Goal: Task Accomplishment & Management: Complete application form

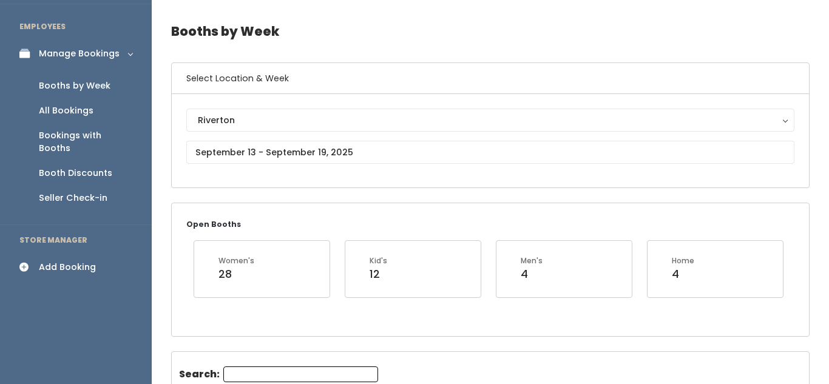
scroll to position [0, 203]
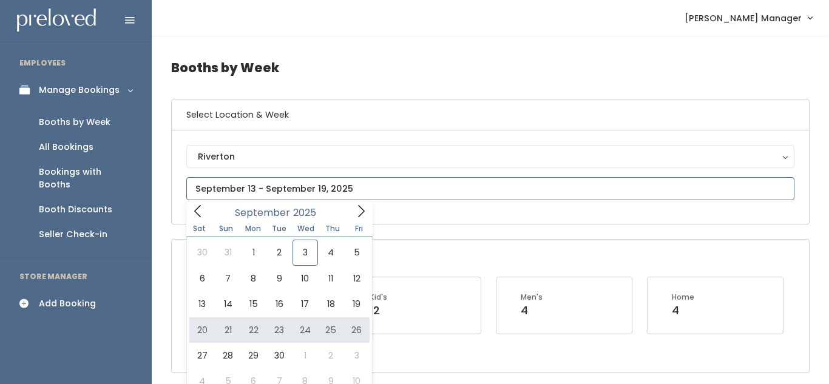
type input "September 20 to September 26"
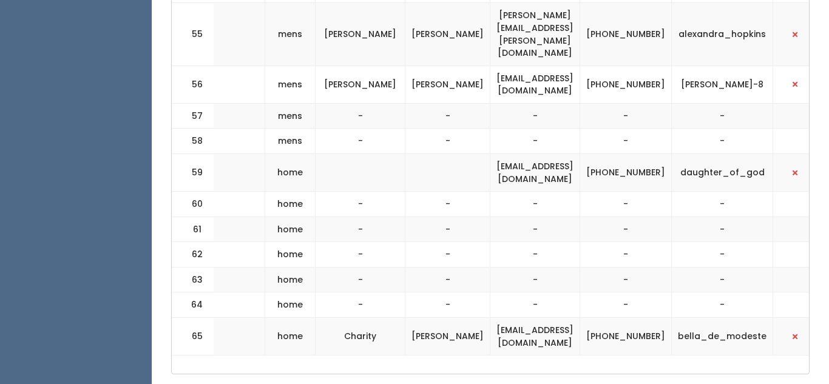
scroll to position [0, 309]
drag, startPoint x: 505, startPoint y: 111, endPoint x: 626, endPoint y: 111, distance: 121.4
click at [578, 154] on td "[EMAIL_ADDRESS][DOMAIN_NAME]" at bounding box center [534, 173] width 90 height 38
copy td "[EMAIL_ADDRESS][DOMAIN_NAME]"
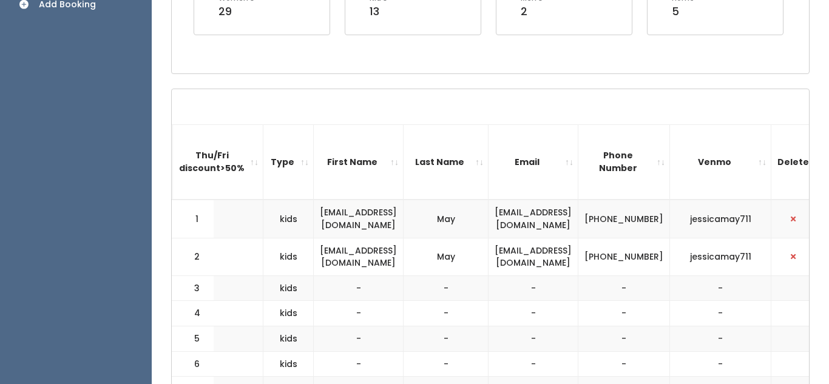
scroll to position [0, 0]
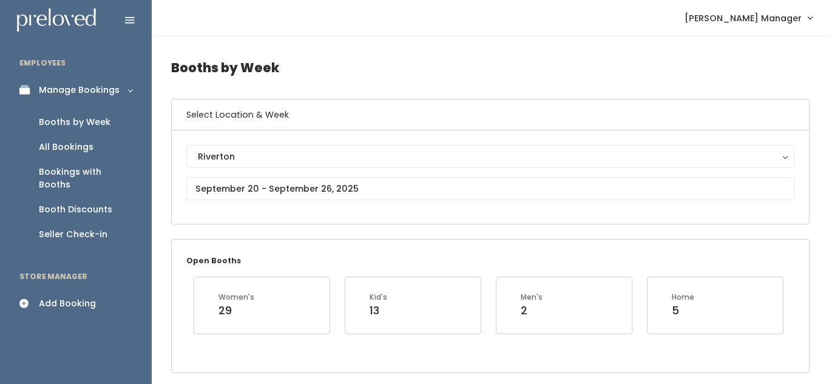
click at [82, 297] on div "Add Booking" at bounding box center [67, 303] width 57 height 13
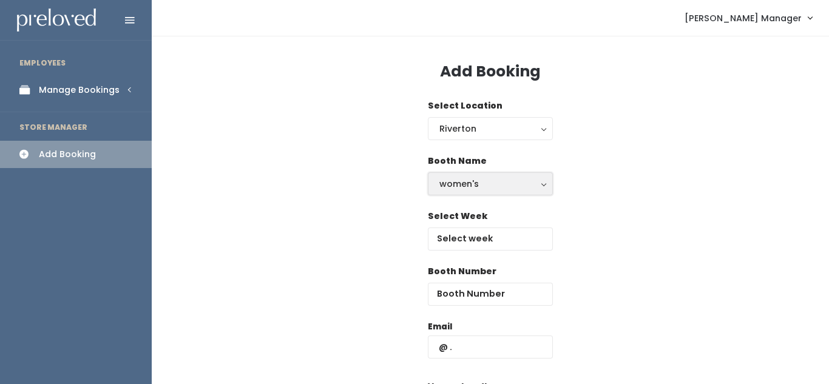
click at [481, 188] on div "women's" at bounding box center [490, 183] width 102 height 13
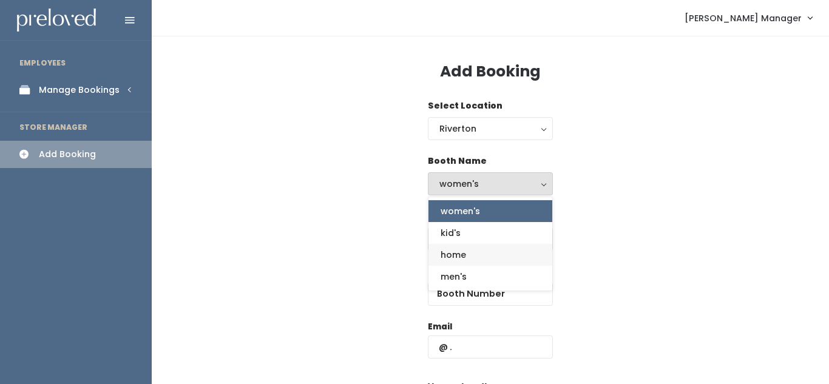
click at [492, 261] on link "home" at bounding box center [490, 255] width 124 height 22
select select "home"
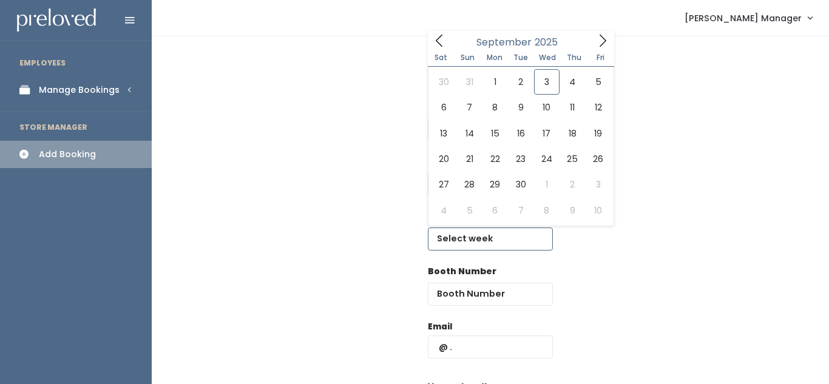
click at [479, 242] on input "text" at bounding box center [490, 239] width 125 height 23
type input "[DATE] to [DATE]"
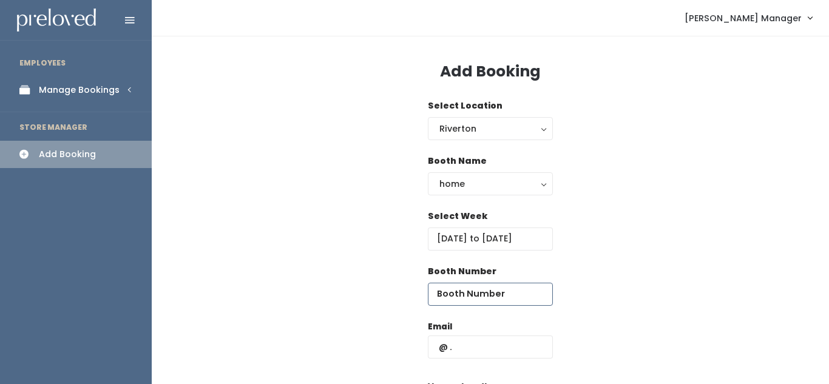
click at [464, 299] on input "number" at bounding box center [490, 294] width 125 height 23
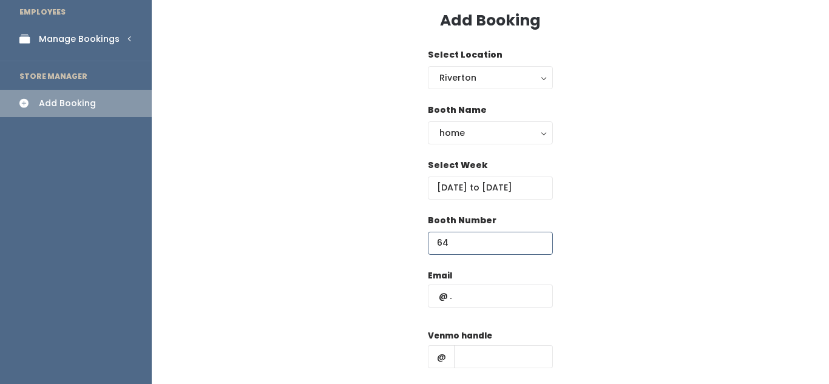
scroll to position [65, 0]
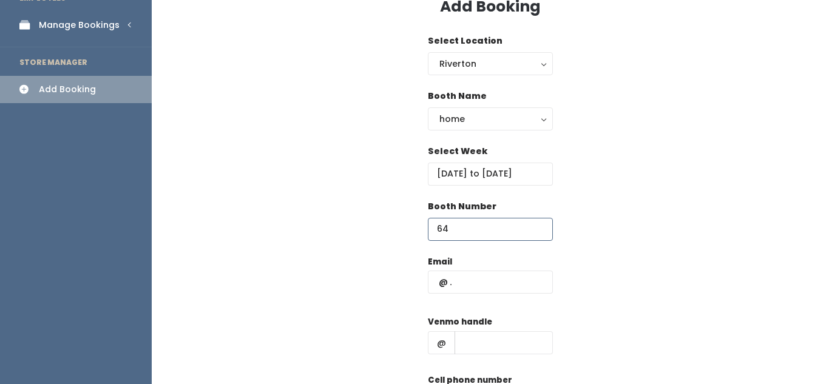
type input "64"
click at [471, 285] on input "text" at bounding box center [490, 282] width 125 height 23
paste input "[EMAIL_ADDRESS][DOMAIN_NAME]"
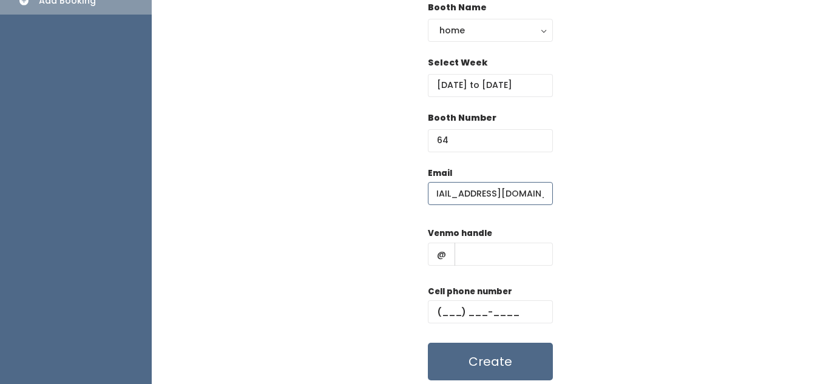
scroll to position [0, 9]
type input "[EMAIL_ADDRESS][DOMAIN_NAME]"
click at [475, 259] on input "text" at bounding box center [504, 254] width 98 height 23
type input "jklj"
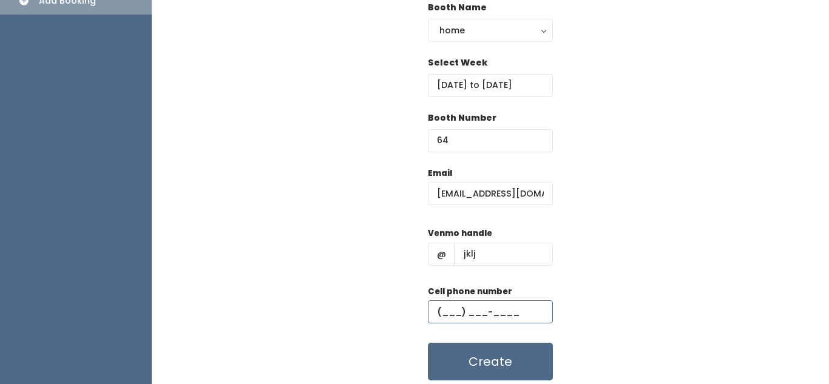
click at [468, 303] on input "text" at bounding box center [490, 311] width 125 height 23
type input "(898) 908-0980"
click at [513, 358] on button "Create" at bounding box center [490, 362] width 125 height 38
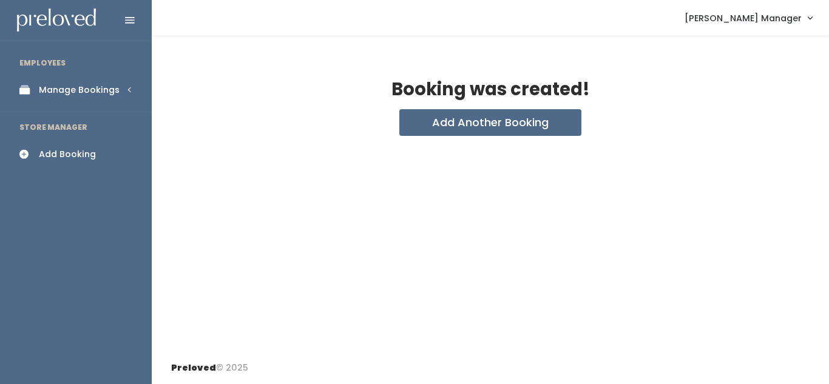
click at [107, 84] on div "Manage Bookings" at bounding box center [79, 90] width 81 height 13
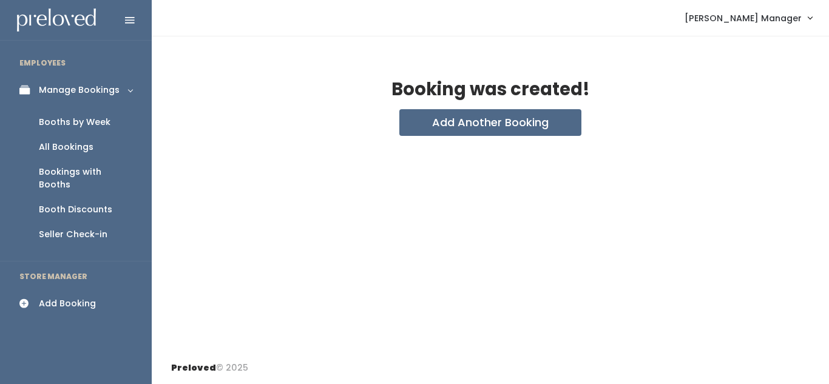
click at [92, 120] on div "Booths by Week" at bounding box center [75, 122] width 72 height 13
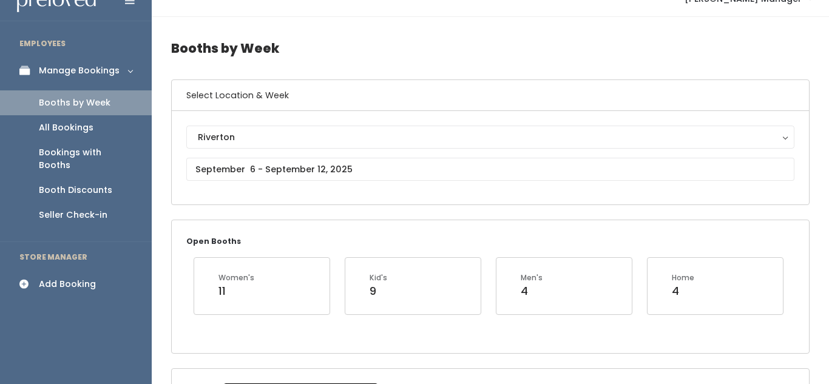
scroll to position [21, 0]
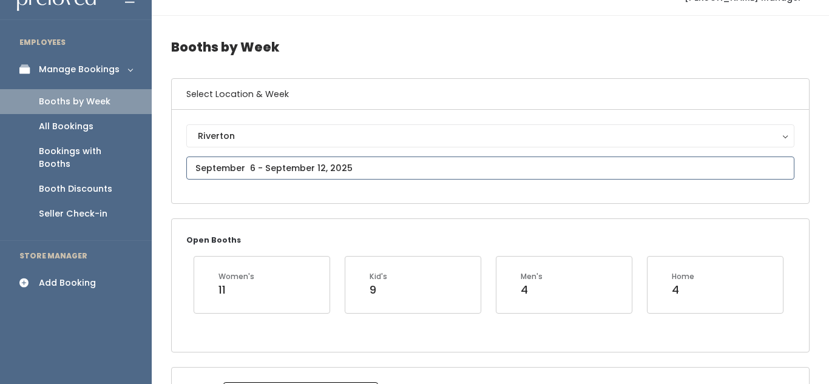
click at [346, 167] on input "text" at bounding box center [490, 168] width 608 height 23
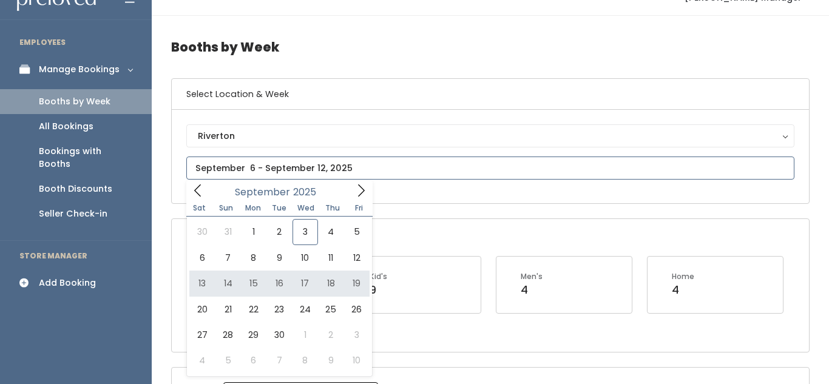
type input "September 13 to September 19"
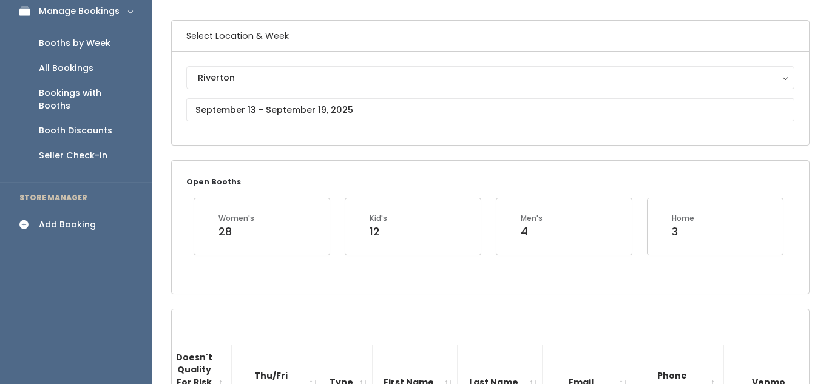
scroll to position [38, 0]
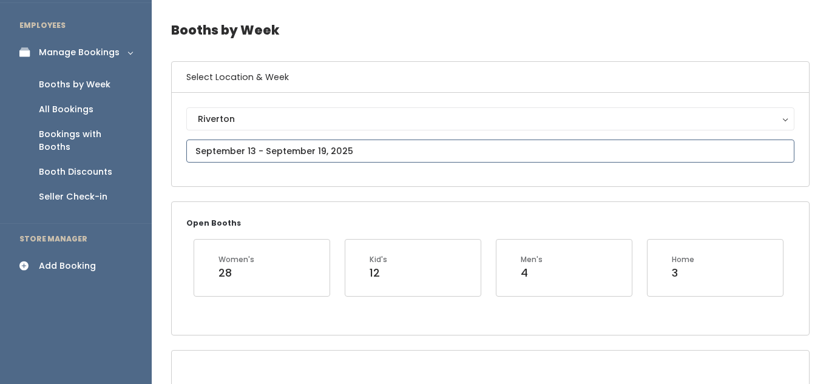
click at [294, 146] on input "text" at bounding box center [490, 151] width 608 height 23
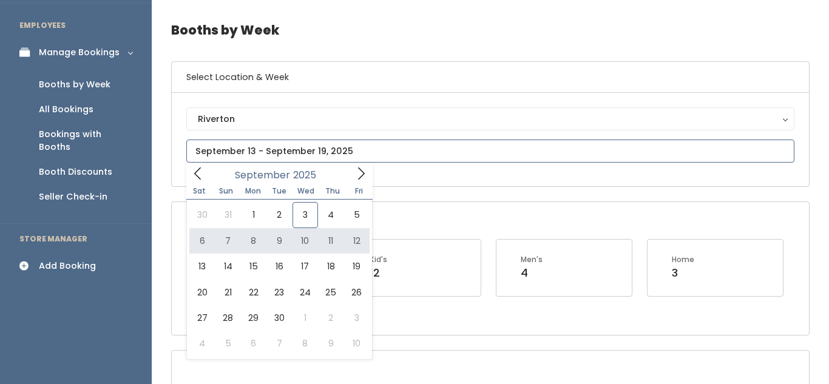
type input "September 6 to September 12"
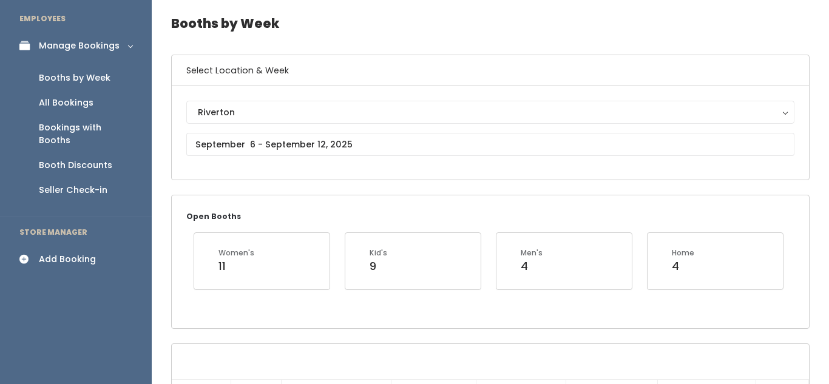
scroll to position [17, 0]
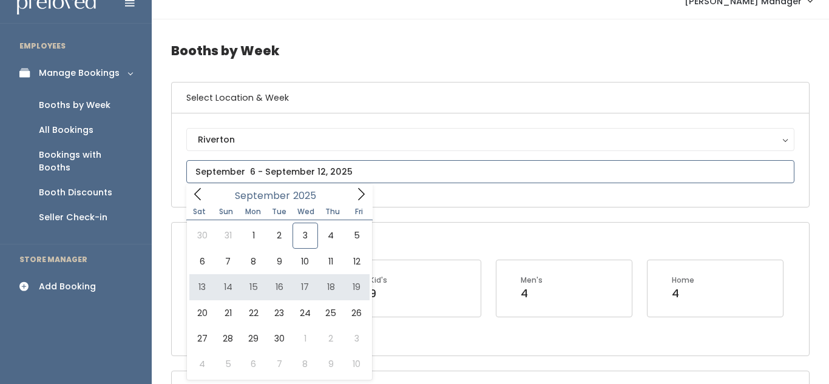
type input "September 13 to September 19"
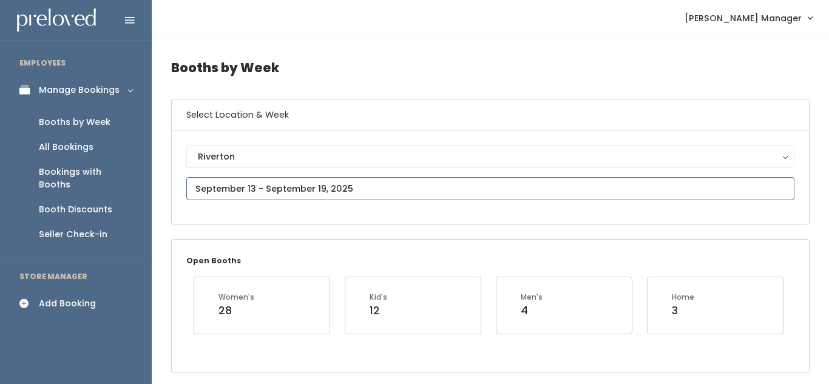
click at [348, 185] on input "text" at bounding box center [490, 188] width 608 height 23
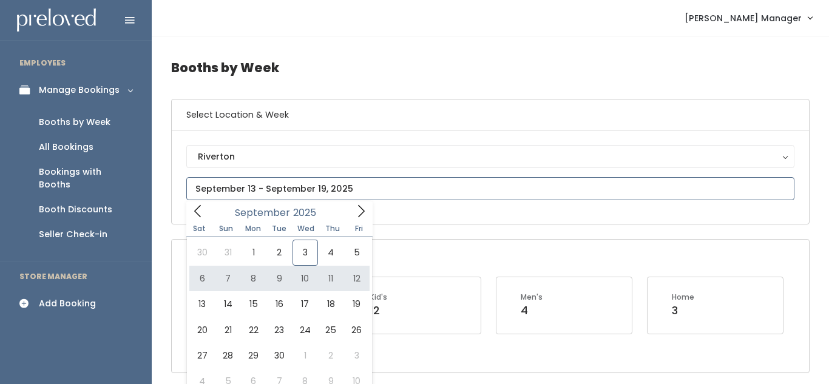
type input "September 6 to September 12"
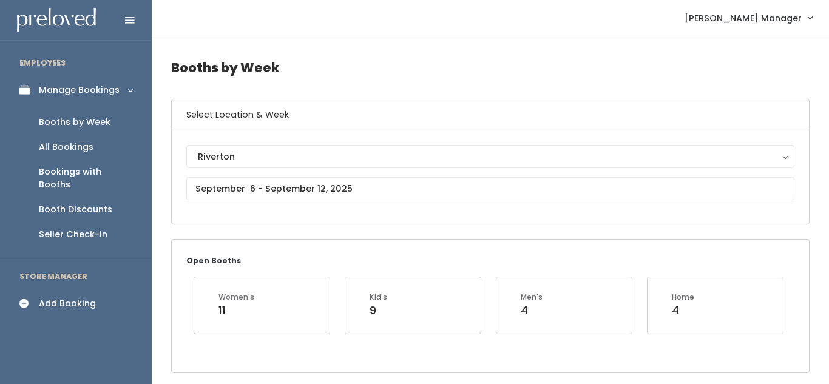
click at [323, 200] on div at bounding box center [490, 188] width 608 height 23
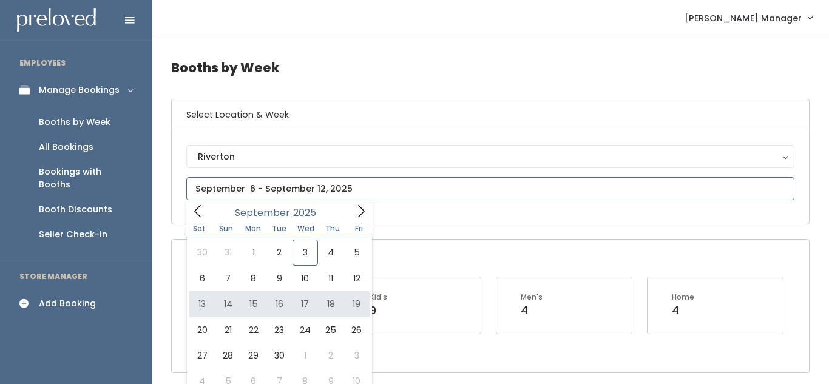
type input "September 13 to September 19"
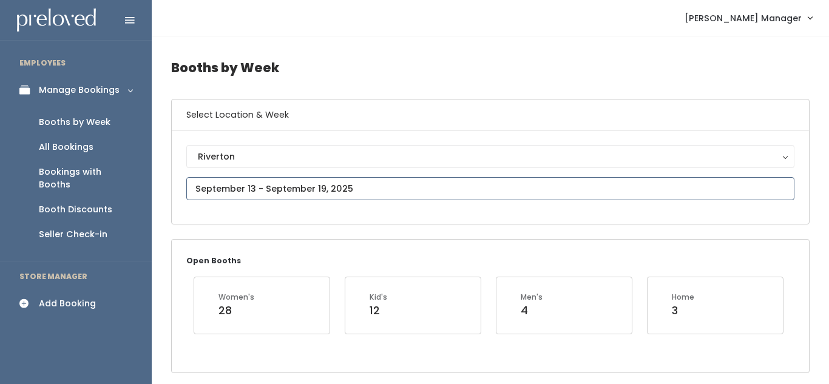
click at [343, 189] on input "text" at bounding box center [490, 188] width 608 height 23
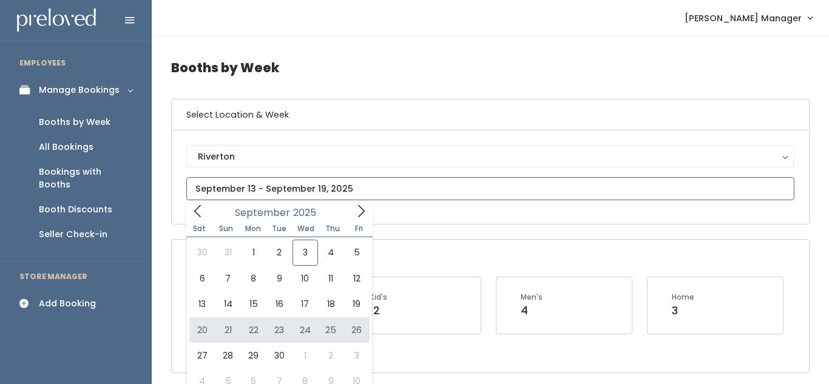
type input "September 20 to September 26"
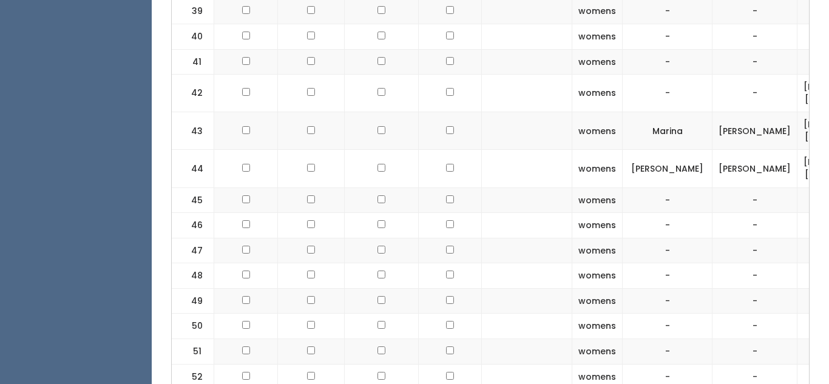
scroll to position [1614, 0]
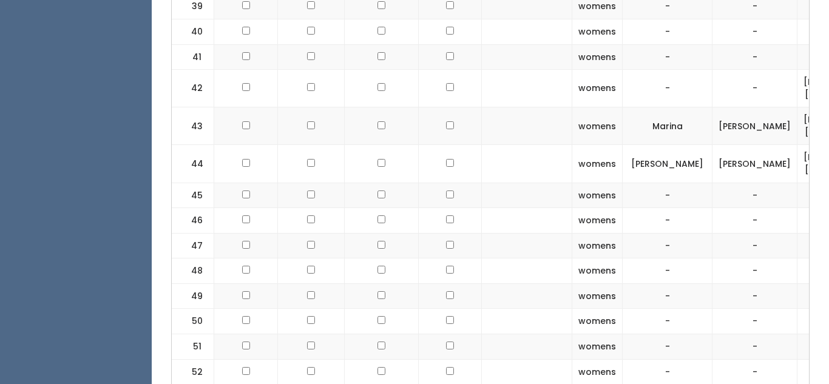
click at [467, 208] on td at bounding box center [450, 220] width 63 height 25
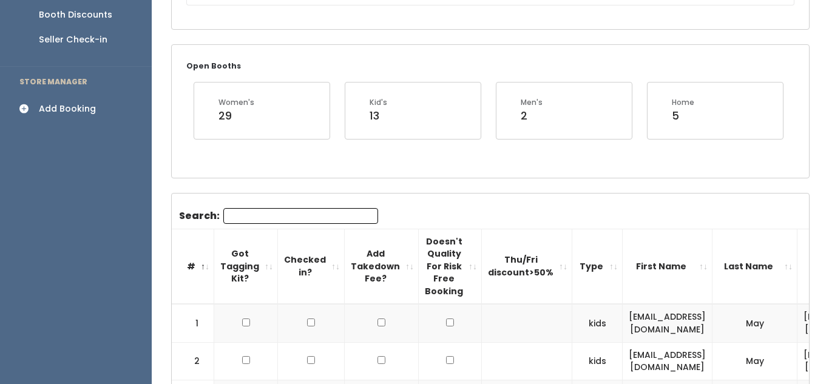
scroll to position [0, 0]
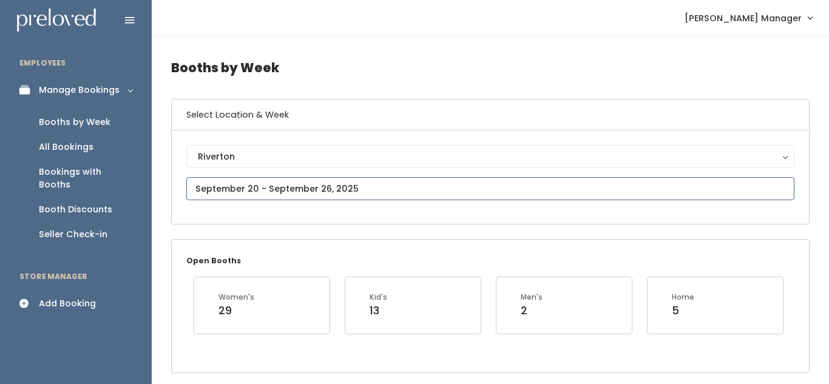
click at [309, 185] on input "text" at bounding box center [490, 188] width 608 height 23
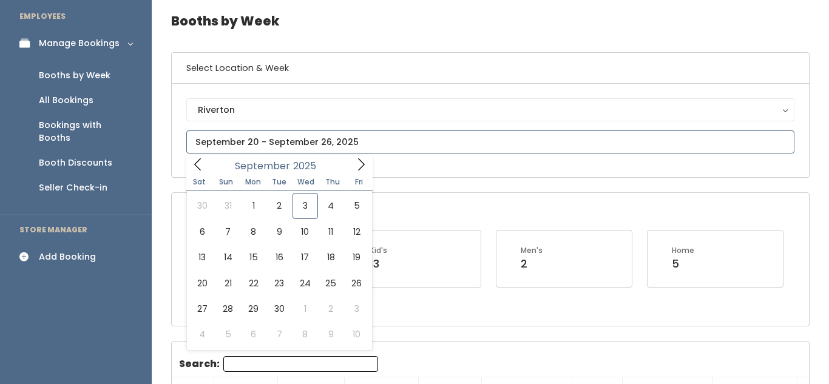
scroll to position [48, 0]
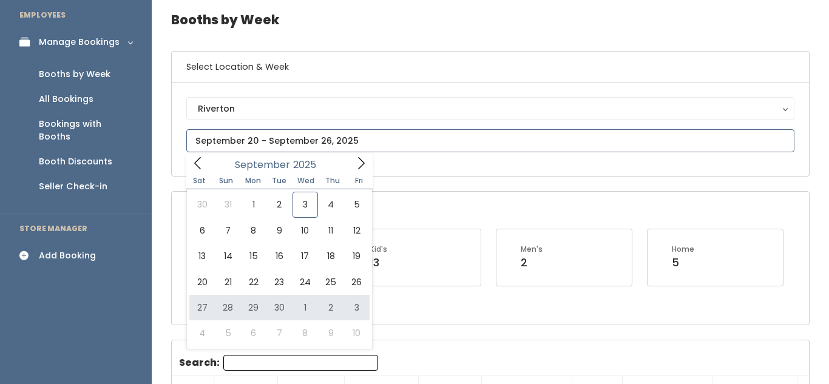
type input "September 27 to October 3"
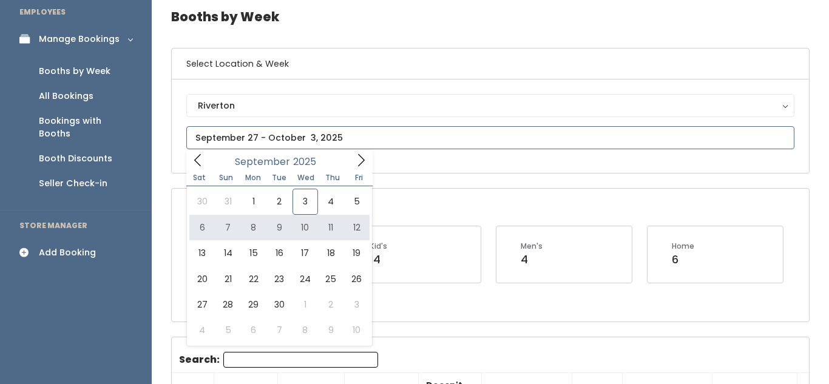
scroll to position [58, 0]
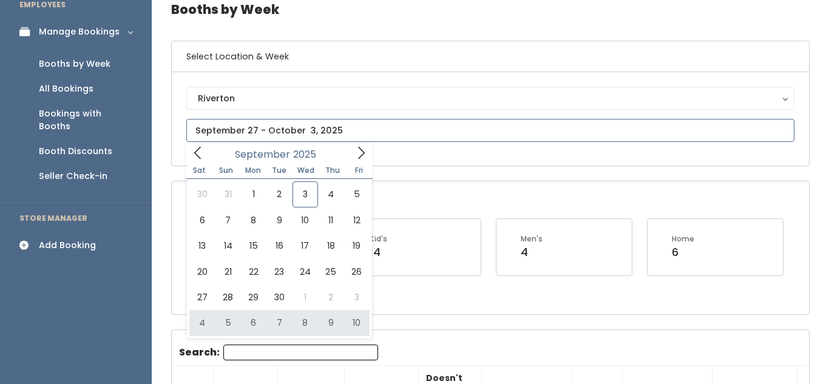
type input "October 4 to October 10"
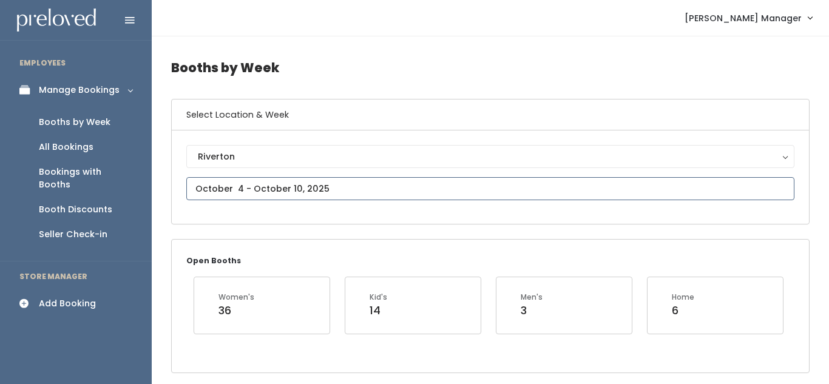
click at [387, 188] on input "text" at bounding box center [490, 188] width 608 height 23
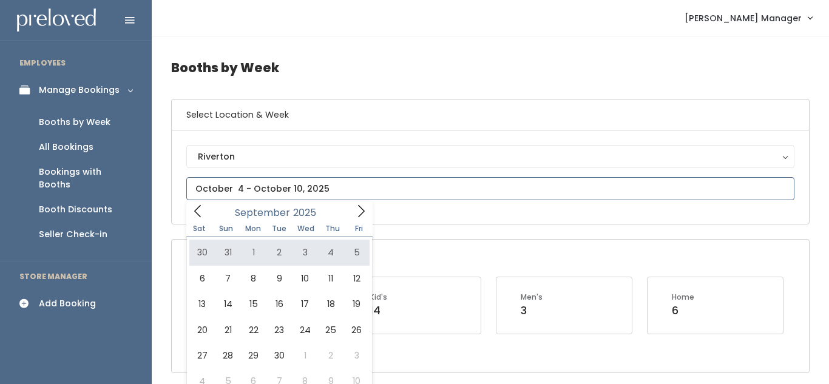
click at [355, 217] on icon at bounding box center [360, 211] width 13 height 13
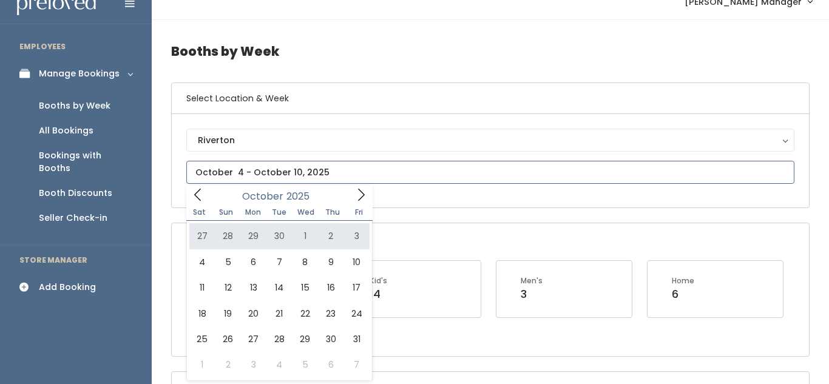
scroll to position [22, 0]
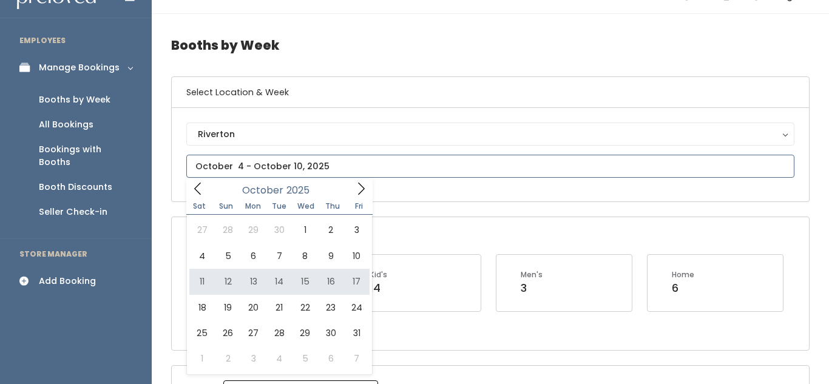
type input "October 11 to October 17"
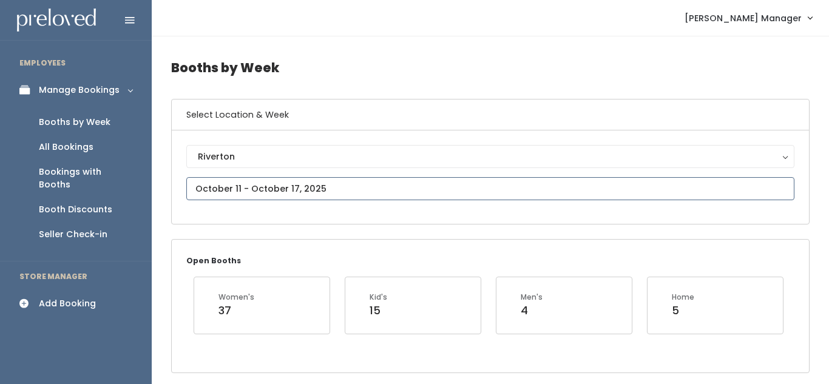
click at [389, 192] on input "text" at bounding box center [490, 188] width 608 height 23
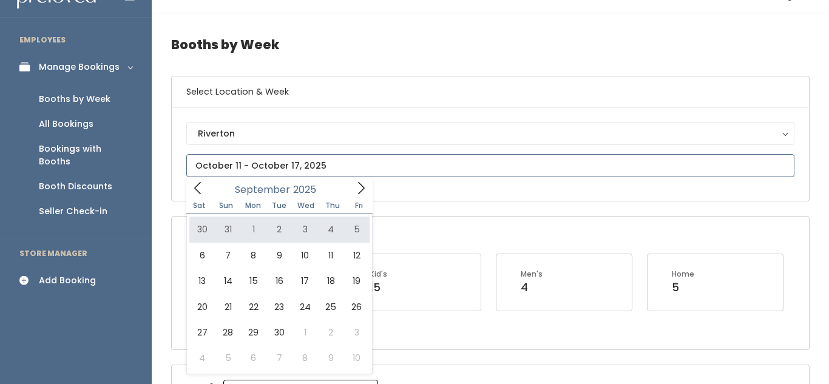
scroll to position [24, 0]
click at [362, 188] on icon at bounding box center [360, 187] width 13 height 13
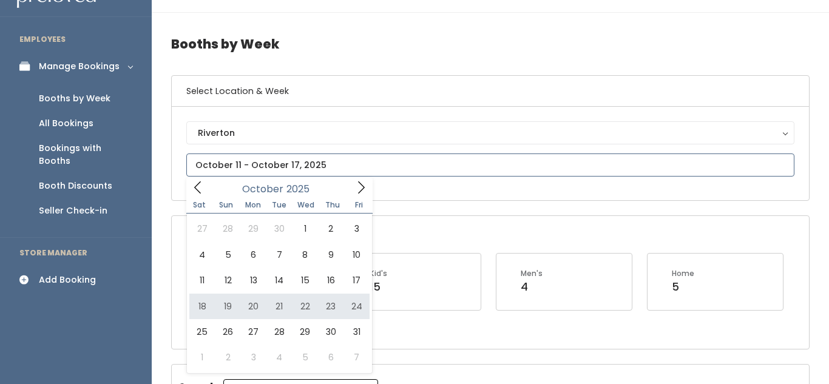
type input "October 18 to October 24"
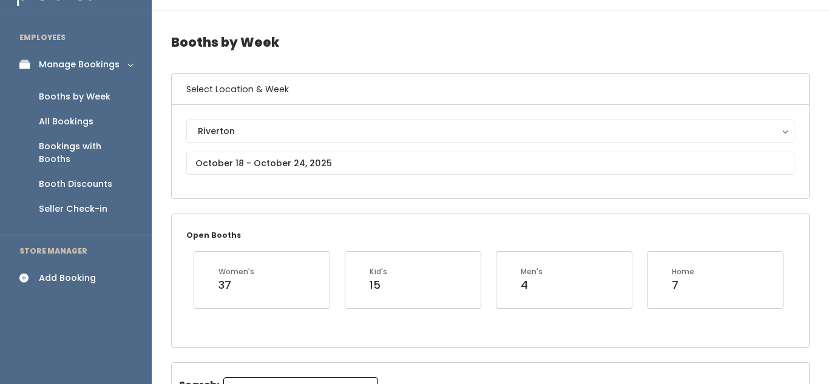
scroll to position [22, 0]
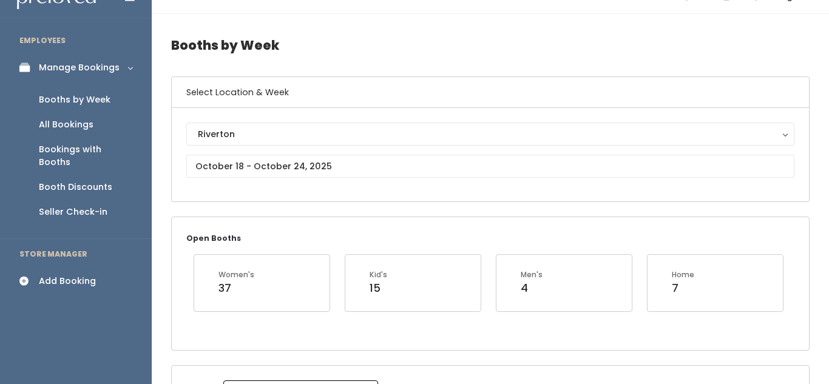
click at [76, 275] on div "Add Booking" at bounding box center [67, 281] width 57 height 13
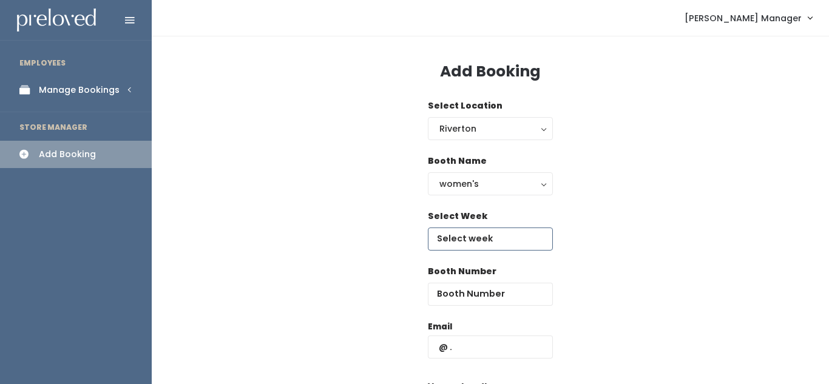
click at [465, 234] on input "text" at bounding box center [490, 239] width 125 height 23
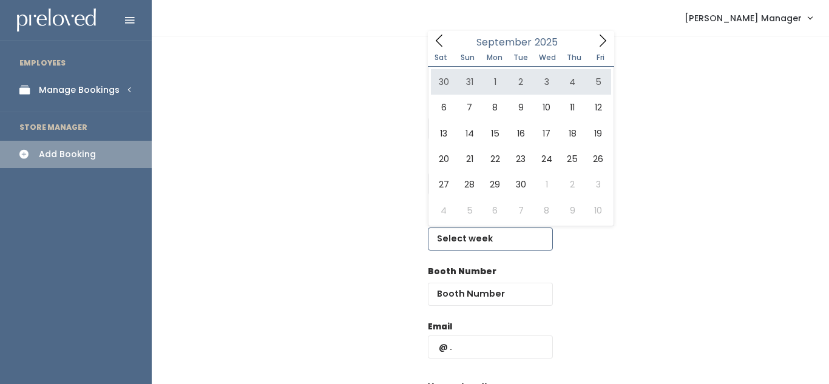
click at [604, 37] on icon at bounding box center [602, 40] width 13 height 13
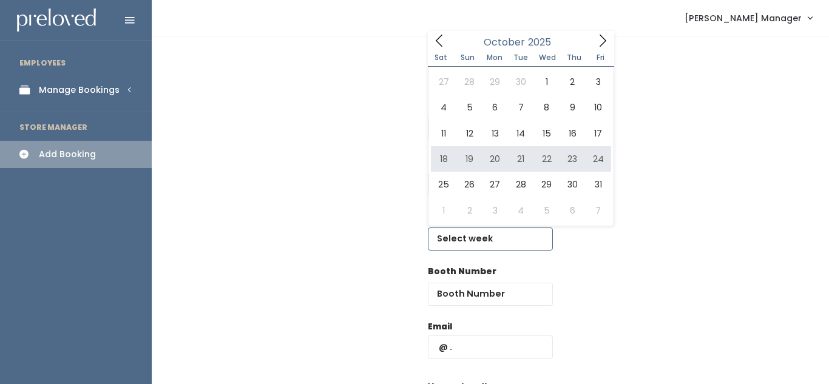
type input "October 18 to October 24"
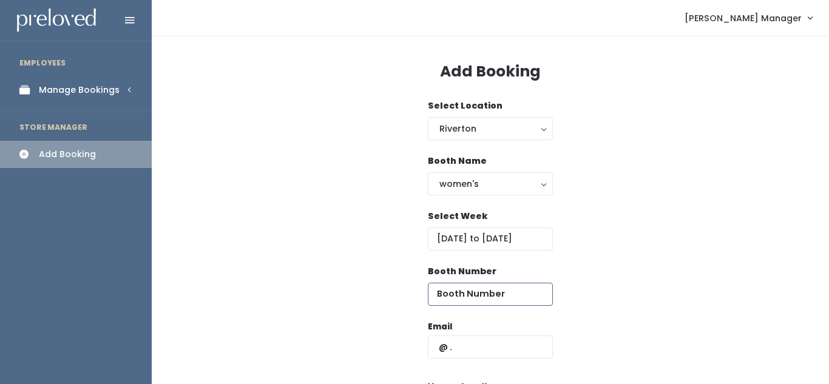
click at [471, 296] on input "number" at bounding box center [490, 294] width 125 height 23
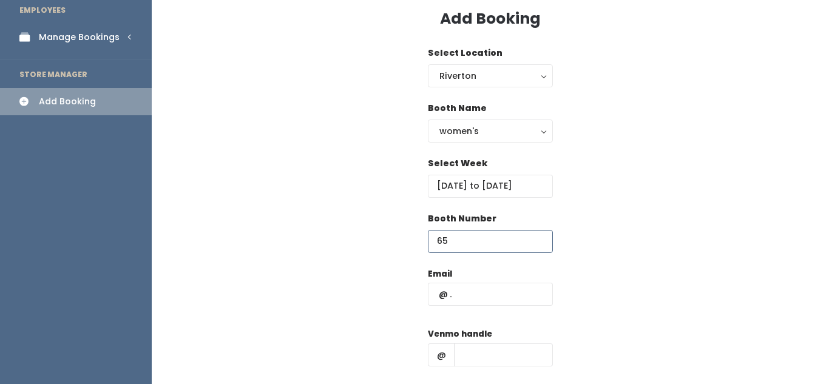
scroll to position [55, 0]
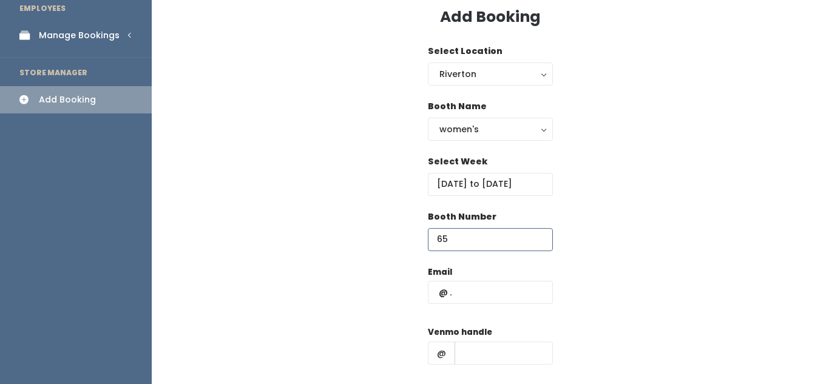
type input "65"
click at [494, 291] on input "text" at bounding box center [490, 292] width 125 height 23
paste input "[EMAIL_ADDRESS][DOMAIN_NAME]"
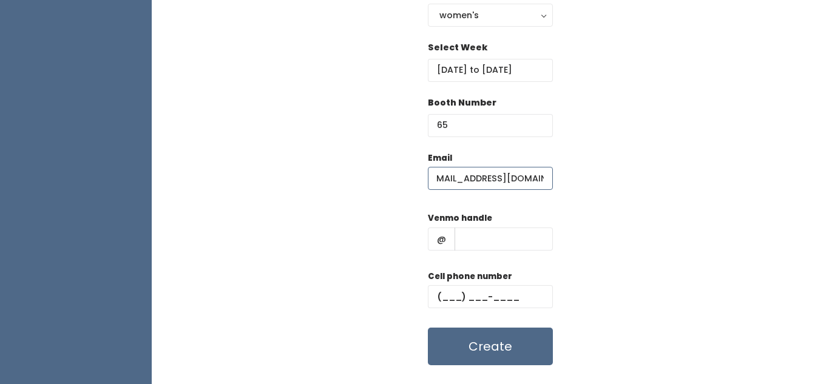
scroll to position [169, 0]
type input "dimefreedom@gmail.com"
click at [484, 233] on input "text" at bounding box center [504, 238] width 98 height 23
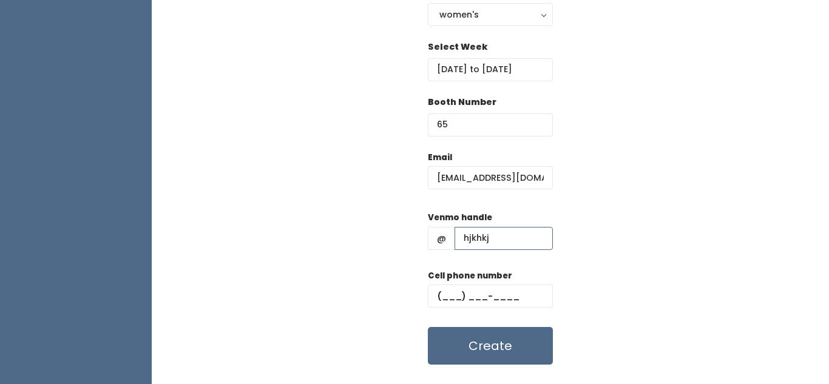
type input "hjkhkj"
click at [482, 299] on input "text" at bounding box center [490, 296] width 125 height 23
type input "(787) 897-8978"
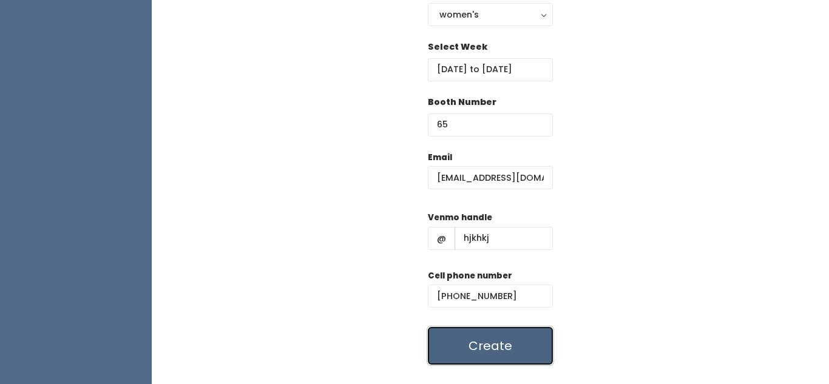
click at [496, 339] on button "Create" at bounding box center [490, 346] width 125 height 38
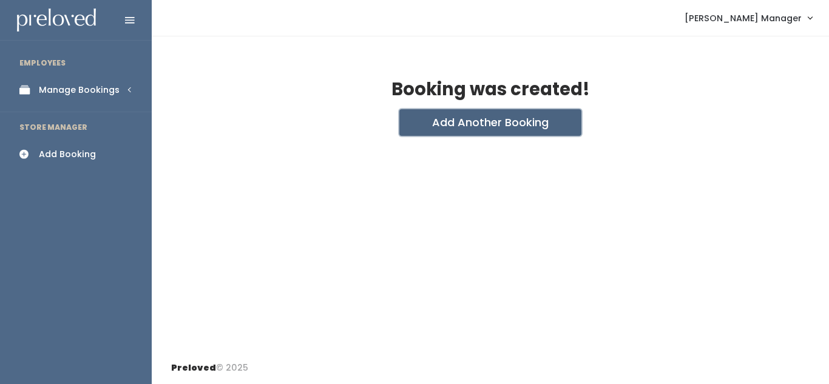
click at [471, 129] on button "Add Another Booking" at bounding box center [490, 122] width 182 height 27
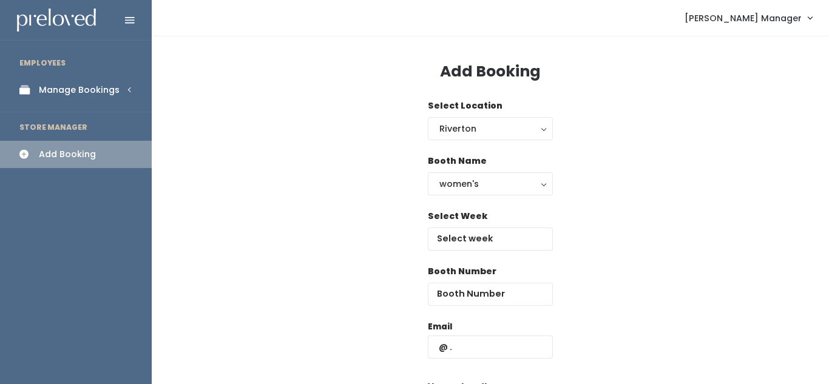
scroll to position [27, 0]
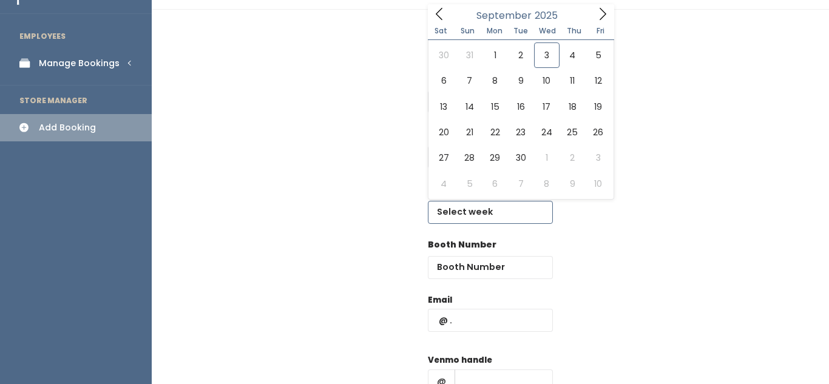
click at [479, 214] on input "text" at bounding box center [490, 212] width 125 height 23
click at [601, 18] on icon at bounding box center [603, 14] width 7 height 12
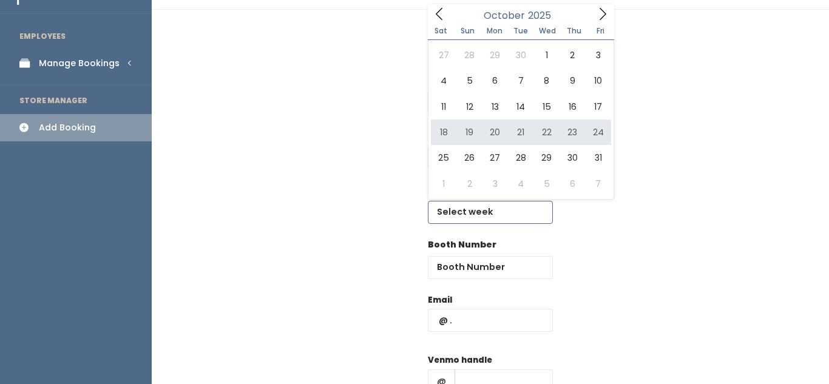
type input "October 18 to October 24"
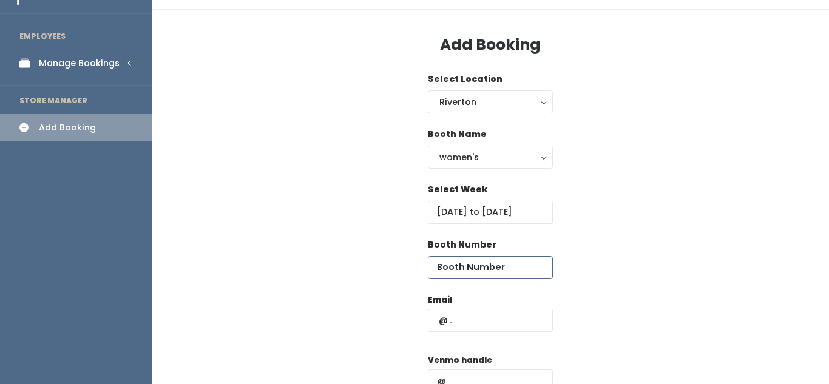
click at [472, 269] on input "number" at bounding box center [490, 267] width 125 height 23
type input "25"
click at [476, 320] on input "text" at bounding box center [490, 320] width 125 height 23
paste input "dimefreedom@gmail.com"
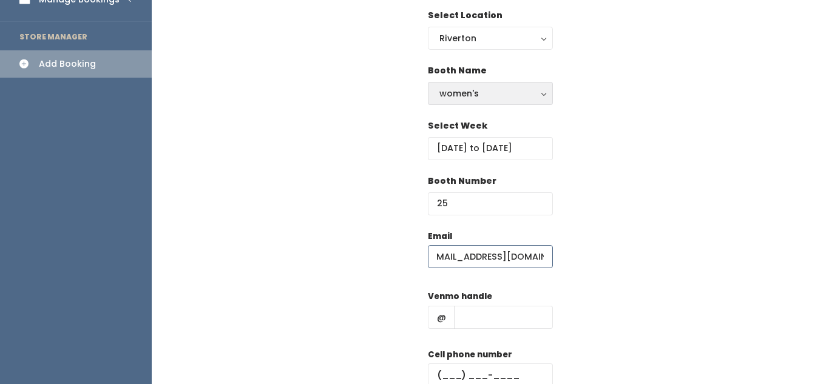
scroll to position [93, 0]
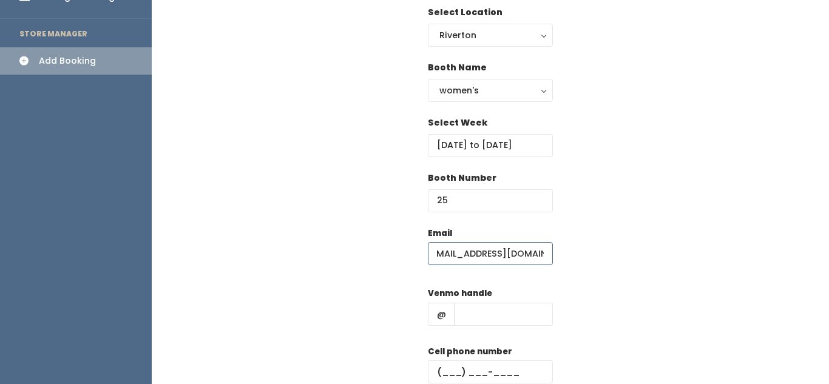
type input "[EMAIL_ADDRESS][DOMAIN_NAME]"
click at [475, 319] on input "text" at bounding box center [504, 314] width 98 height 23
type input "hjhjk"
click at [468, 359] on div "Cell phone number" at bounding box center [490, 369] width 125 height 49
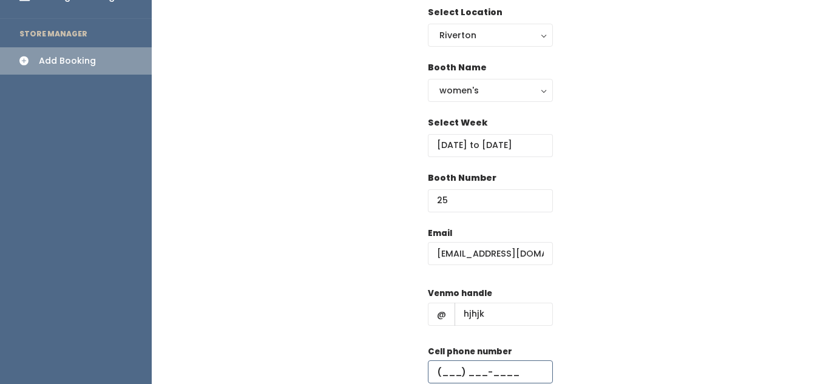
click at [468, 367] on input "text" at bounding box center [490, 371] width 125 height 23
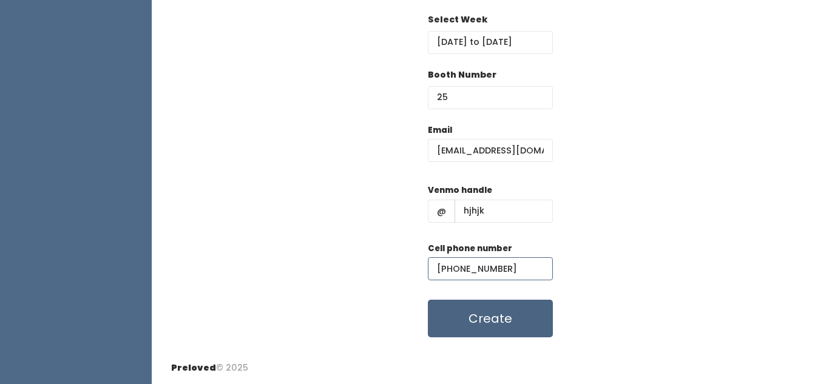
type input "(898) 908-0980"
click at [487, 317] on button "Create" at bounding box center [490, 319] width 125 height 38
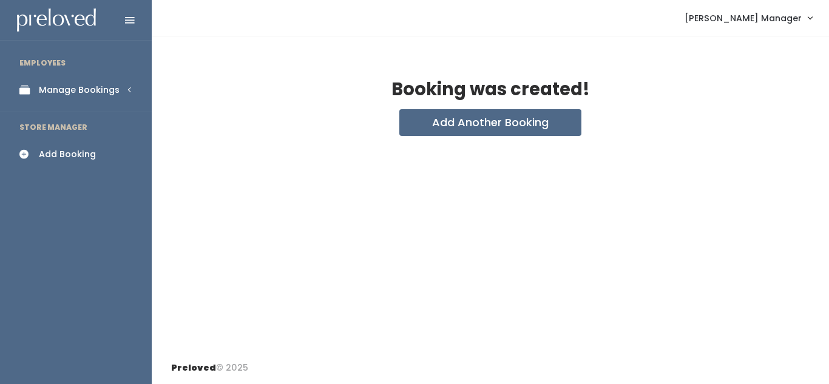
click at [101, 85] on div "Manage Bookings" at bounding box center [79, 90] width 81 height 13
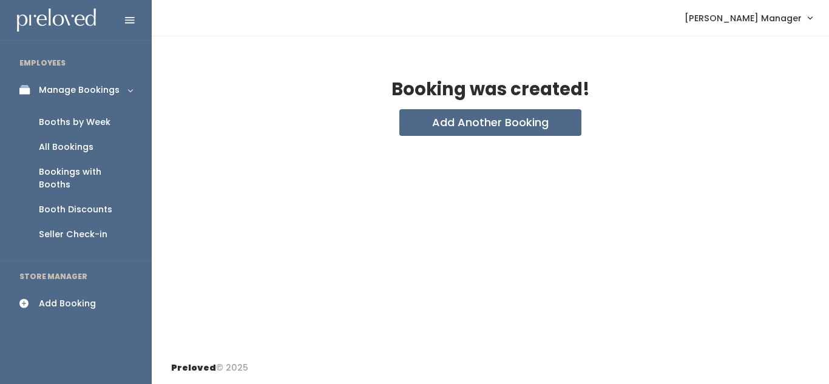
click at [84, 120] on div "Booths by Week" at bounding box center [75, 122] width 72 height 13
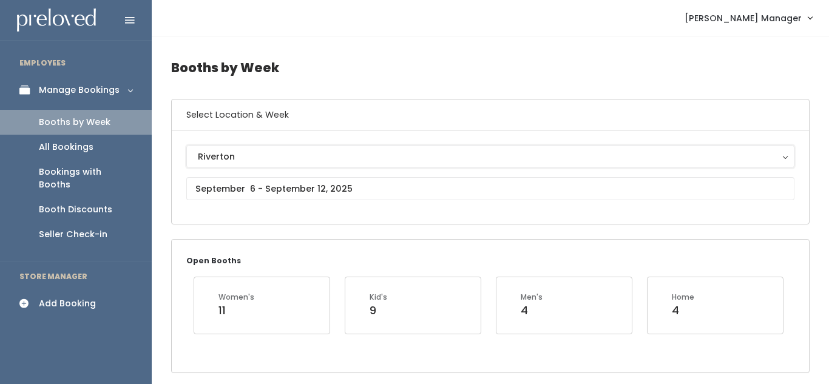
click at [306, 155] on div "Riverton" at bounding box center [490, 156] width 585 height 13
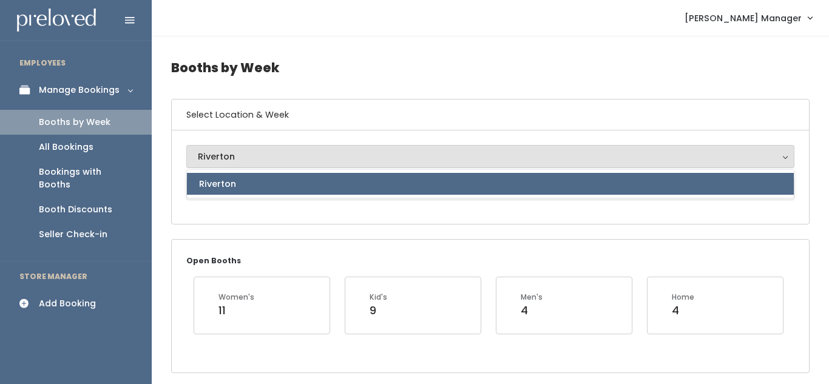
click at [328, 208] on div "Riverton Riverton Riverton" at bounding box center [490, 177] width 608 height 64
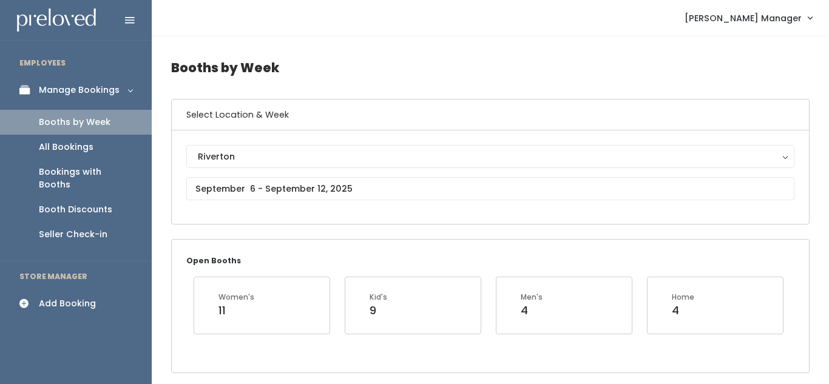
click at [323, 175] on div "Riverton Riverton Riverton" at bounding box center [490, 177] width 608 height 64
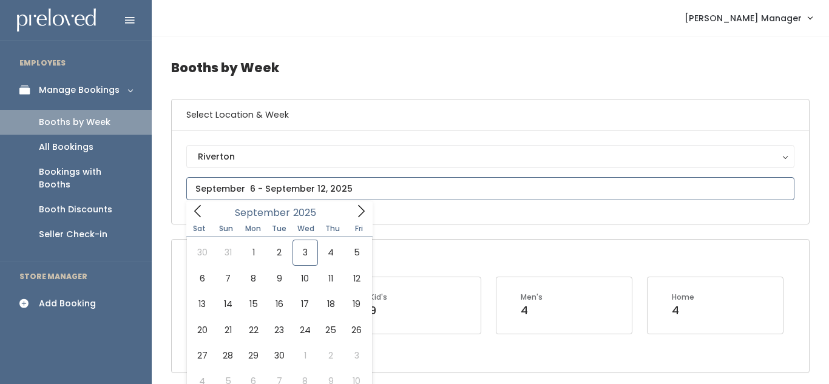
click at [322, 188] on input "text" at bounding box center [490, 188] width 608 height 23
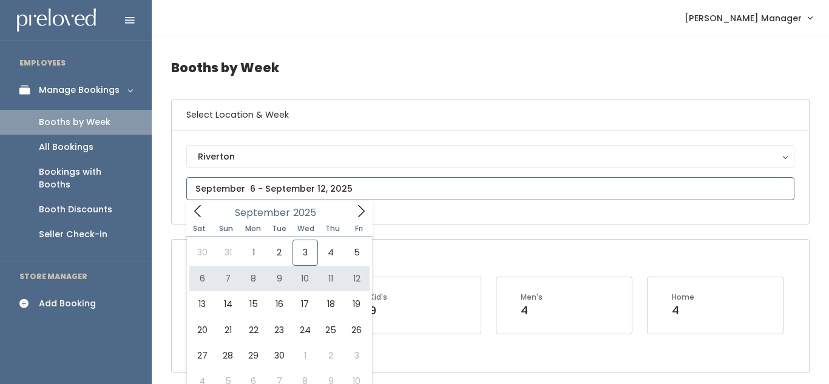
type input "September 6 to September 12"
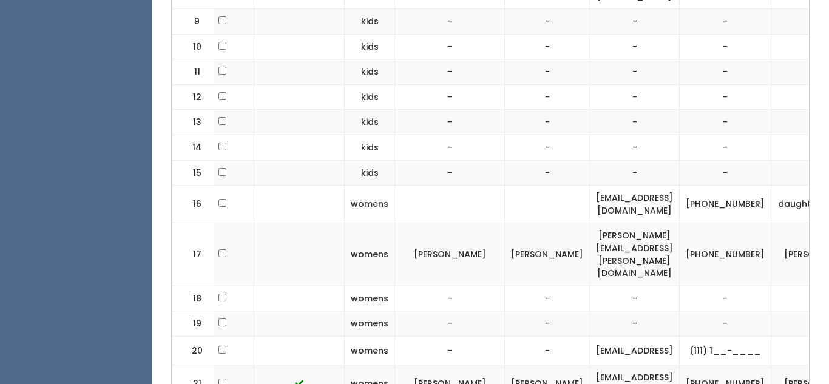
scroll to position [0, 346]
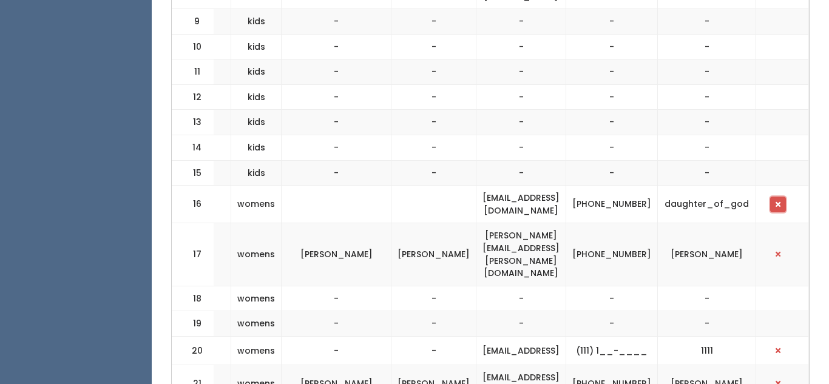
click at [785, 197] on button "button" at bounding box center [778, 205] width 16 height 16
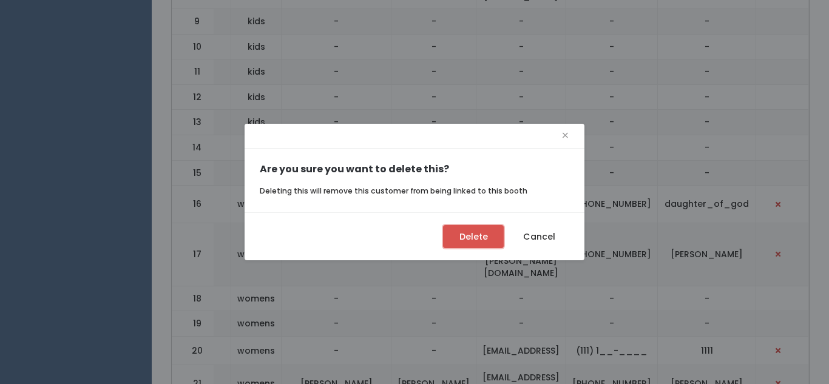
click at [456, 236] on button "Delete" at bounding box center [473, 236] width 61 height 23
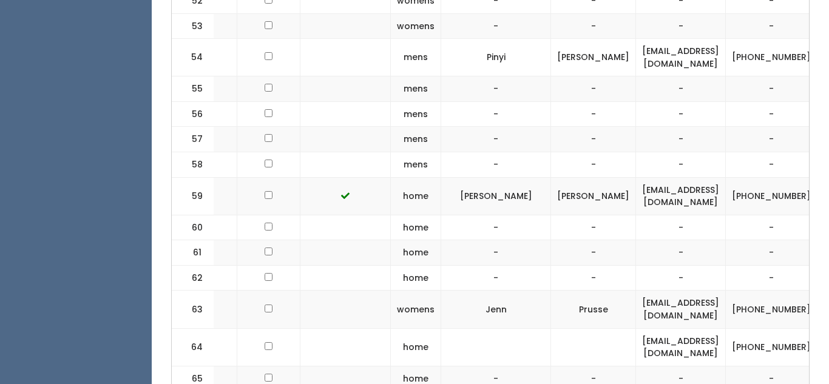
scroll to position [0, 346]
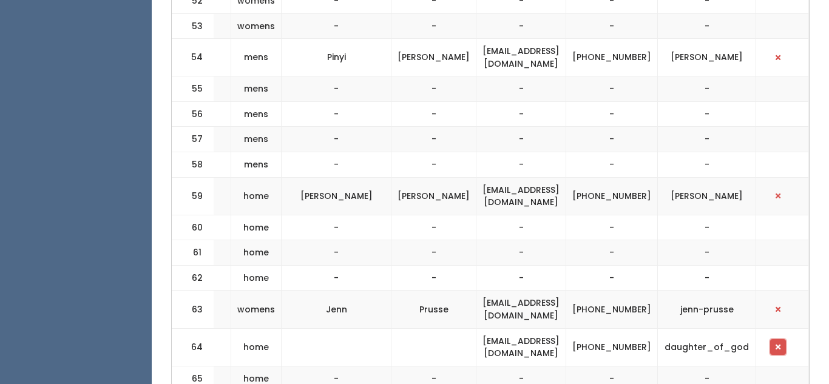
click at [778, 343] on span "button" at bounding box center [778, 346] width 5 height 7
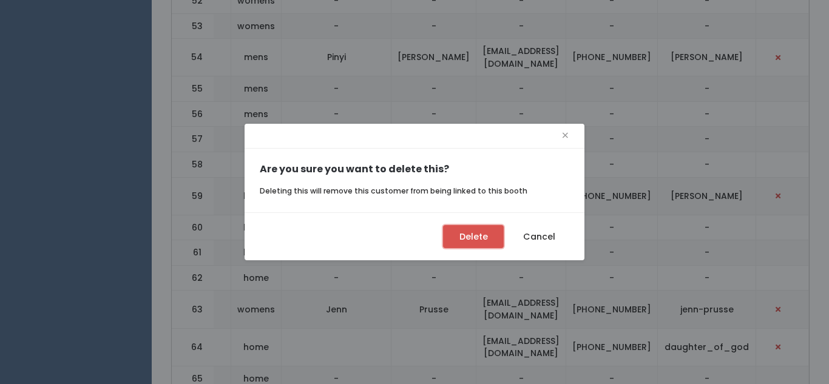
click at [486, 234] on button "Delete" at bounding box center [473, 236] width 61 height 23
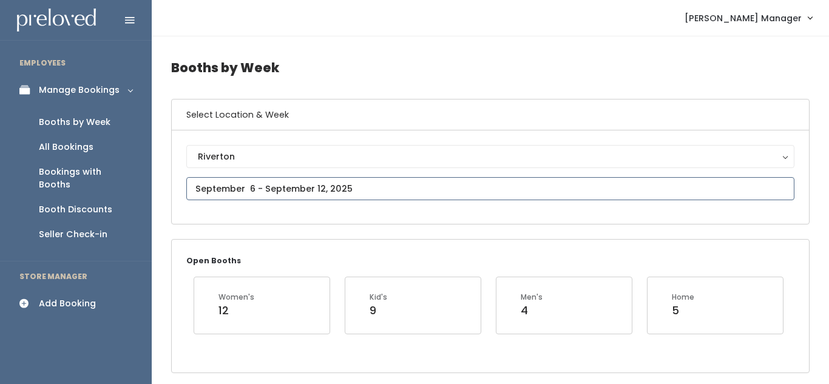
click at [319, 188] on input "text" at bounding box center [490, 188] width 608 height 23
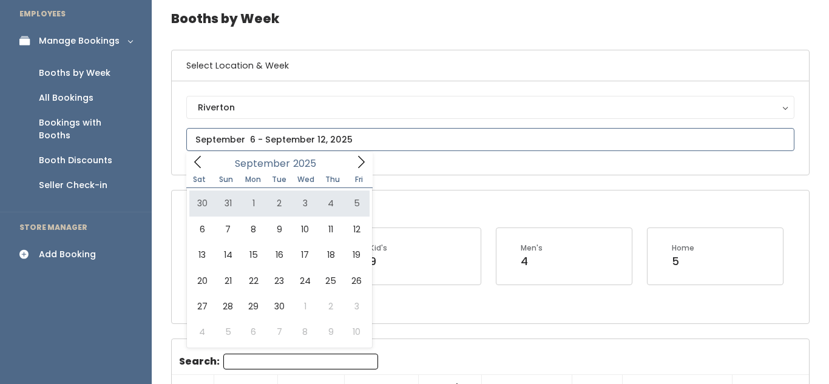
scroll to position [51, 0]
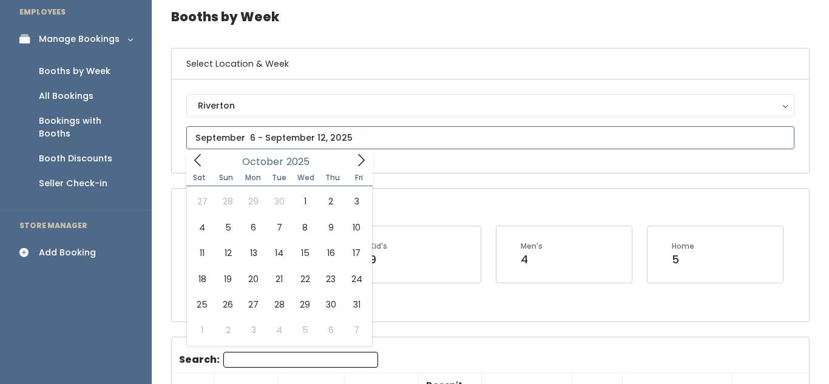
click at [356, 152] on span at bounding box center [361, 159] width 23 height 19
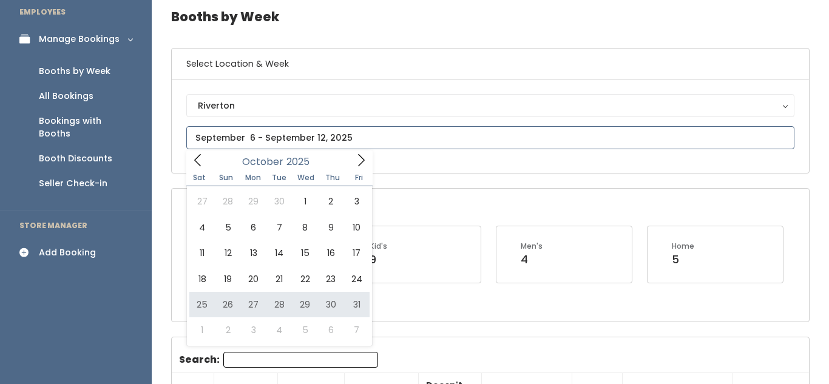
type input "[DATE] to [DATE]"
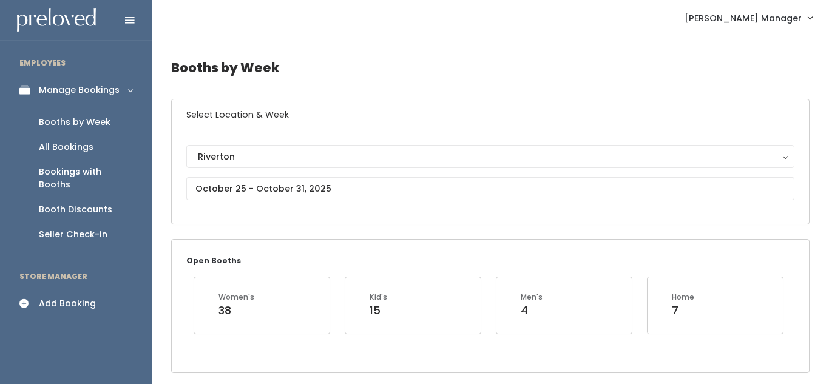
click at [84, 297] on div "Add Booking" at bounding box center [67, 303] width 57 height 13
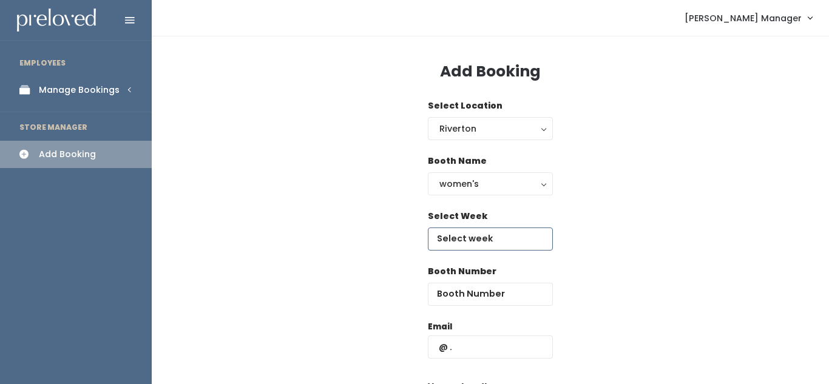
click at [455, 240] on input "text" at bounding box center [490, 239] width 125 height 23
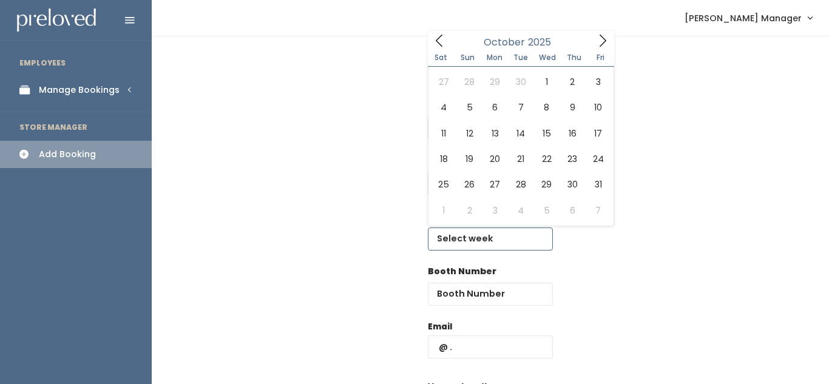
click at [600, 42] on icon at bounding box center [602, 40] width 13 height 13
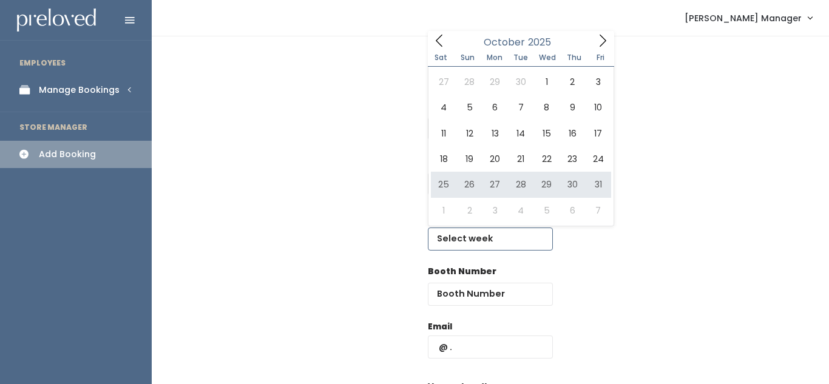
type input "October 25 to October 31"
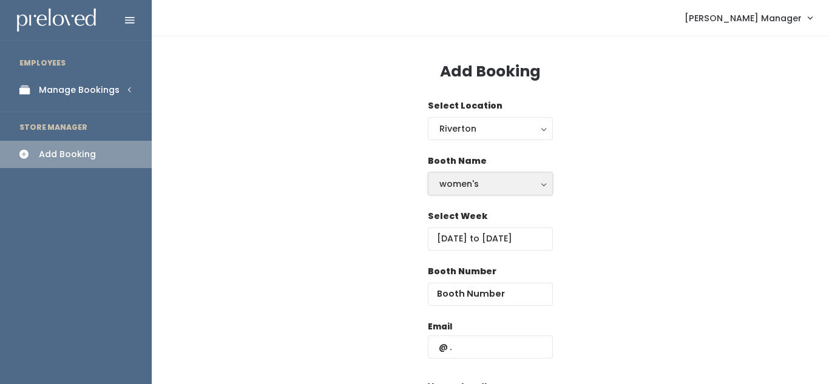
click at [506, 181] on div "women's" at bounding box center [490, 183] width 102 height 13
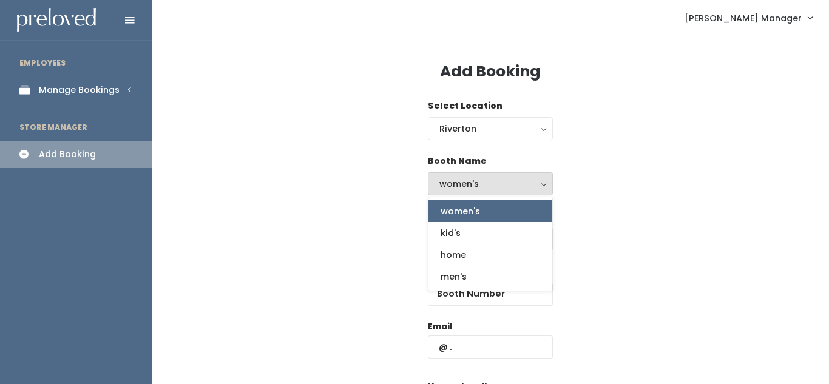
click at [600, 165] on div "Booth Name women's kid's home men's women's women's kid's home men's" at bounding box center [490, 182] width 638 height 55
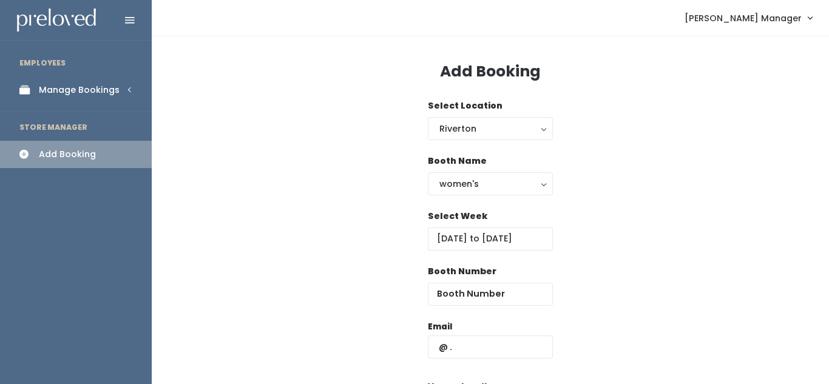
scroll to position [33, 0]
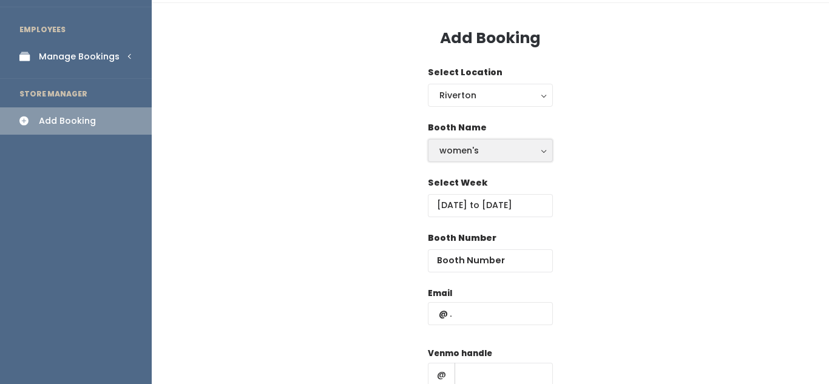
click at [478, 158] on button "women's" at bounding box center [490, 150] width 125 height 23
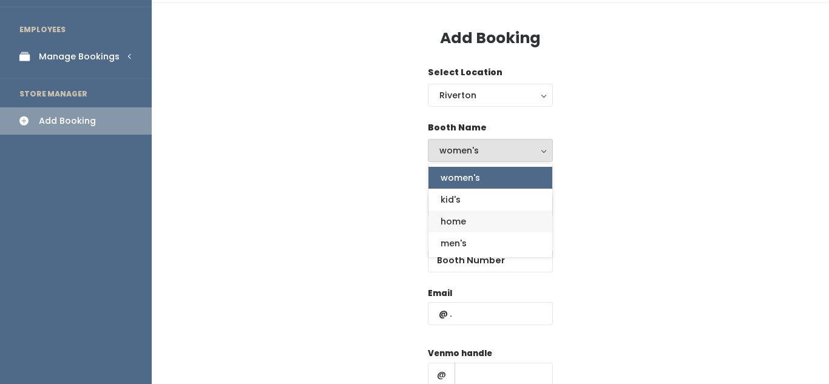
click at [473, 222] on link "home" at bounding box center [490, 222] width 124 height 22
select select "home"
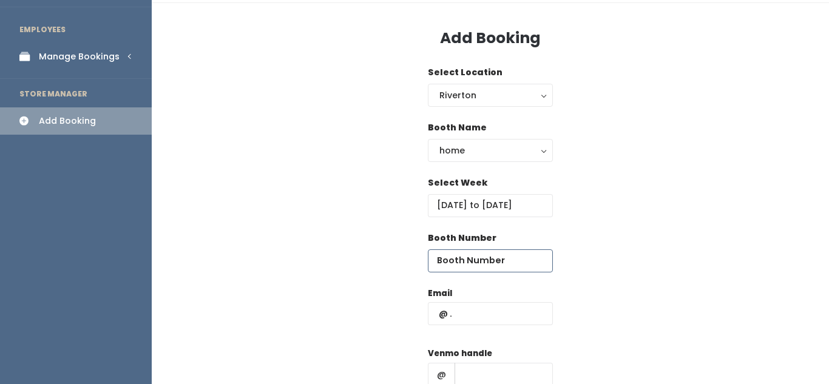
click at [467, 263] on input "number" at bounding box center [490, 260] width 125 height 23
type input "65"
click at [465, 308] on input "text" at bounding box center [490, 313] width 125 height 23
paste input "dimefreedom@gmail.com"
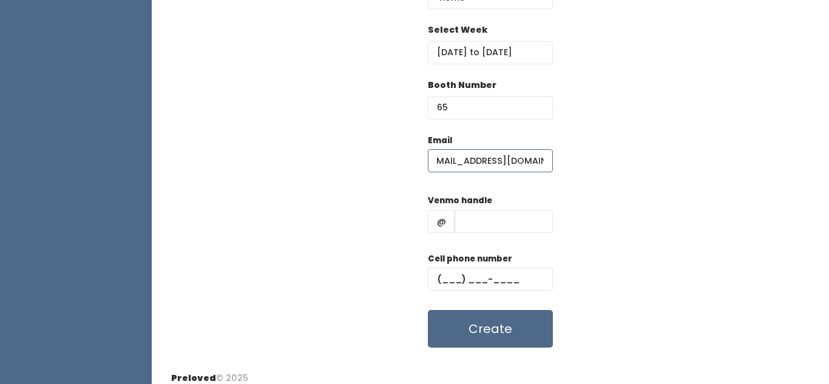
scroll to position [191, 0]
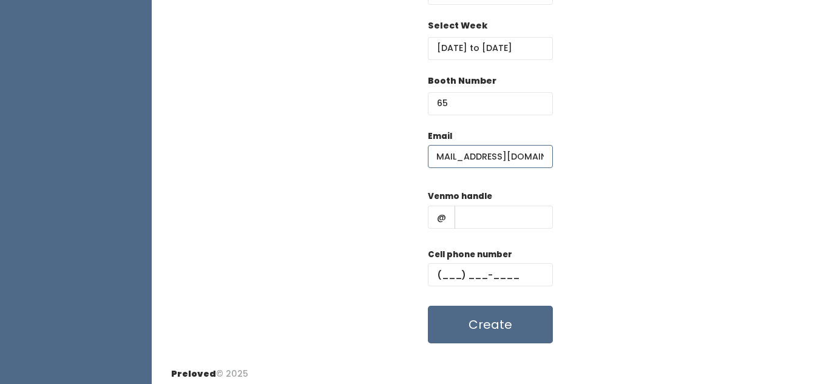
type input "dimefreedom@gmail.com"
click at [488, 225] on input "text" at bounding box center [504, 217] width 98 height 23
type input "hjk"
click at [465, 272] on input "text" at bounding box center [490, 274] width 125 height 23
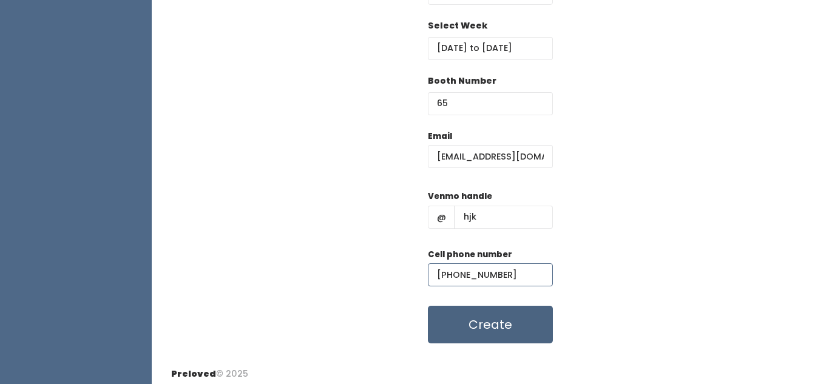
type input "(898) 908-9809"
click at [459, 330] on button "Create" at bounding box center [490, 325] width 125 height 38
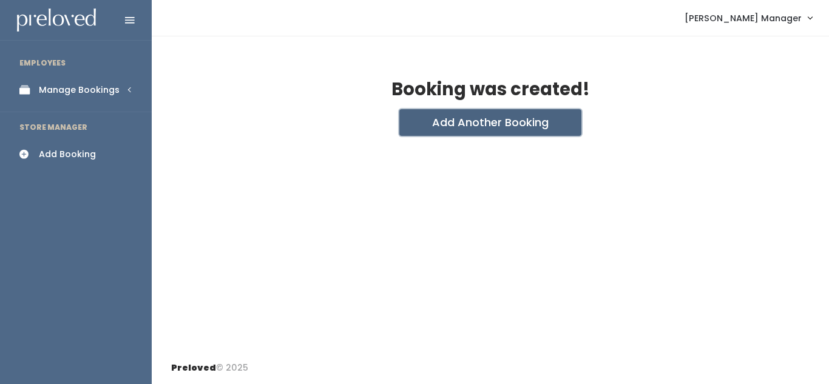
click at [499, 135] on button "Add Another Booking" at bounding box center [490, 122] width 182 height 27
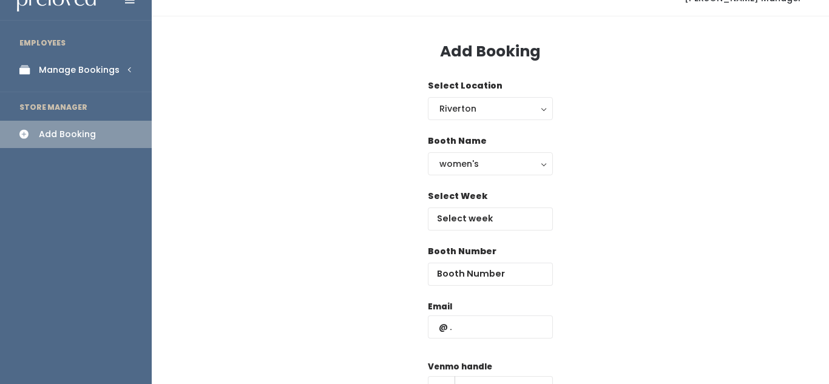
scroll to position [21, 0]
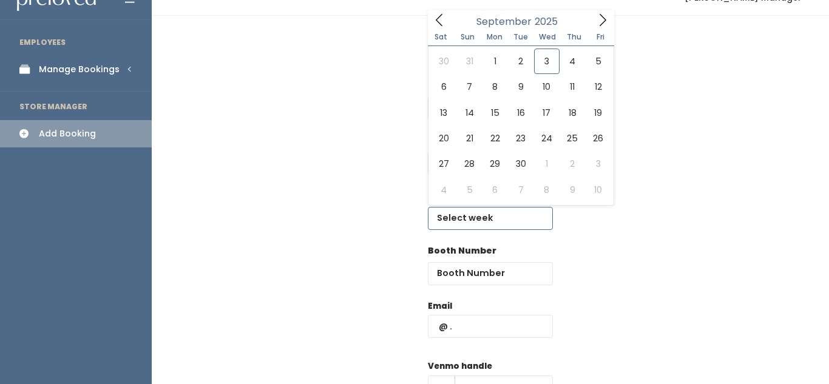
click at [478, 209] on input "text" at bounding box center [490, 218] width 125 height 23
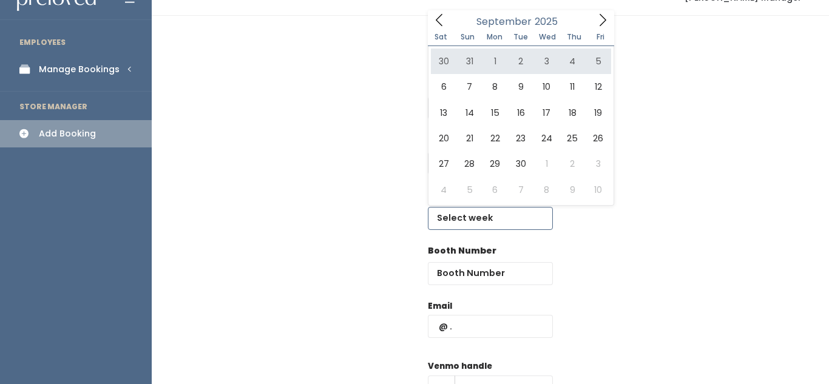
click at [602, 19] on icon at bounding box center [602, 19] width 13 height 13
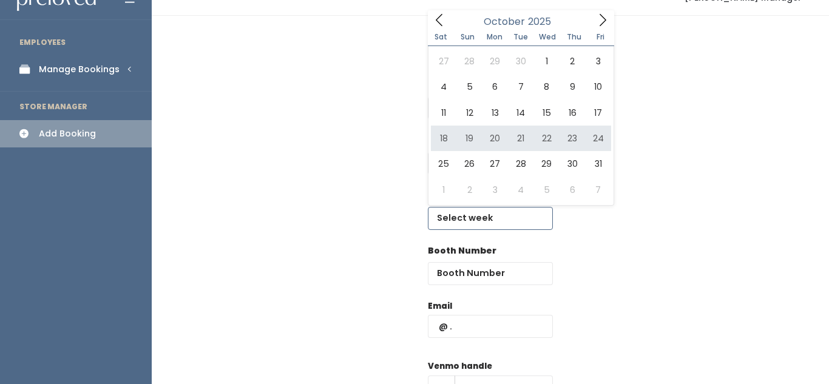
type input "October 18 to October 24"
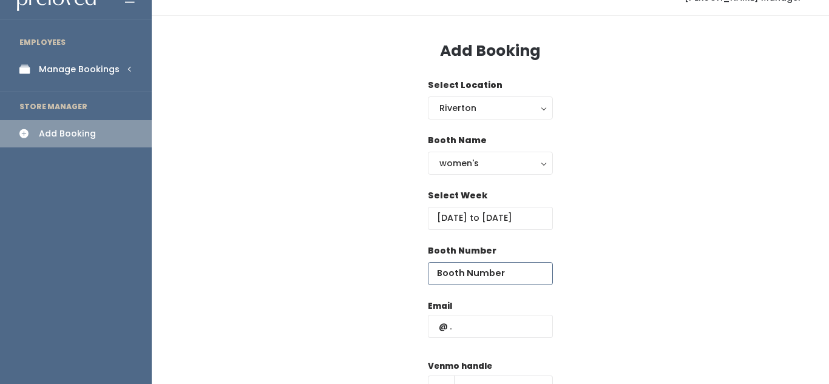
click at [482, 269] on input "number" at bounding box center [490, 273] width 125 height 23
type input "25"
click at [471, 330] on input "text" at bounding box center [490, 326] width 125 height 23
paste input "dimefreedom@gmail.com"
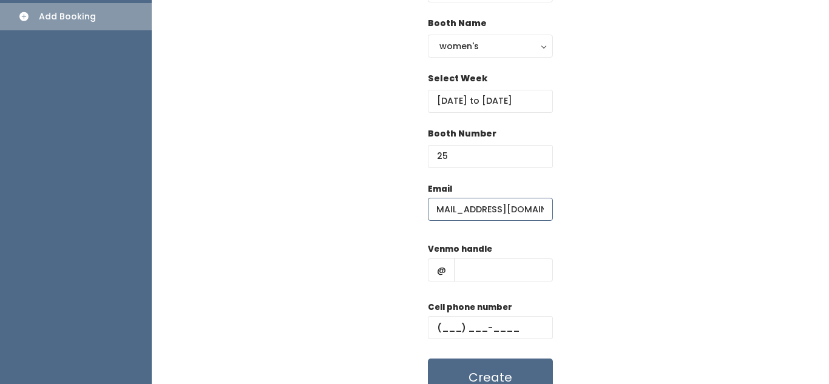
scroll to position [144, 0]
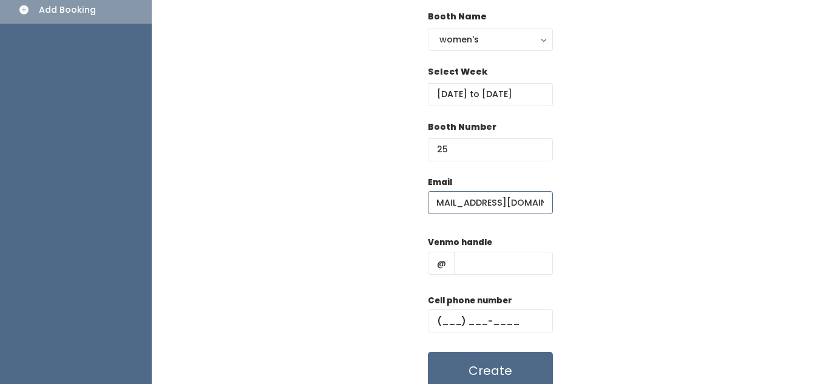
type input "dimefreedom@gmail.com"
click at [487, 267] on input "text" at bounding box center [504, 263] width 98 height 23
type input "df"
click at [481, 322] on input "text" at bounding box center [490, 320] width 125 height 23
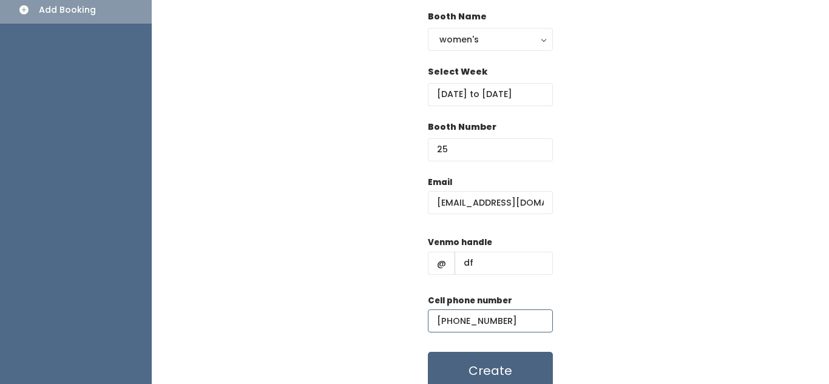
type input "(898) 908-9898"
click at [498, 359] on button "Create" at bounding box center [490, 371] width 125 height 38
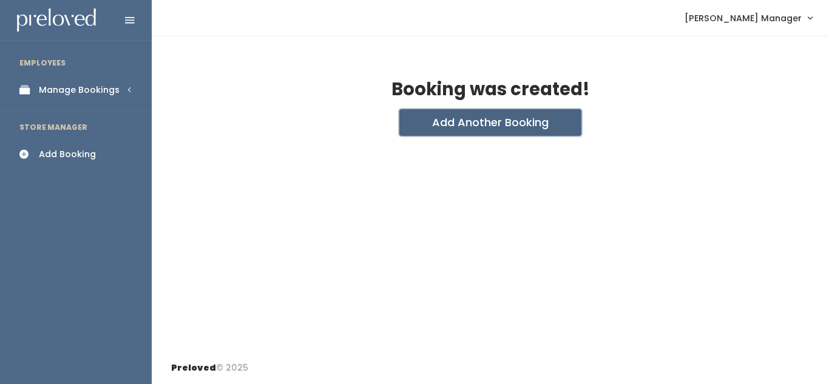
click at [441, 130] on button "Add Another Booking" at bounding box center [490, 122] width 182 height 27
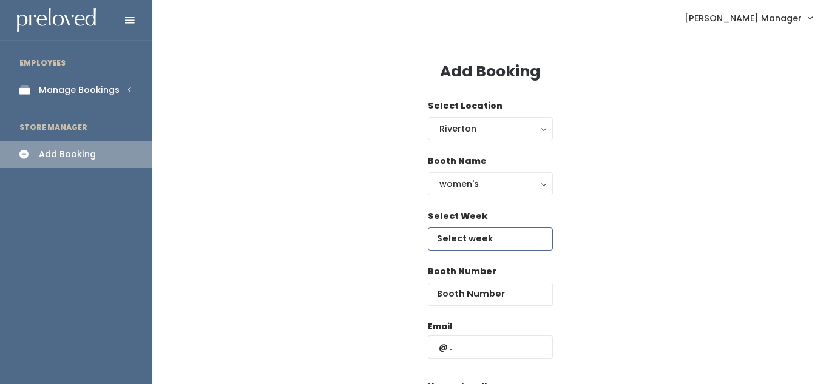
click at [458, 239] on input "text" at bounding box center [490, 239] width 125 height 23
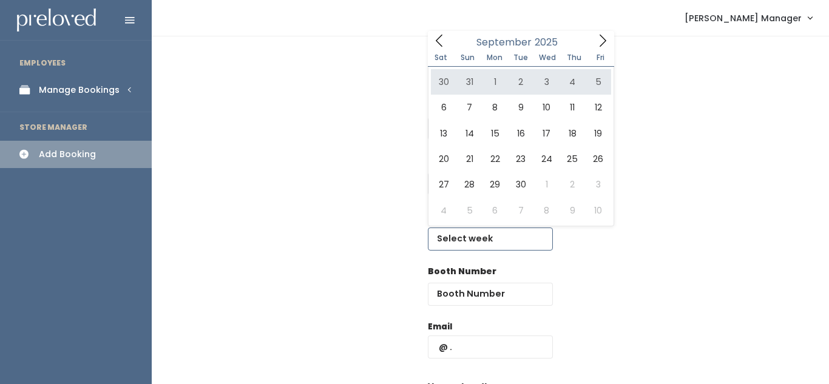
click at [603, 36] on icon at bounding box center [602, 40] width 13 height 13
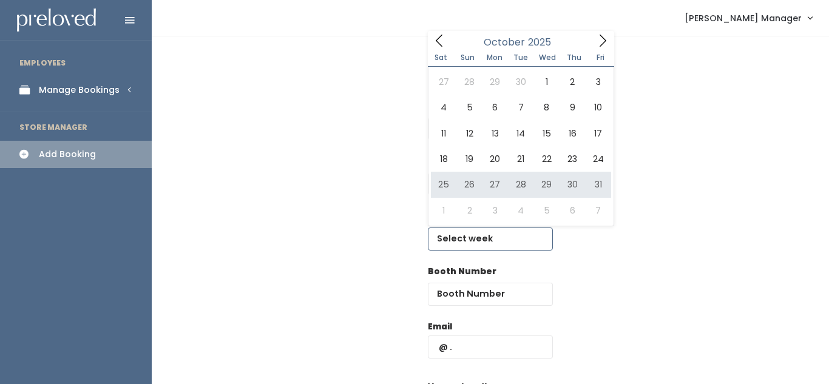
type input "October 25 to October 31"
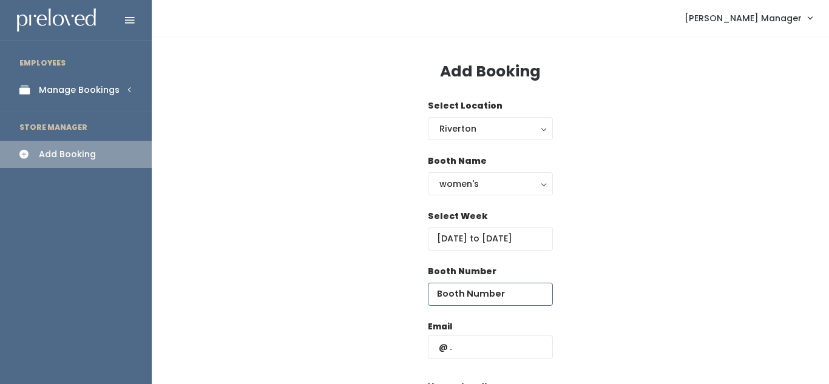
click at [458, 294] on input "number" at bounding box center [490, 294] width 125 height 23
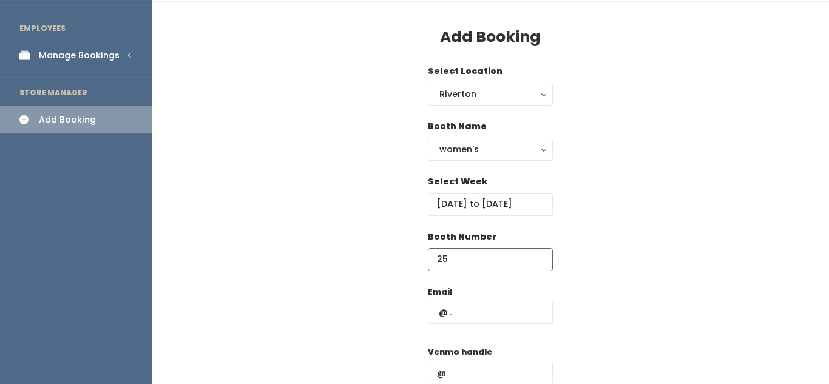
scroll to position [36, 0]
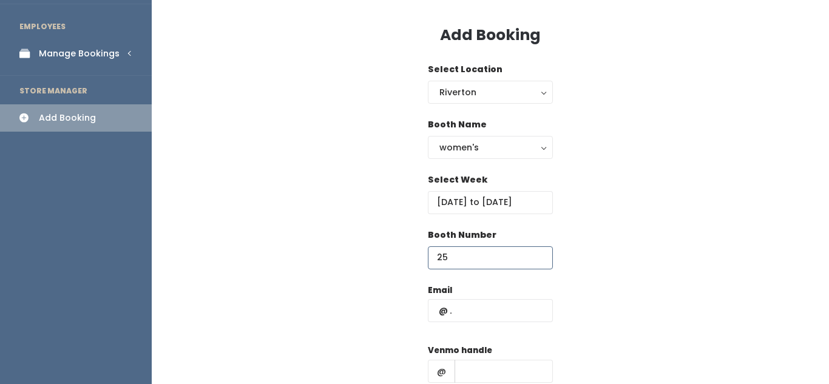
type input "25"
click at [468, 308] on input "text" at bounding box center [490, 310] width 125 height 23
paste input "dimefreedom@gmail.com"
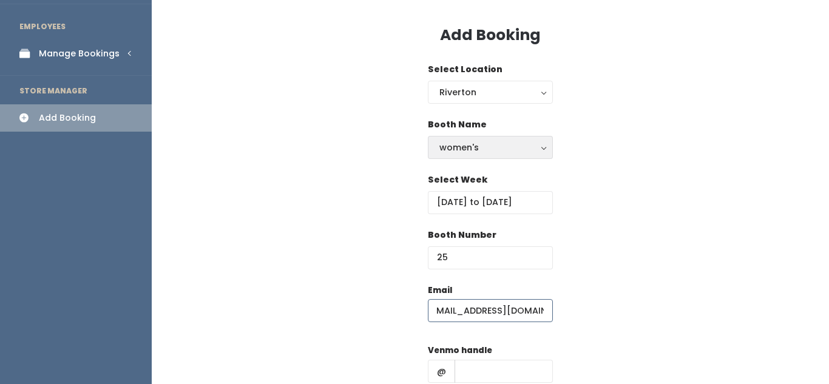
scroll to position [197, 0]
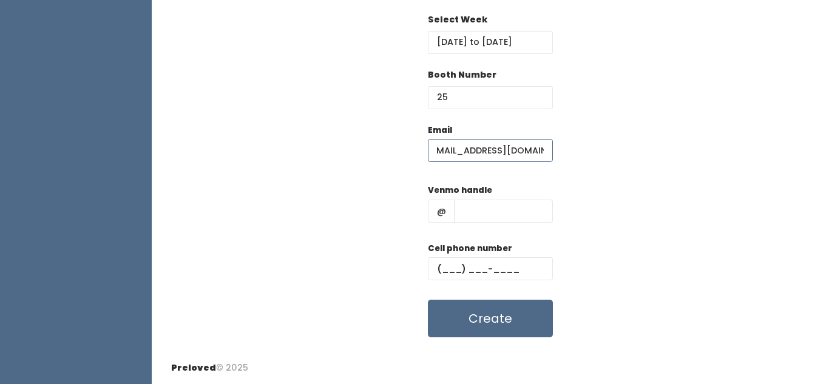
type input "dimefreedom@gmail.com"
click at [482, 214] on input "text" at bounding box center [504, 211] width 98 height 23
type input "hjk"
click at [476, 275] on input "text" at bounding box center [490, 268] width 125 height 23
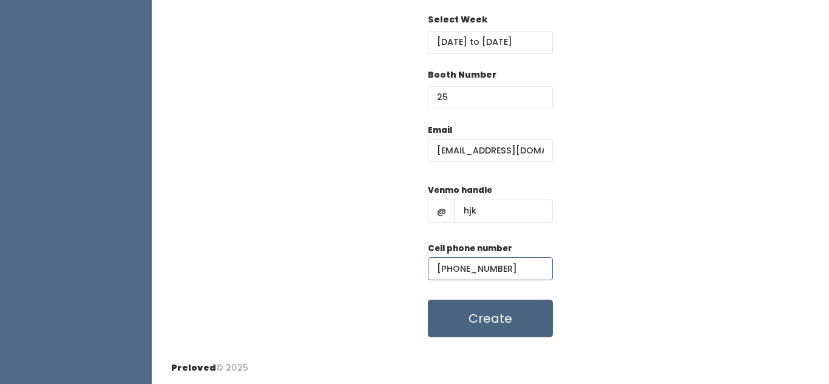
type input "(898) 908-9890"
click at [508, 316] on button "Create" at bounding box center [490, 319] width 125 height 38
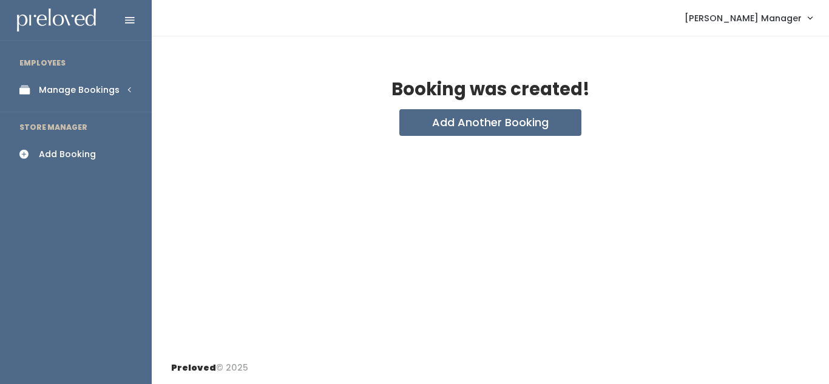
click at [44, 95] on div "Manage Bookings" at bounding box center [79, 90] width 81 height 13
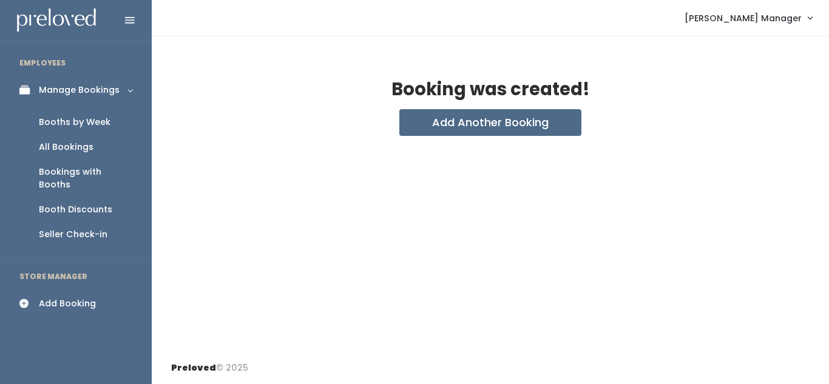
click at [60, 123] on div "Booths by Week" at bounding box center [75, 122] width 72 height 13
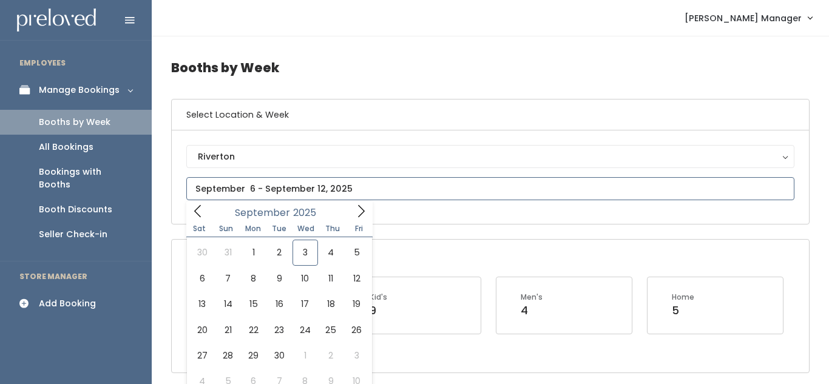
click at [265, 189] on input "text" at bounding box center [490, 188] width 608 height 23
click at [362, 205] on icon at bounding box center [360, 211] width 13 height 13
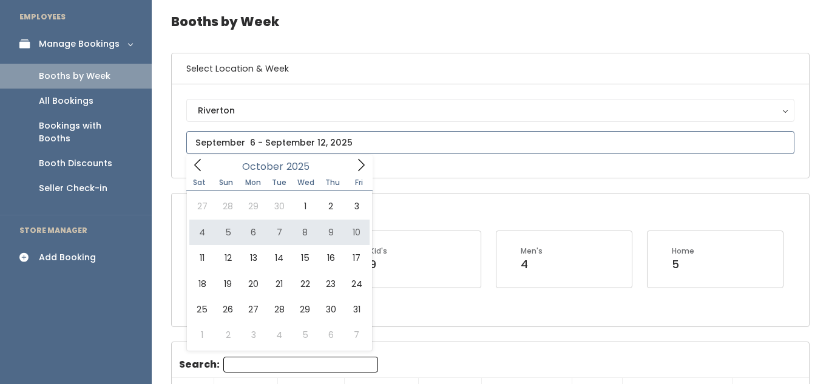
scroll to position [47, 0]
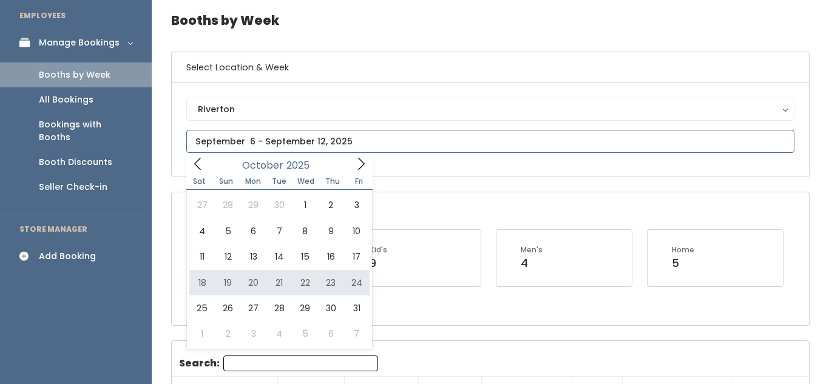
type input "October 18 to October 24"
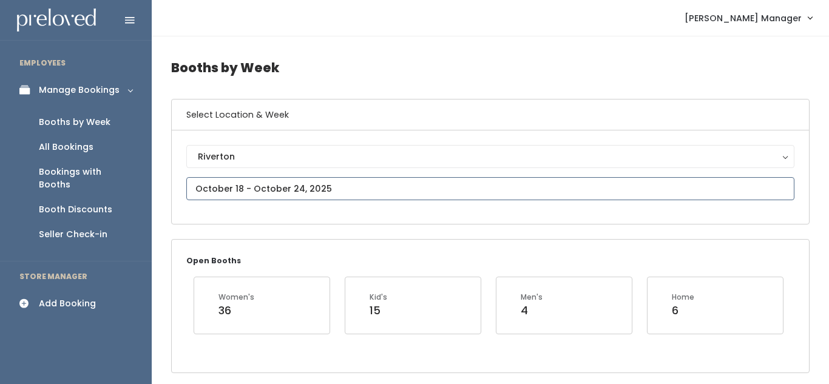
click at [388, 192] on input "text" at bounding box center [490, 188] width 608 height 23
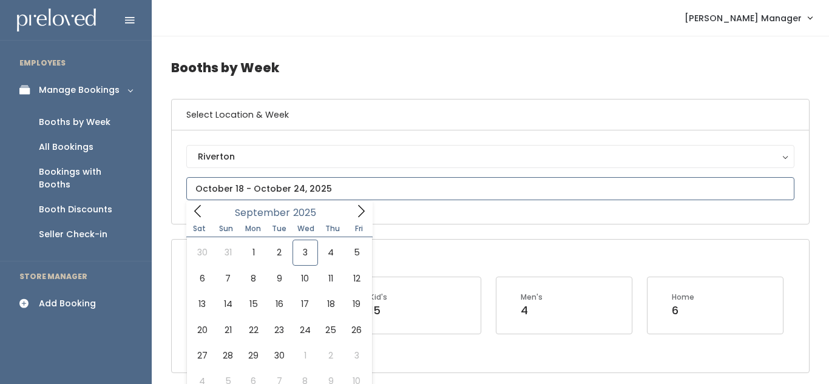
click at [360, 215] on icon at bounding box center [361, 211] width 7 height 12
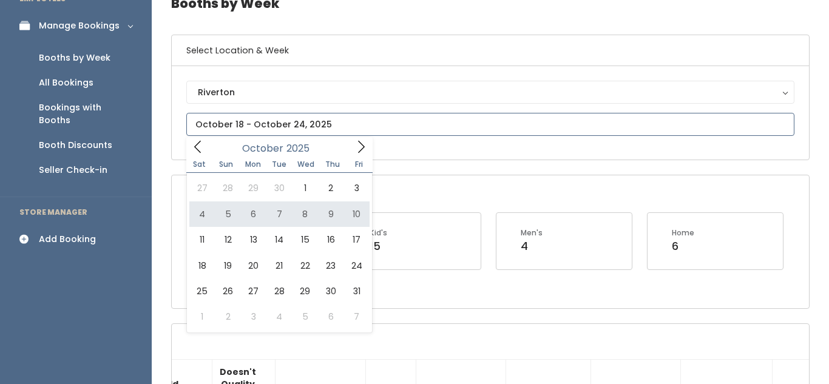
scroll to position [68, 0]
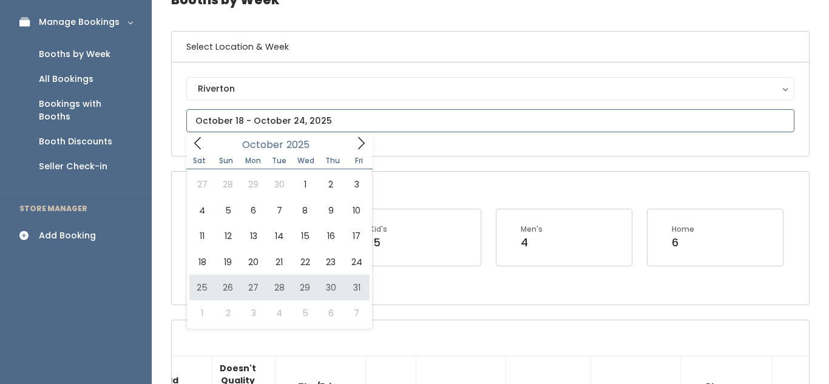
type input "October 25 to October 31"
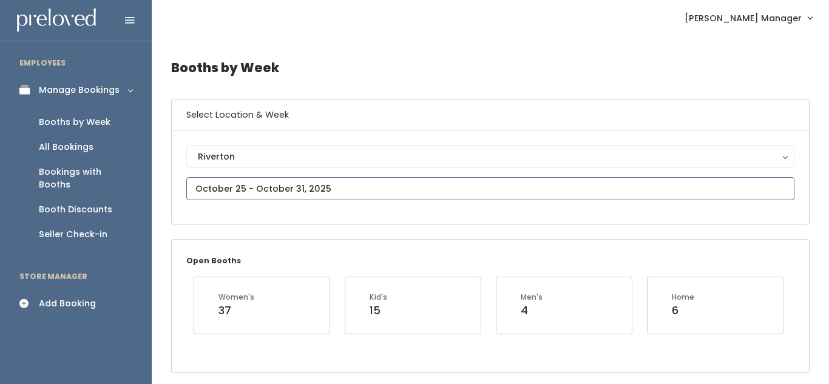
click at [433, 192] on input "text" at bounding box center [490, 188] width 608 height 23
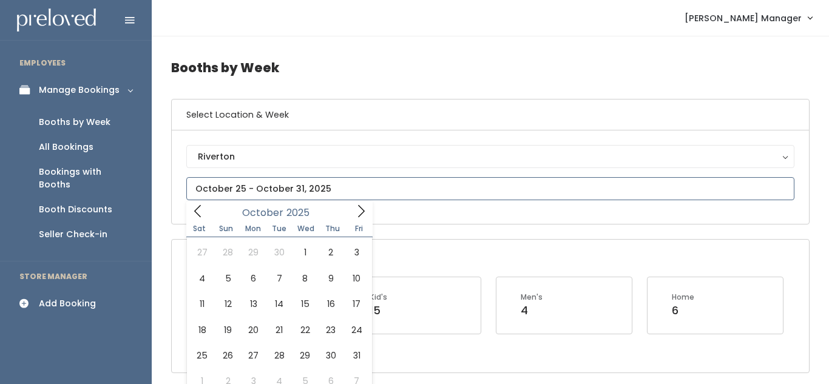
click at [356, 212] on icon at bounding box center [360, 211] width 13 height 13
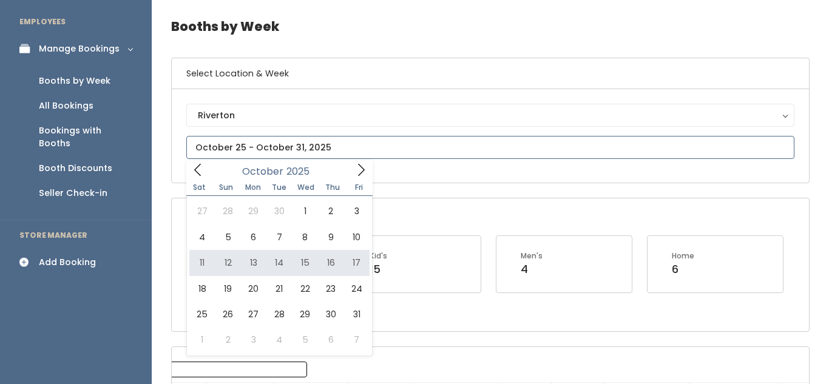
scroll to position [43, 0]
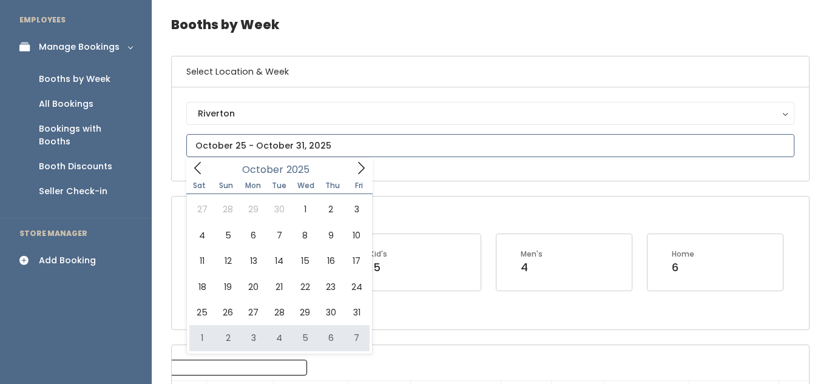
type input "November 1 to November 7"
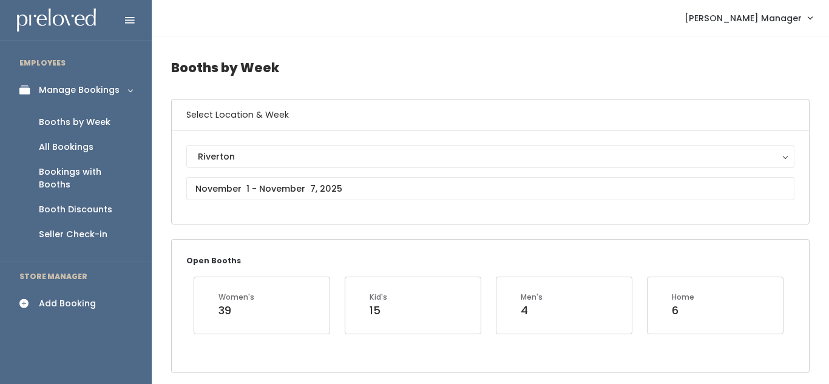
click at [84, 290] on link "Add Booking" at bounding box center [76, 303] width 152 height 27
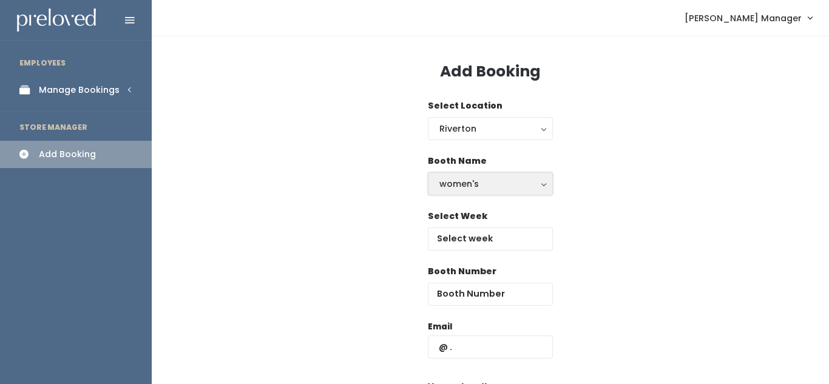
click at [461, 190] on div "women's" at bounding box center [490, 183] width 102 height 13
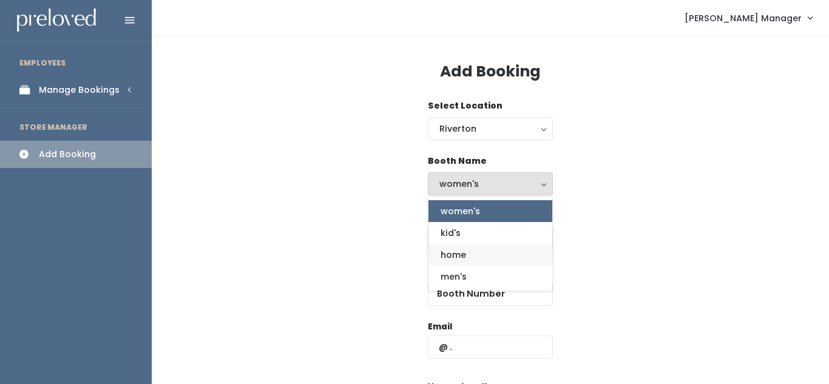
click at [458, 255] on span "home" at bounding box center [453, 254] width 25 height 13
select select "home"
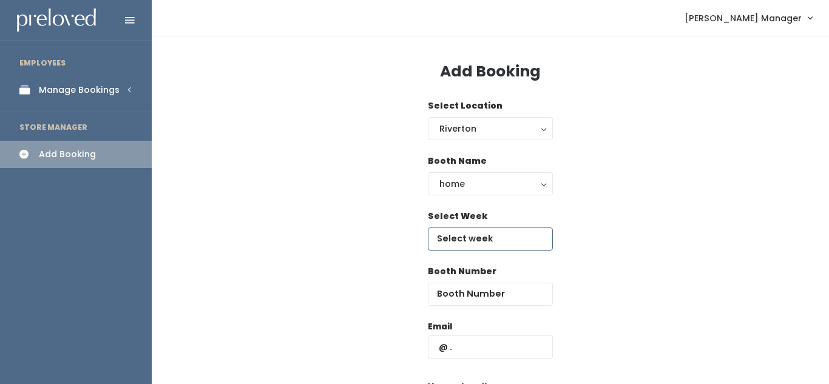
click at [478, 242] on input "text" at bounding box center [490, 239] width 125 height 23
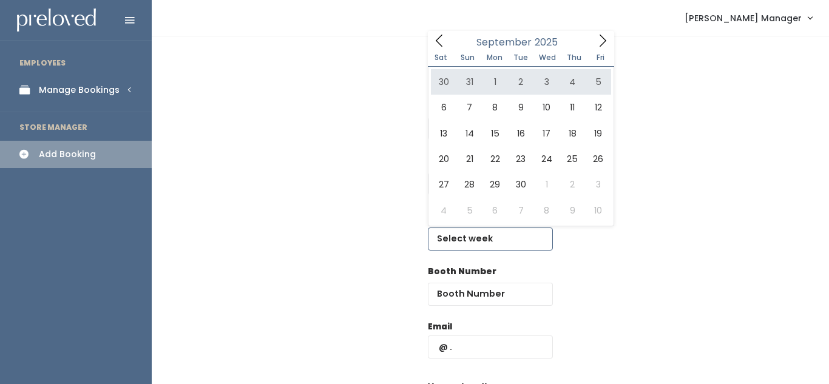
click at [604, 41] on icon at bounding box center [603, 41] width 7 height 12
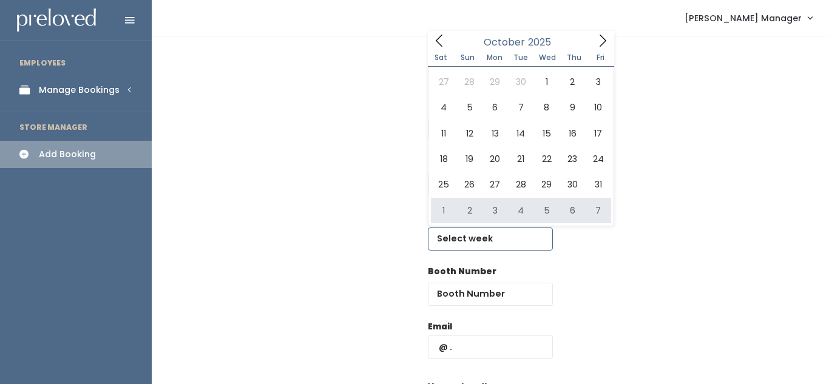
type input "November 1 to November 7"
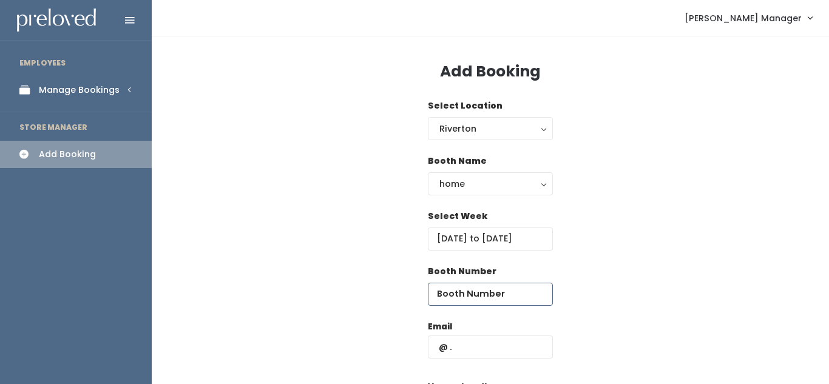
click at [467, 299] on input "number" at bounding box center [490, 294] width 125 height 23
type input "65"
click at [468, 344] on input "text" at bounding box center [490, 347] width 125 height 23
paste input "[EMAIL_ADDRESS][DOMAIN_NAME]"
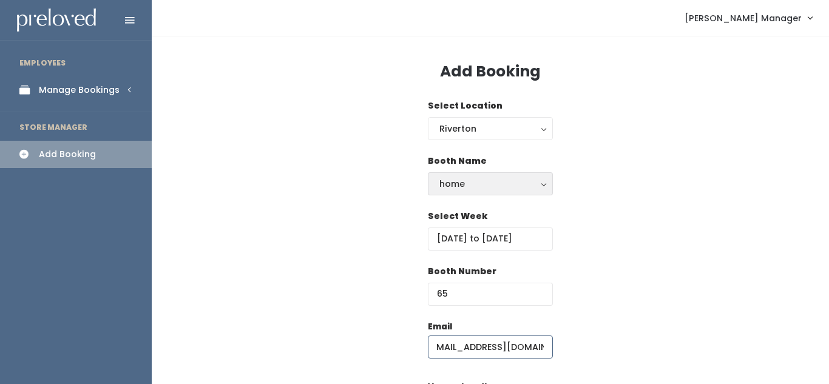
scroll to position [197, 0]
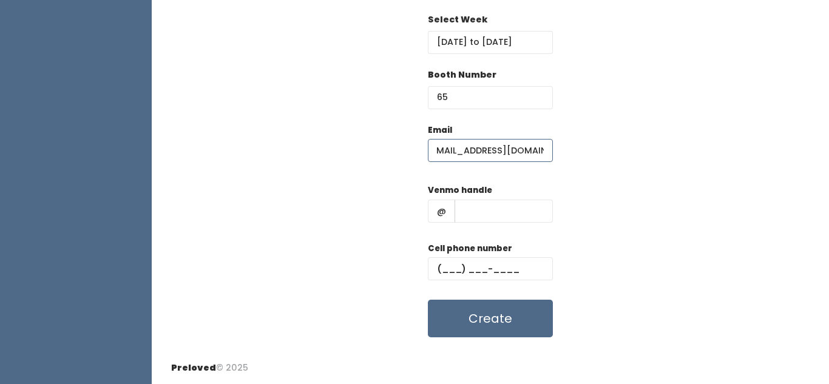
type input "[EMAIL_ADDRESS][DOMAIN_NAME]"
click at [495, 209] on input "text" at bounding box center [504, 211] width 98 height 23
type input "fg"
click at [470, 258] on input "text" at bounding box center [490, 268] width 125 height 23
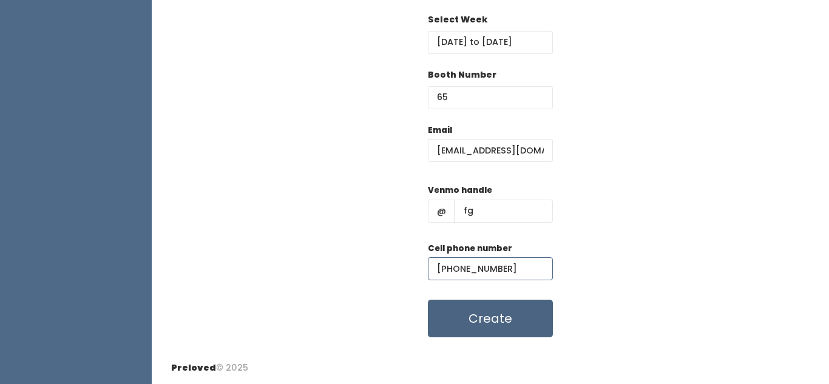
type input "(898) 980-9890"
click at [473, 316] on button "Create" at bounding box center [490, 319] width 125 height 38
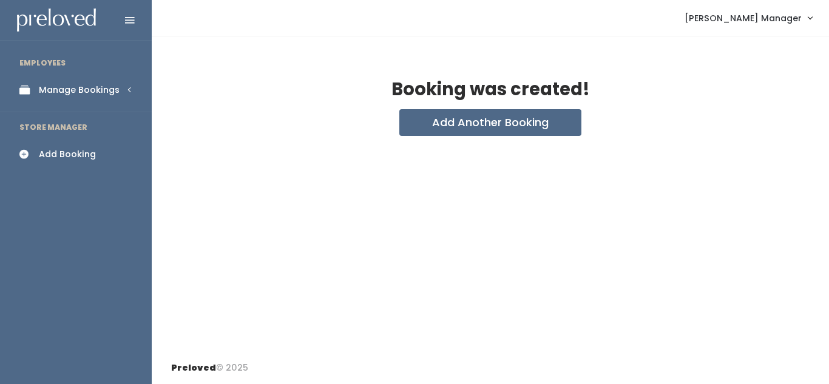
click at [431, 137] on div "Booking was created! Add Another Booking" at bounding box center [490, 194] width 677 height 316
click at [430, 130] on button "Add Another Booking" at bounding box center [490, 122] width 182 height 27
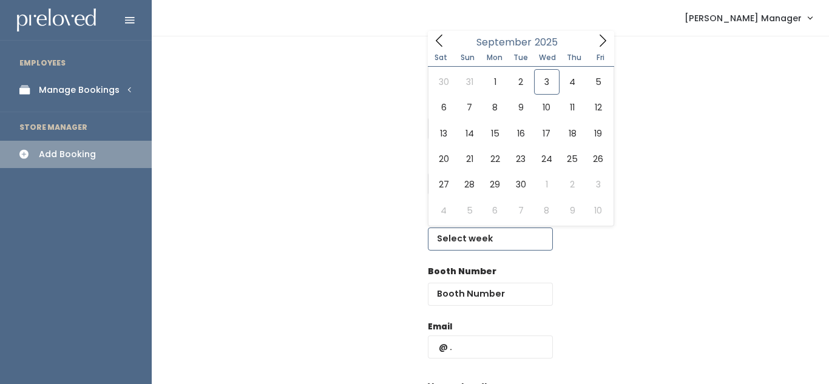
click at [470, 239] on input "text" at bounding box center [490, 239] width 125 height 23
click at [594, 40] on span at bounding box center [602, 40] width 23 height 19
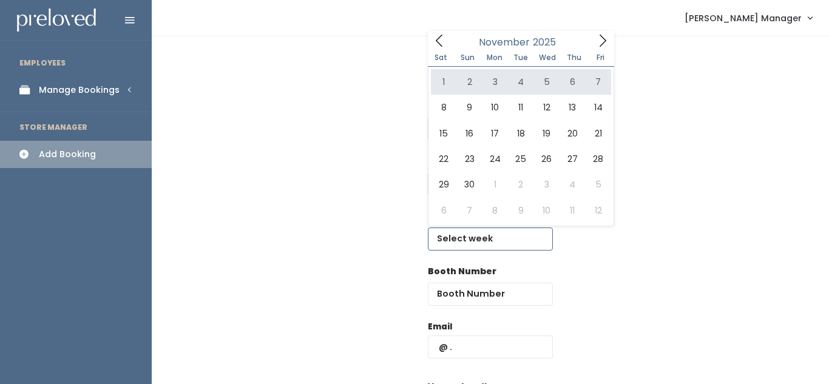
type input "November 1 to November 7"
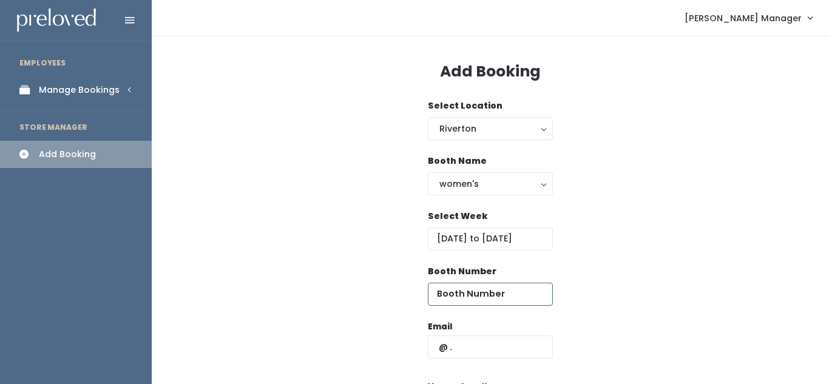
click at [463, 301] on input "number" at bounding box center [490, 294] width 125 height 23
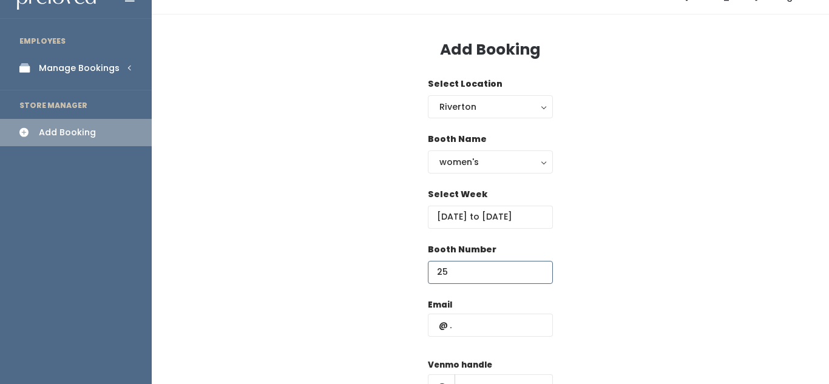
scroll to position [26, 0]
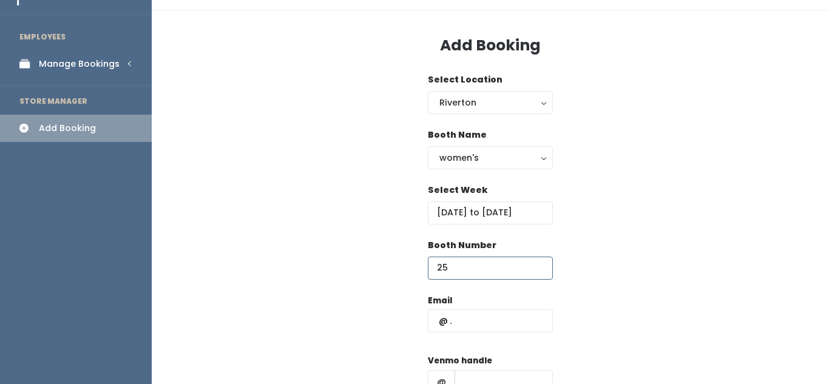
type input "25"
click at [486, 314] on input "text" at bounding box center [490, 320] width 125 height 23
paste input "[EMAIL_ADDRESS][DOMAIN_NAME]"
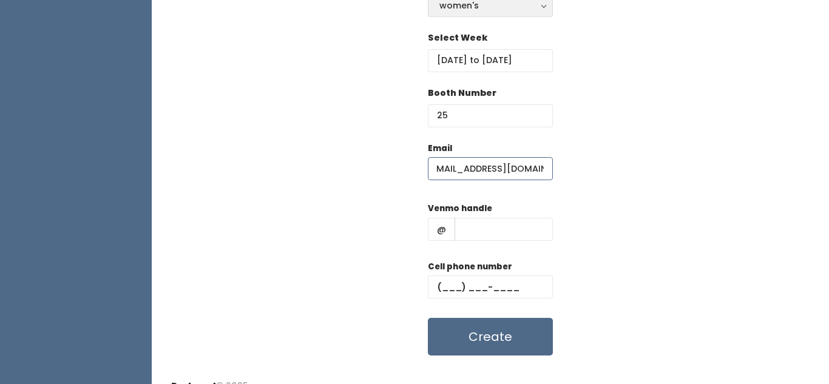
scroll to position [183, 0]
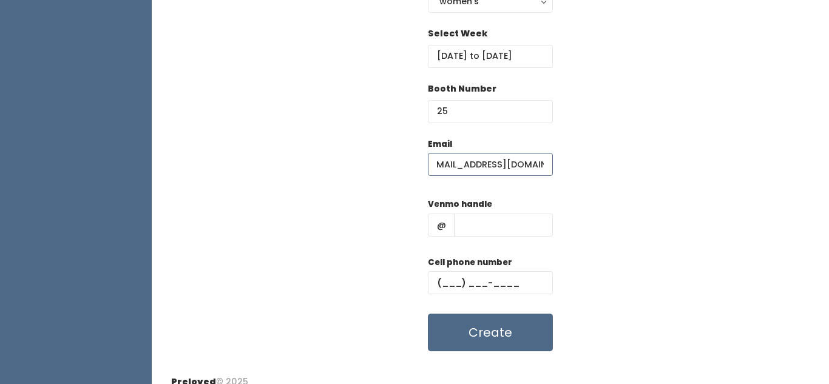
type input "[EMAIL_ADDRESS][DOMAIN_NAME]"
click at [504, 225] on input "text" at bounding box center [504, 225] width 98 height 23
type input "gfg"
click at [460, 279] on input "text" at bounding box center [490, 282] width 125 height 23
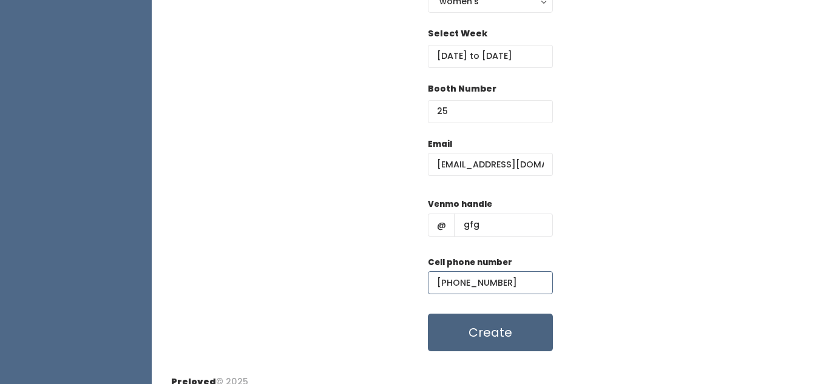
type input "(898) 908-0980"
click at [468, 325] on button "Create" at bounding box center [490, 333] width 125 height 38
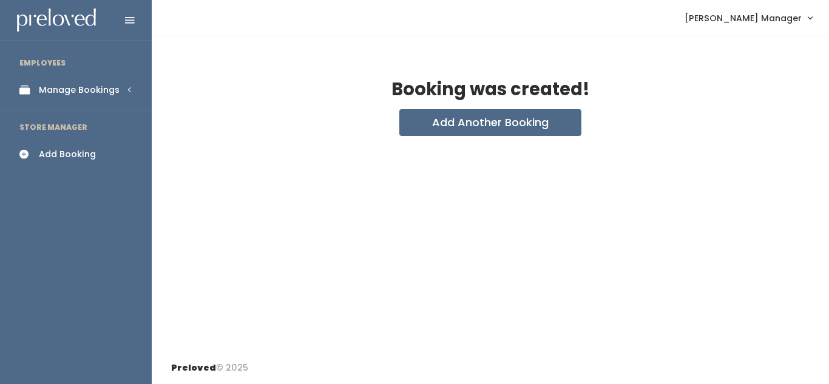
click at [52, 84] on div "Manage Bookings" at bounding box center [79, 90] width 81 height 13
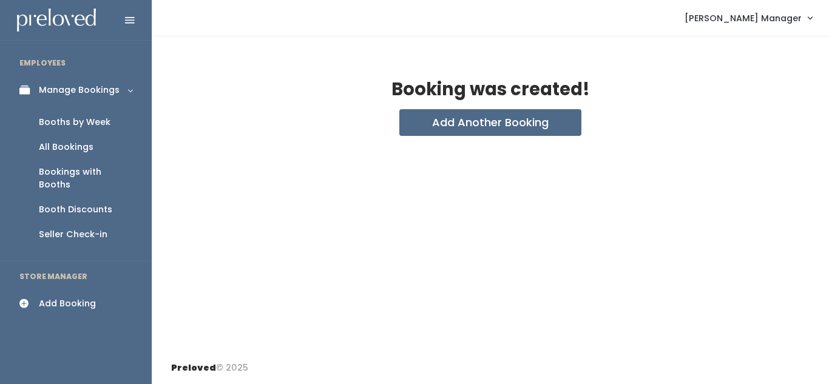
click at [63, 127] on div "Booths by Week" at bounding box center [75, 122] width 72 height 13
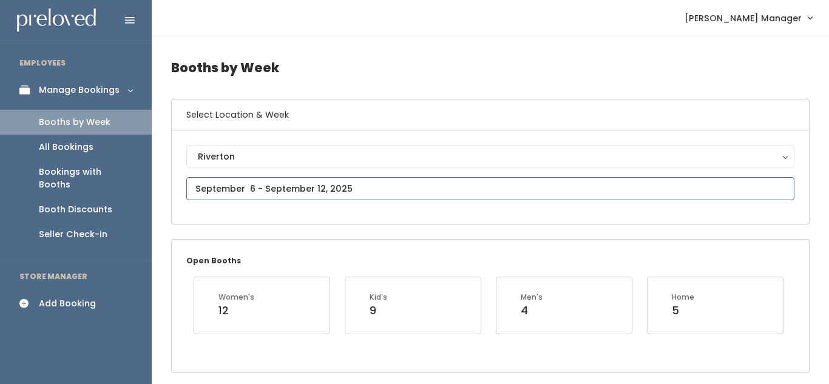
click at [254, 192] on input "text" at bounding box center [490, 188] width 608 height 23
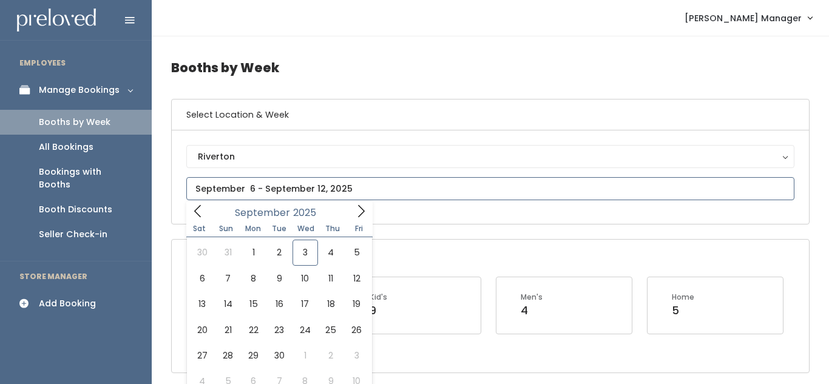
click at [359, 208] on icon at bounding box center [360, 211] width 13 height 13
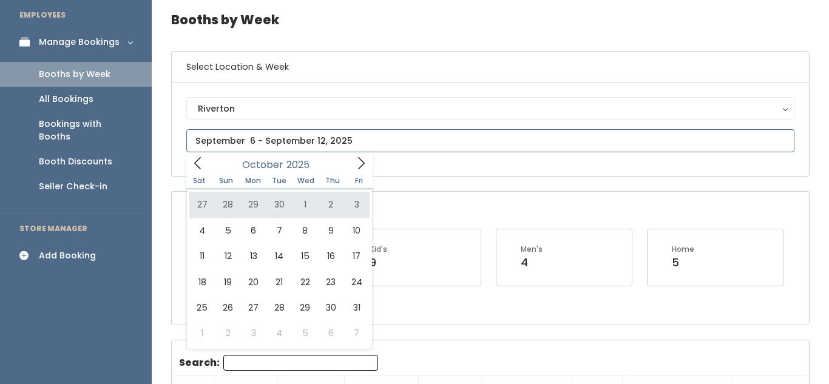
scroll to position [50, 0]
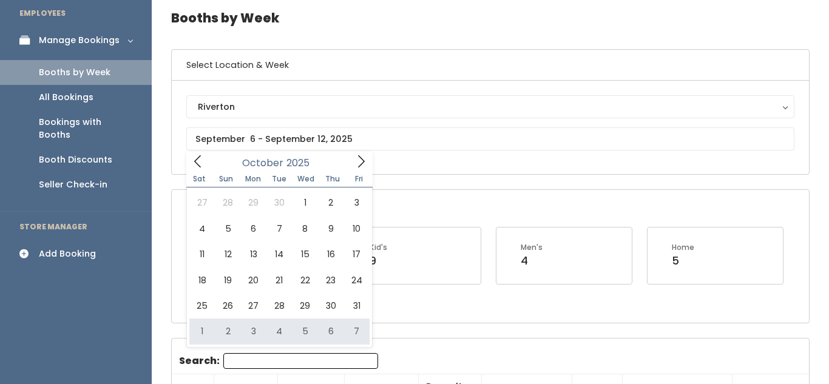
click at [391, 208] on div "Open Booths Women's 12 Kid's 9 Men's 4 Home 5" at bounding box center [490, 256] width 637 height 132
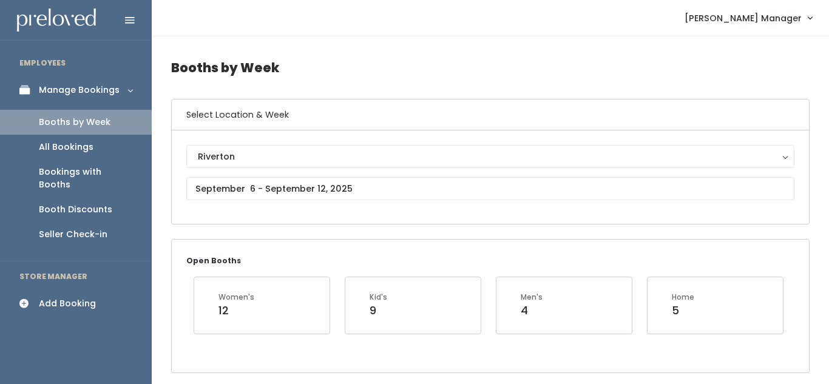
scroll to position [3, 0]
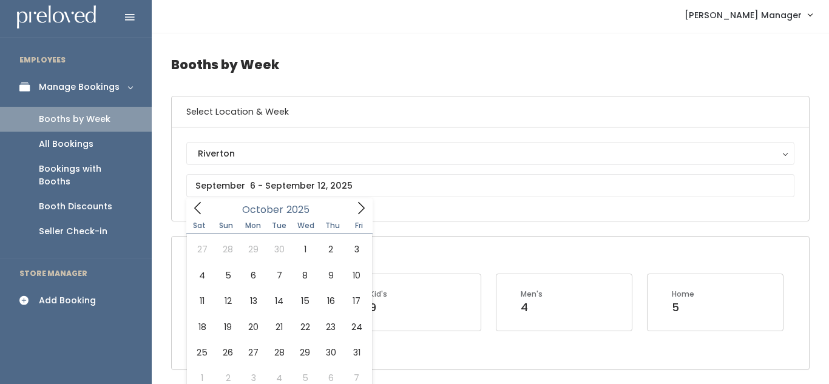
click at [430, 107] on h6 "Select Location & Week" at bounding box center [490, 111] width 637 height 31
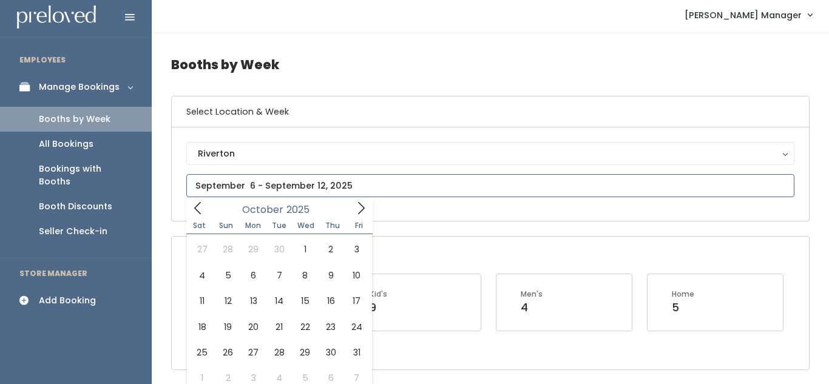
click at [373, 188] on input "text" at bounding box center [490, 185] width 608 height 23
click at [194, 199] on span at bounding box center [197, 207] width 23 height 19
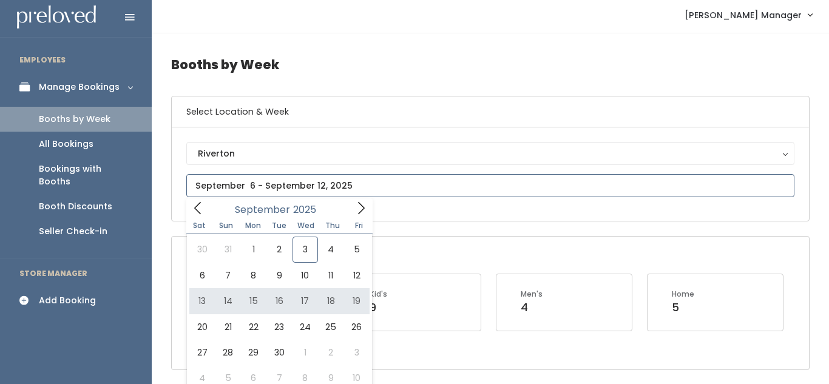
type input "September 13 to September 19"
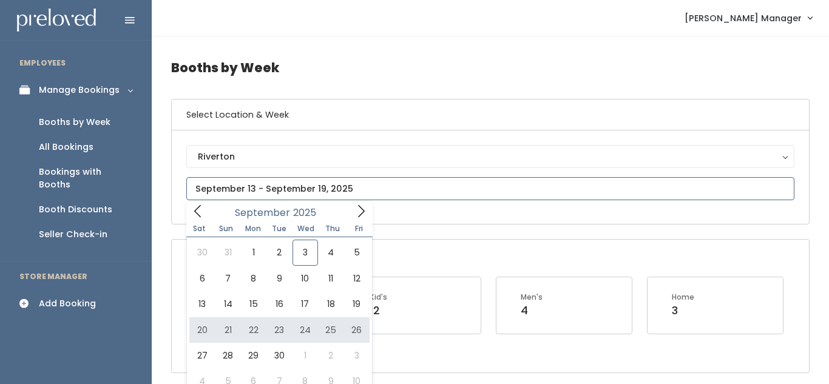
type input "[DATE] to [DATE]"
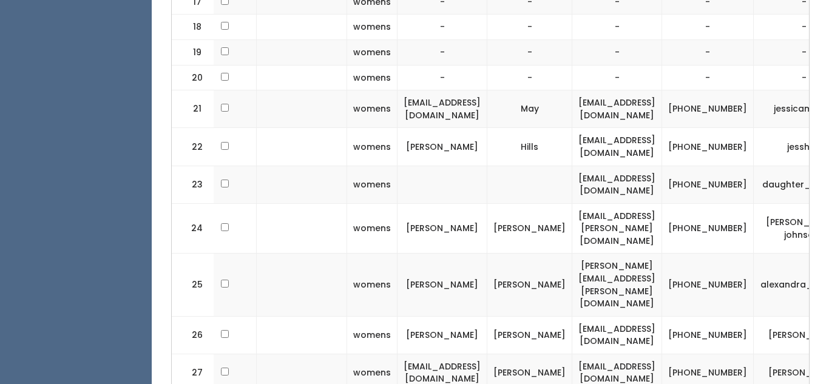
scroll to position [0, 353]
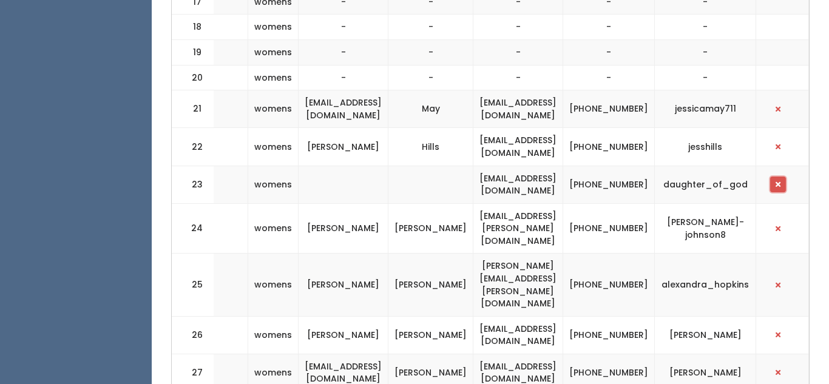
click at [785, 182] on button "button" at bounding box center [778, 185] width 16 height 16
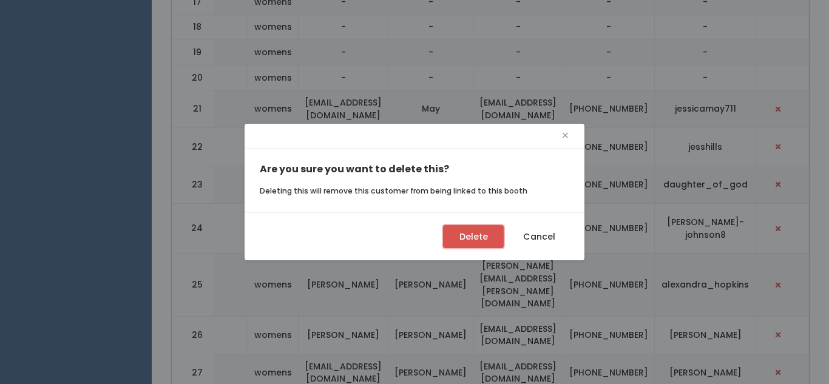
click at [470, 236] on button "Delete" at bounding box center [473, 236] width 61 height 23
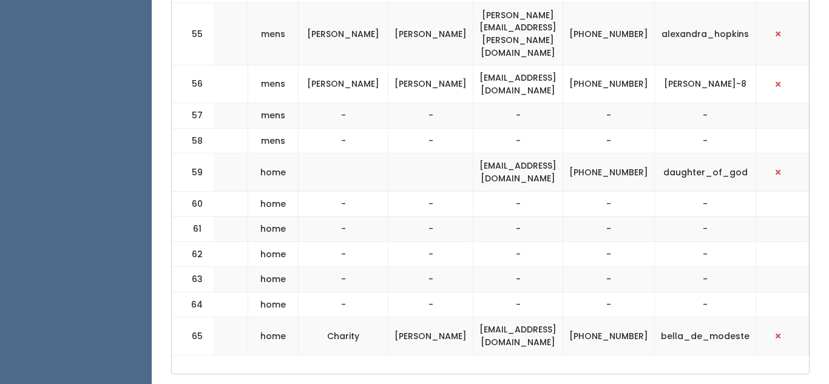
scroll to position [0, 353]
click at [780, 169] on span "button" at bounding box center [778, 172] width 5 height 7
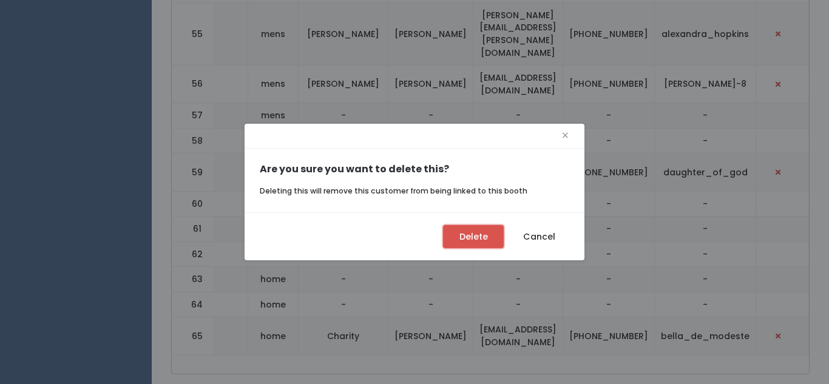
click at [480, 245] on button "Delete" at bounding box center [473, 236] width 61 height 23
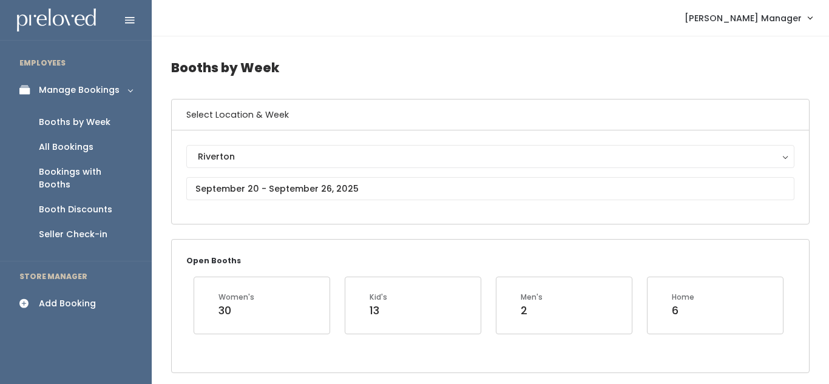
click at [364, 200] on div "Riverton [GEOGRAPHIC_DATA]" at bounding box center [490, 177] width 608 height 64
click at [359, 193] on input "text" at bounding box center [490, 188] width 608 height 23
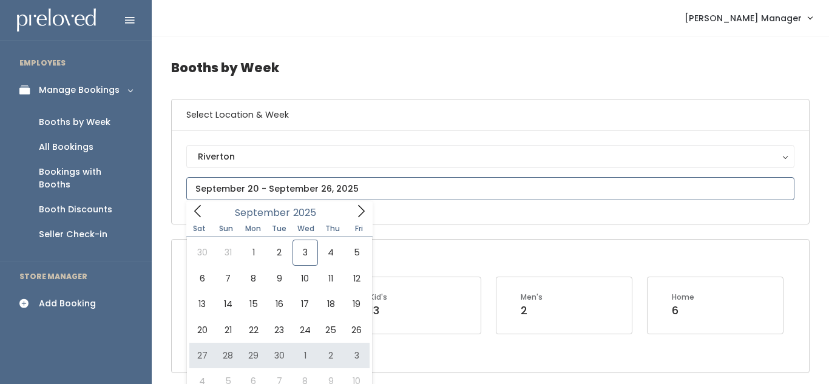
type input "September 27 to October 3"
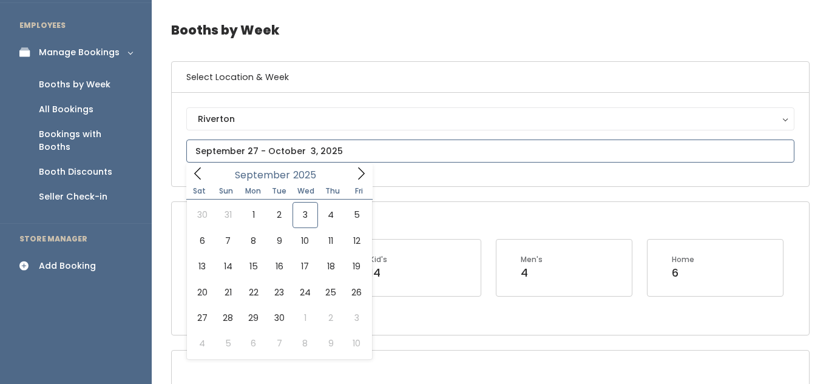
scroll to position [39, 0]
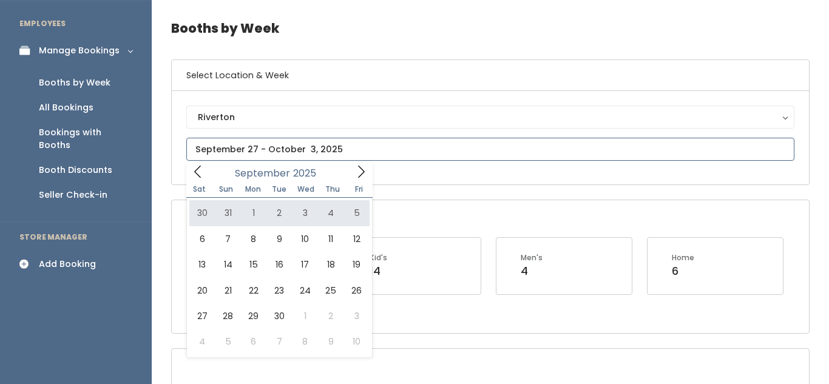
click at [364, 170] on icon at bounding box center [360, 171] width 13 height 13
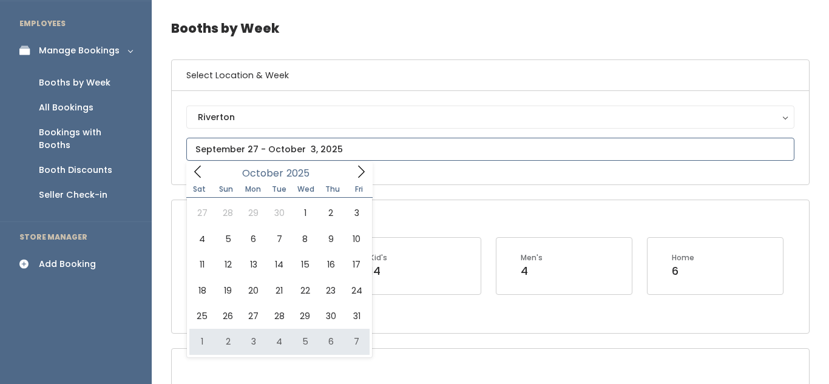
type input "November 1 to November 7"
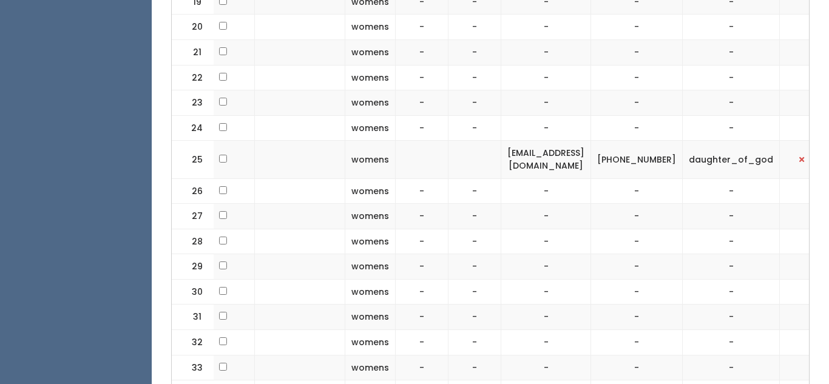
scroll to position [965, 0]
click at [794, 162] on button "button" at bounding box center [802, 159] width 16 height 16
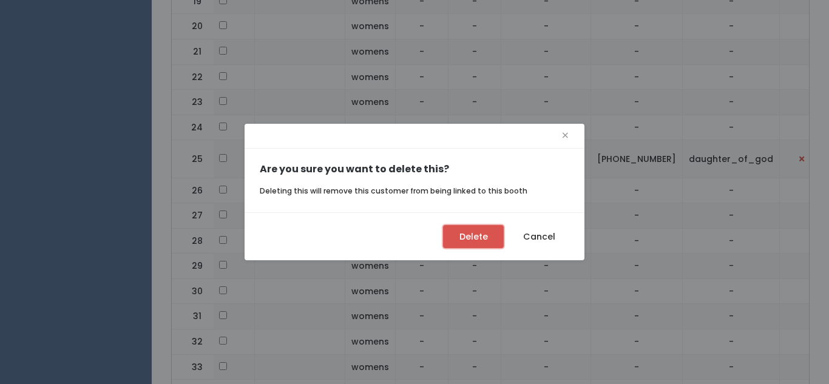
click at [483, 237] on button "Delete" at bounding box center [473, 236] width 61 height 23
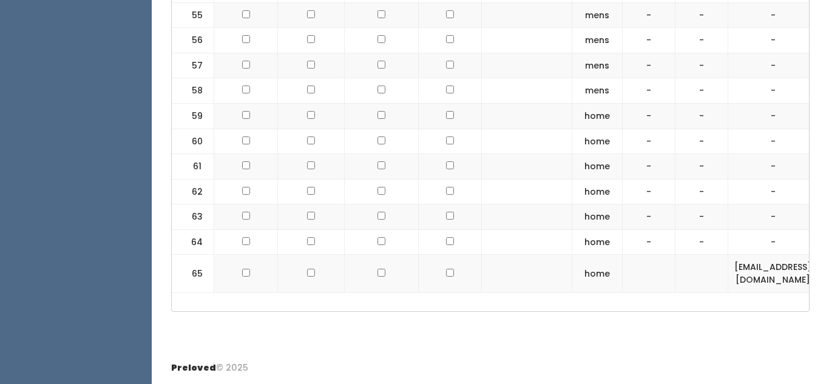
scroll to position [0, 227]
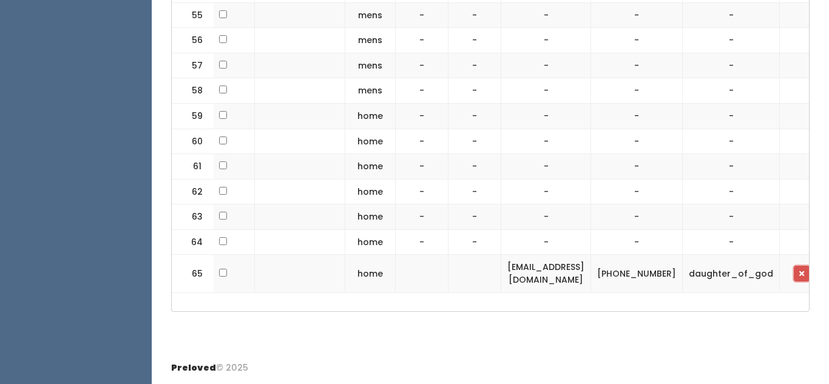
click at [794, 279] on button "button" at bounding box center [802, 274] width 16 height 16
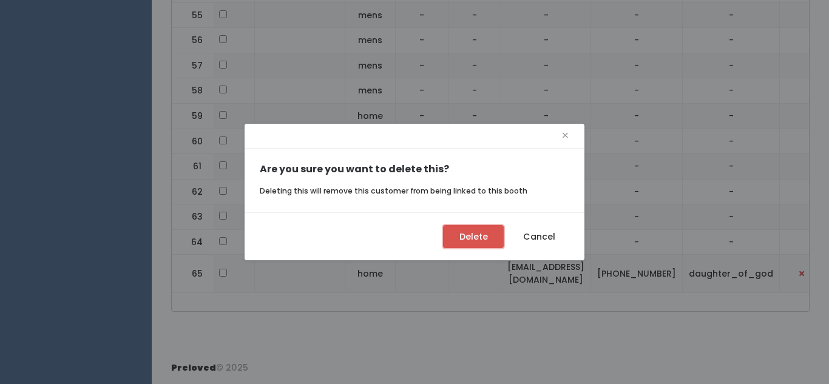
click at [447, 241] on button "Delete" at bounding box center [473, 236] width 61 height 23
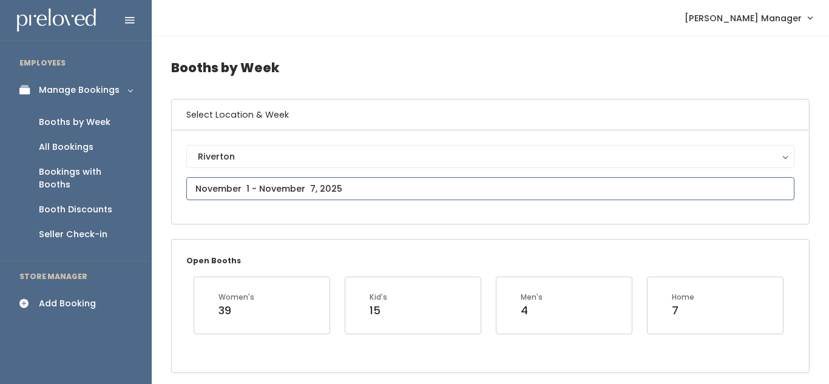
click at [259, 178] on input "text" at bounding box center [490, 188] width 608 height 23
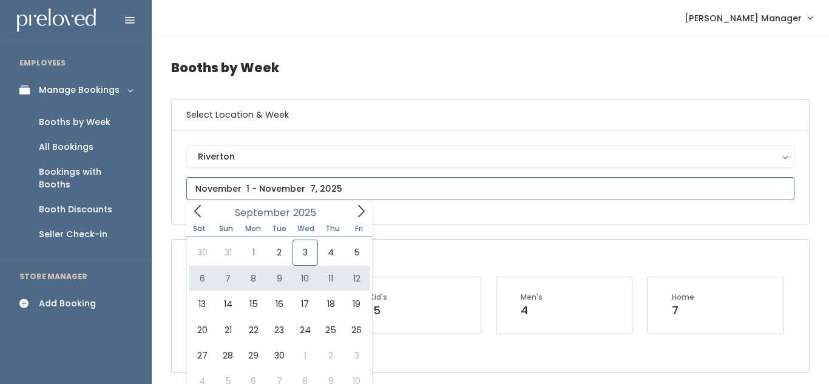
type input "[DATE] to [DATE]"
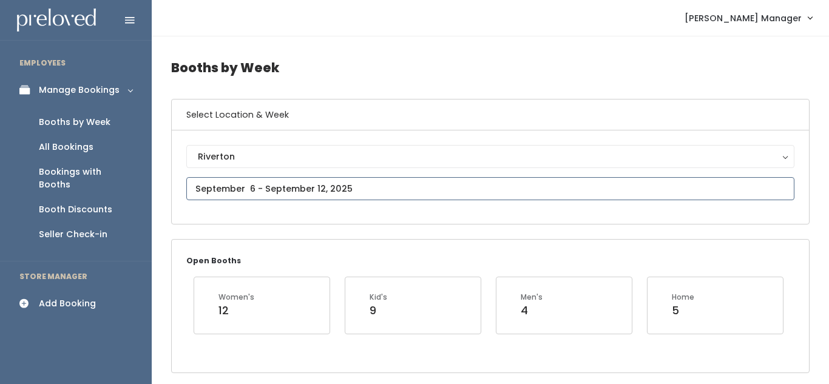
click at [265, 186] on input "text" at bounding box center [490, 188] width 608 height 23
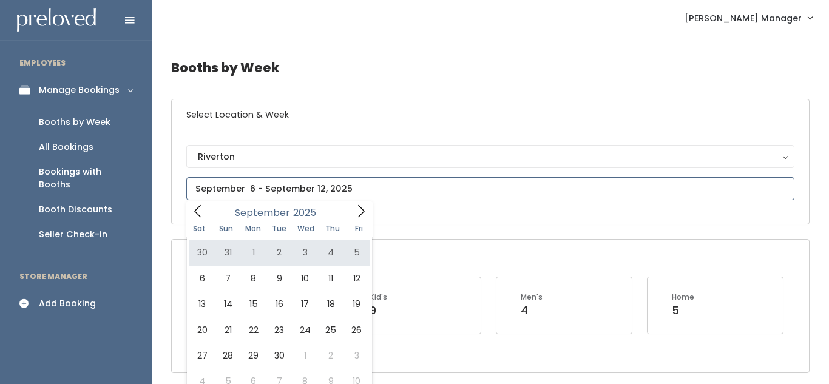
type input "August 30 to September 5"
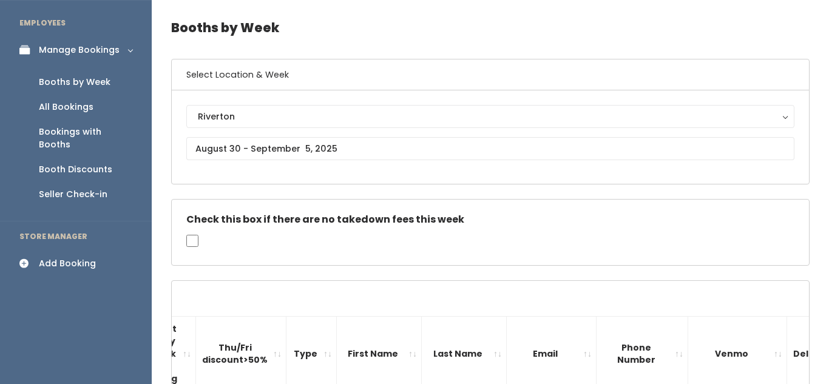
scroll to position [36, 0]
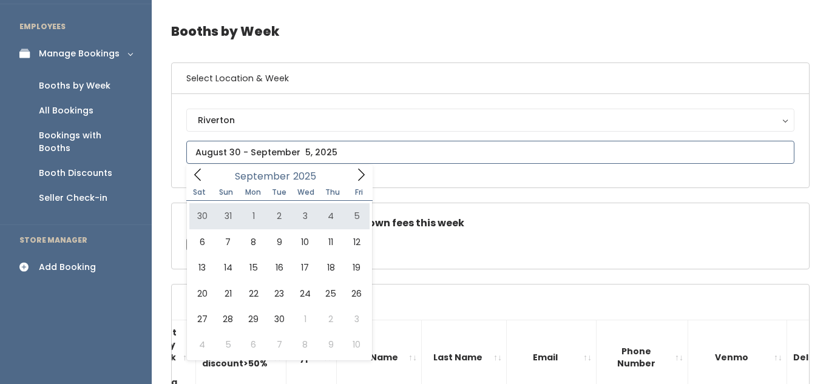
type input "August 30 to September 5"
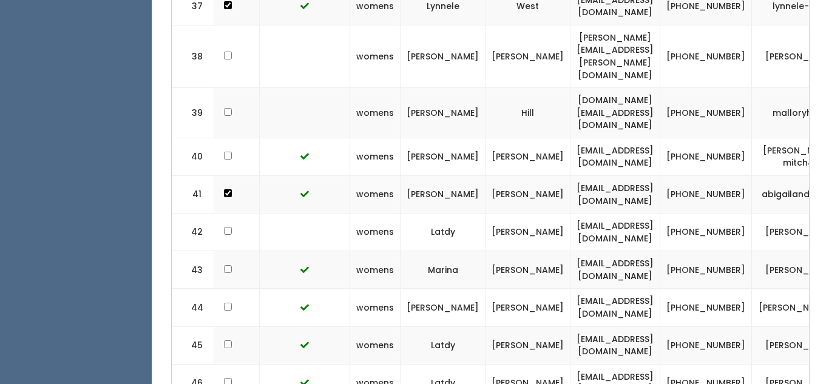
scroll to position [0, 288]
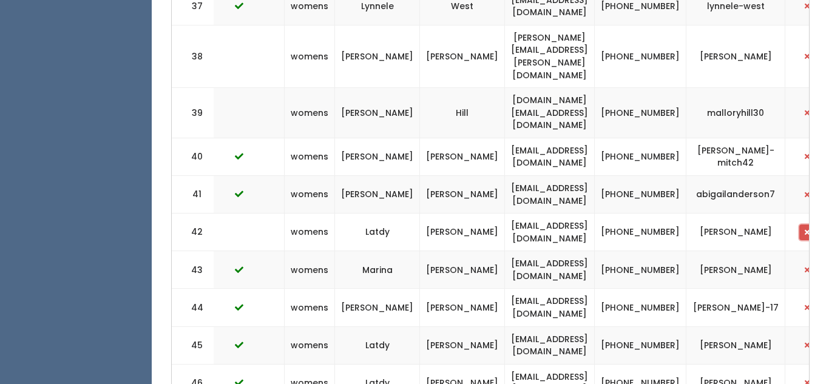
click at [805, 229] on span "button" at bounding box center [807, 232] width 5 height 7
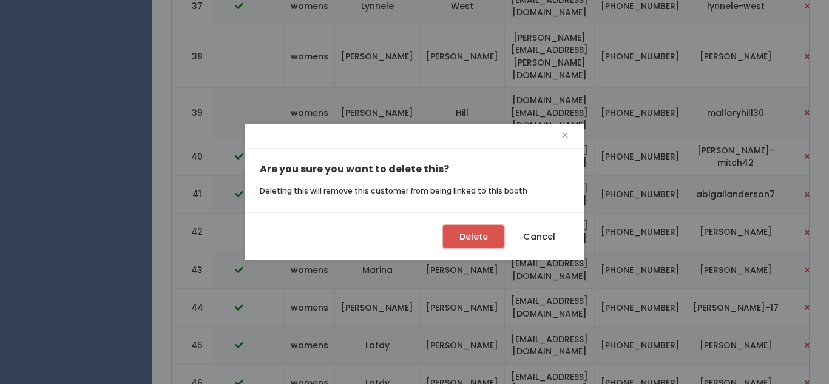
click at [487, 228] on button "Delete" at bounding box center [473, 236] width 61 height 23
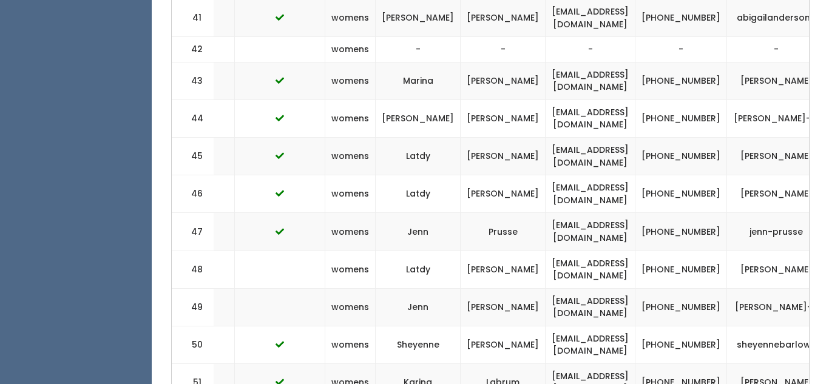
scroll to position [0, 288]
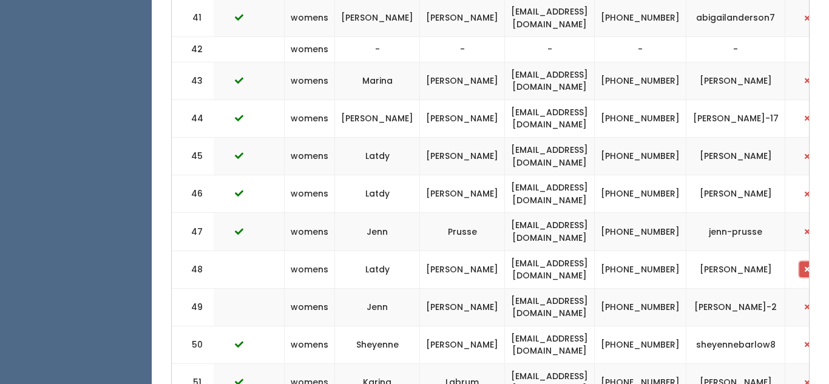
click at [805, 266] on span "button" at bounding box center [807, 269] width 5 height 7
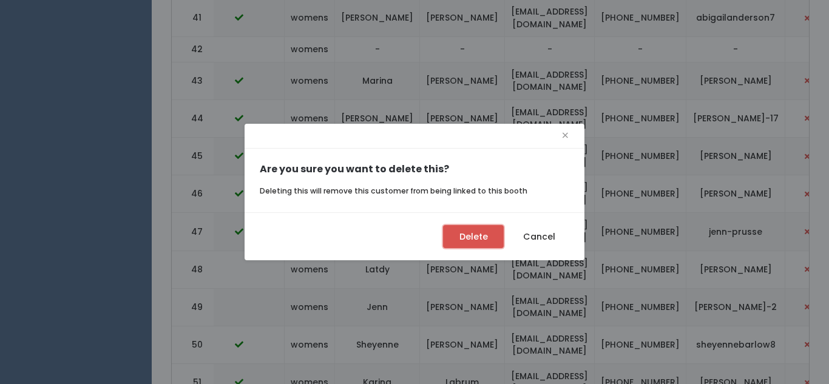
click at [494, 236] on button "Delete" at bounding box center [473, 236] width 61 height 23
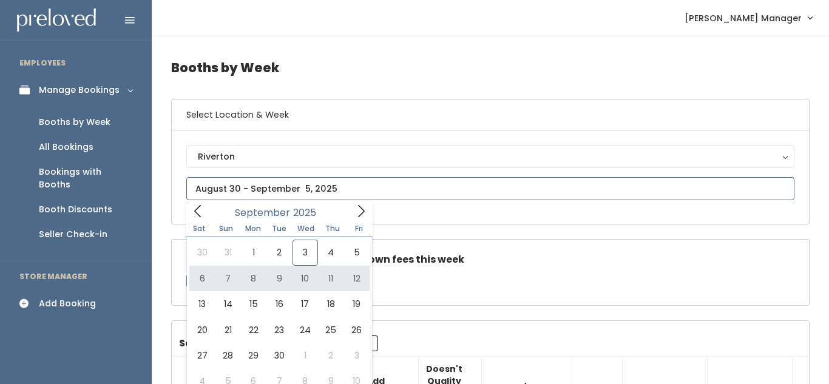
type input "[DATE] to [DATE]"
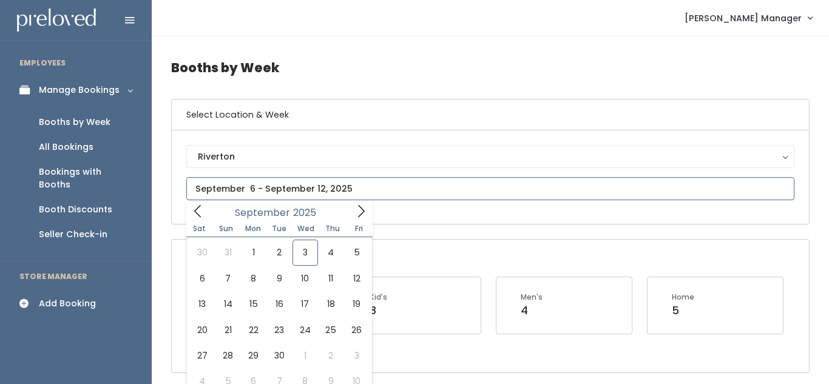
click at [271, 182] on input "text" at bounding box center [490, 188] width 608 height 23
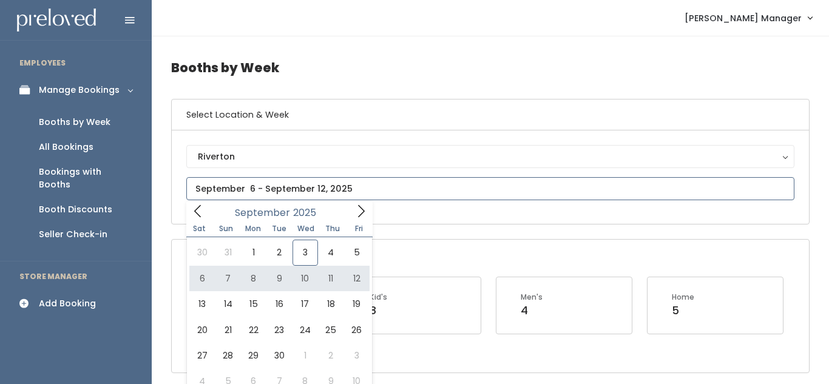
type input "[DATE] to [DATE]"
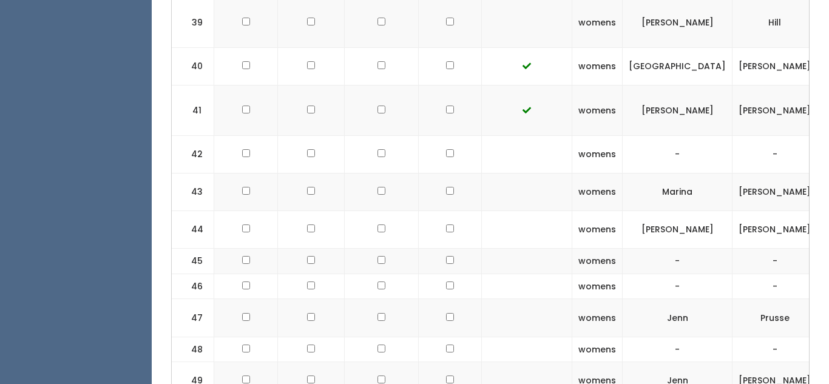
scroll to position [1845, 0]
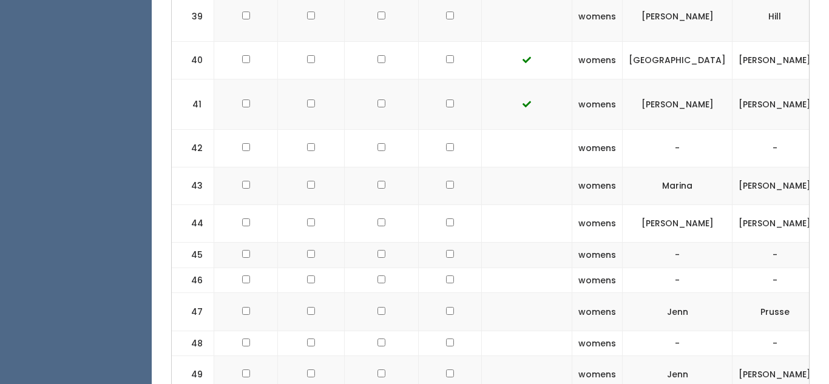
click at [482, 356] on td at bounding box center [527, 375] width 90 height 38
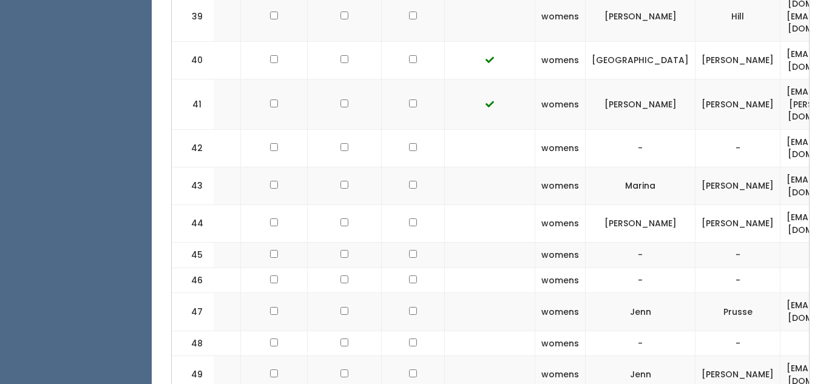
scroll to position [0, 0]
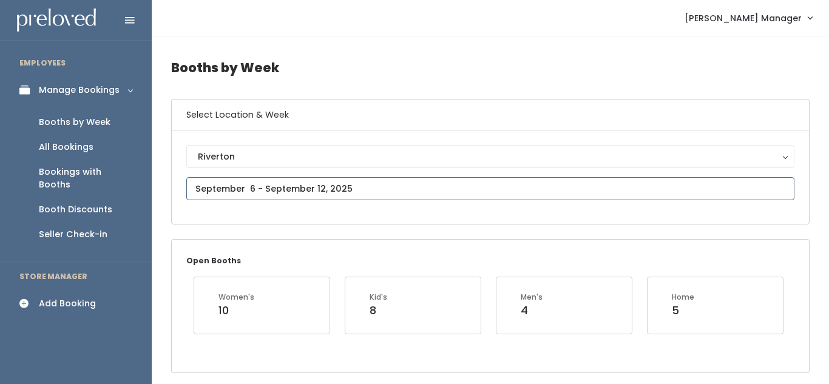
click at [237, 177] on input "text" at bounding box center [490, 188] width 608 height 23
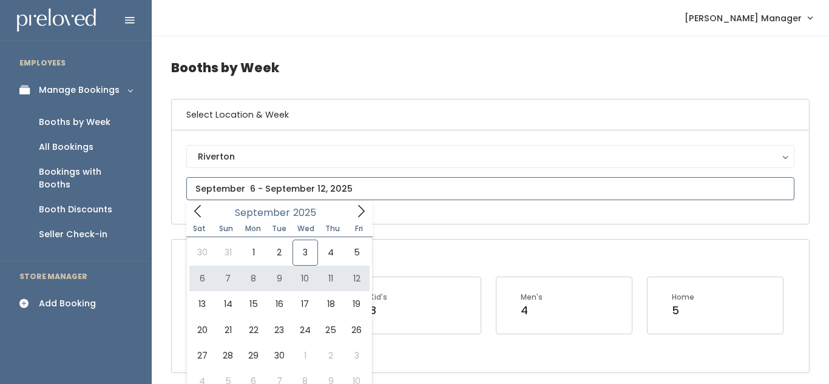
type input "September 6 to September 12"
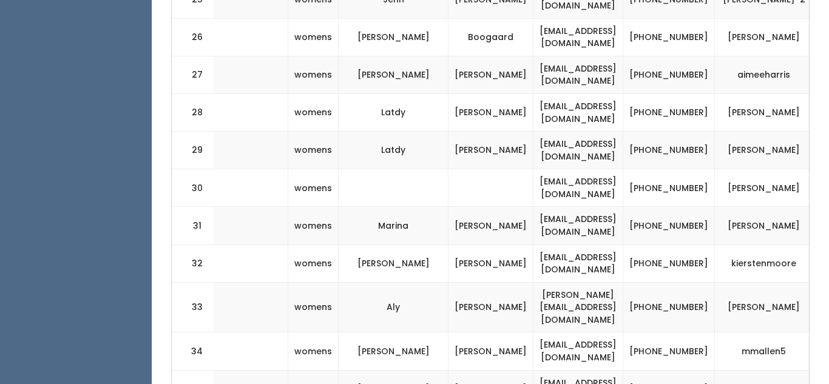
scroll to position [0, 285]
drag, startPoint x: 546, startPoint y: 124, endPoint x: 642, endPoint y: 127, distance: 95.9
click at [622, 132] on td "latdy@hotmail.com" at bounding box center [577, 151] width 90 height 38
copy td "latdy@hotmail.com"
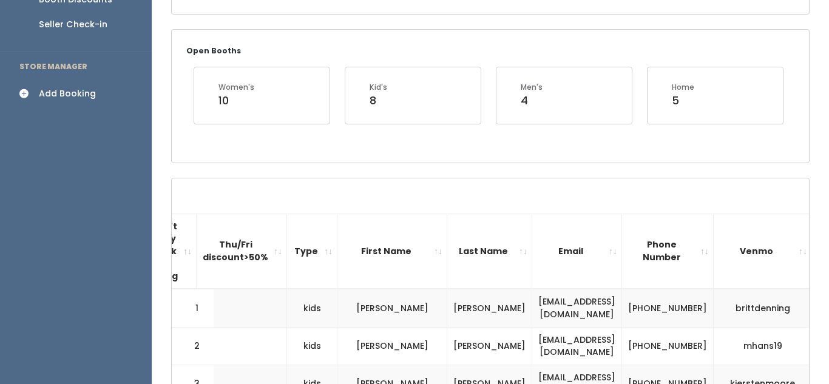
scroll to position [178, 0]
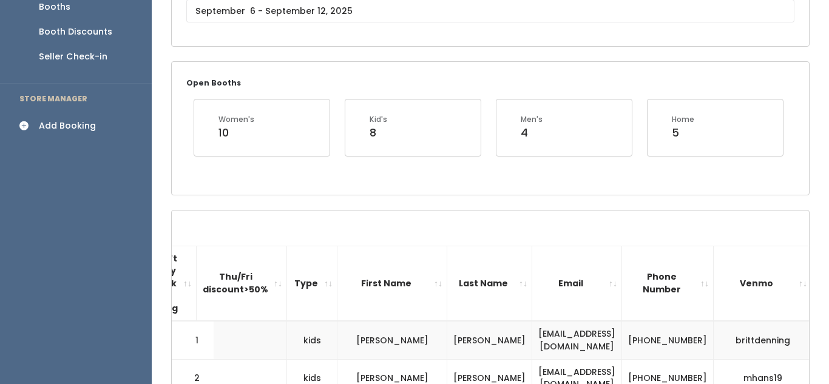
click at [84, 120] on div "Add Booking" at bounding box center [67, 126] width 57 height 13
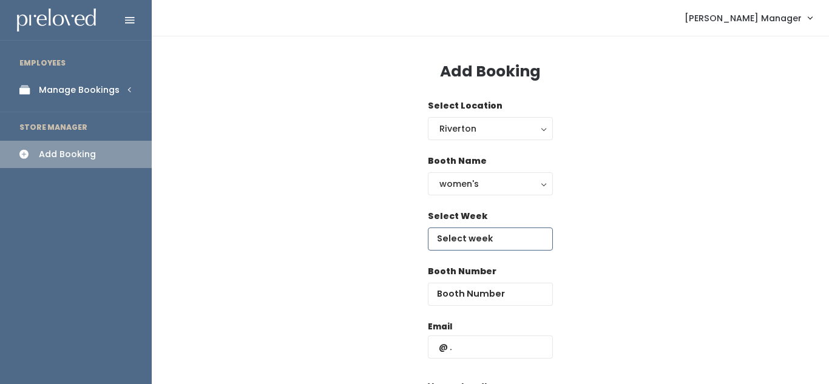
click at [472, 234] on input "text" at bounding box center [490, 239] width 125 height 23
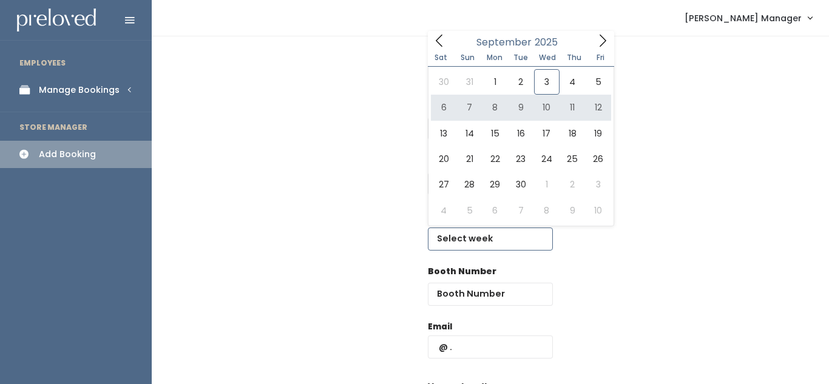
type input "September 6 to September 12"
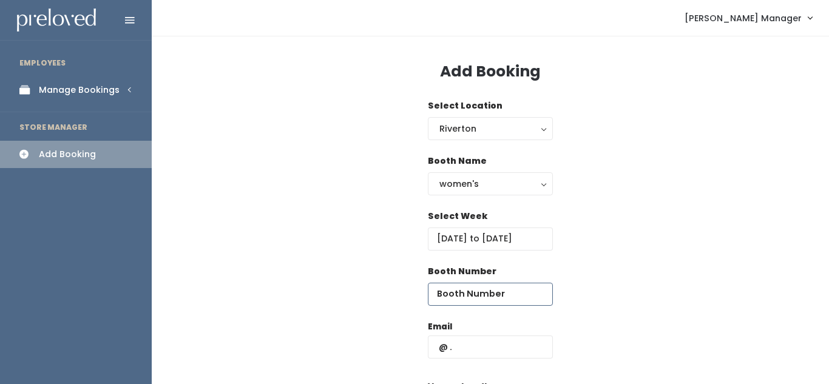
click at [471, 303] on input "number" at bounding box center [490, 294] width 125 height 23
type input "45"
click at [464, 351] on input "text" at bounding box center [490, 347] width 125 height 23
paste input "[EMAIL_ADDRESS][DOMAIN_NAME]"
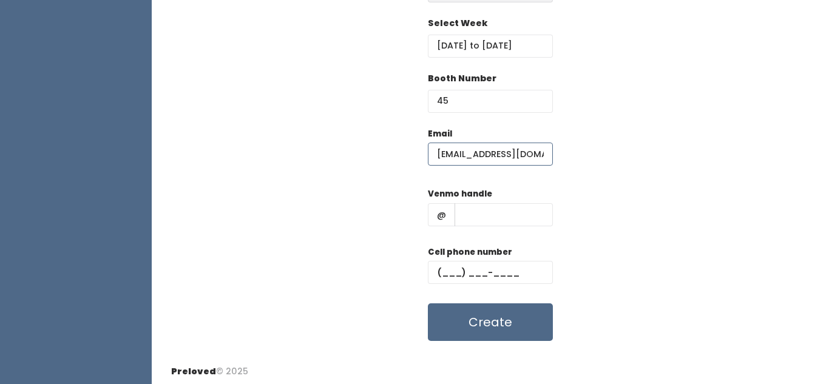
scroll to position [197, 0]
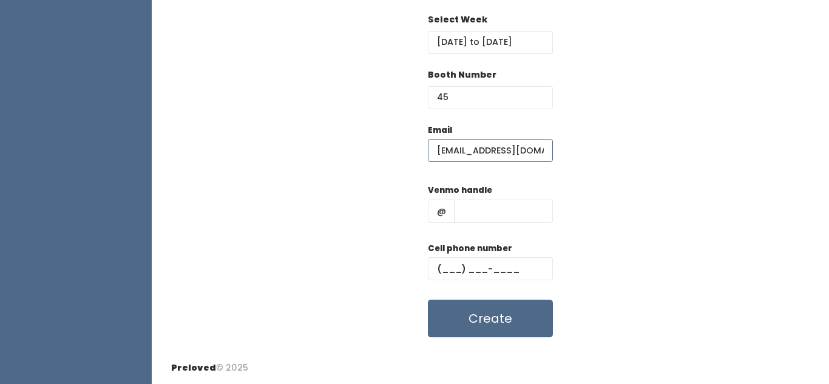
type input "[EMAIL_ADDRESS][DOMAIN_NAME]"
click at [493, 208] on input "text" at bounding box center [504, 211] width 98 height 23
type input "ggh"
click at [461, 263] on input "text" at bounding box center [490, 268] width 125 height 23
type input "(898) 808-0989"
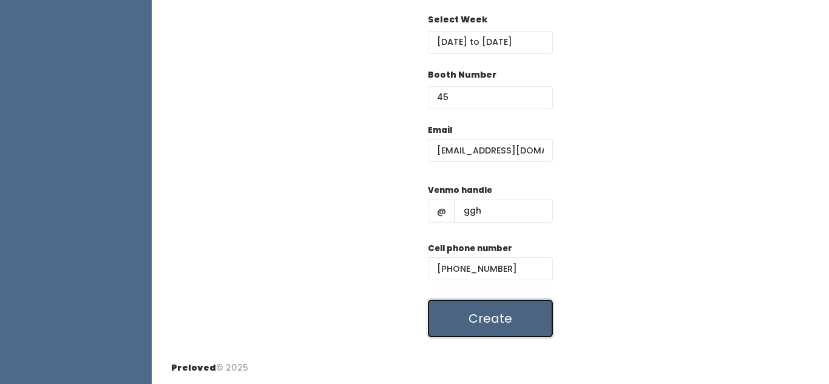
click at [493, 323] on button "Create" at bounding box center [490, 319] width 125 height 38
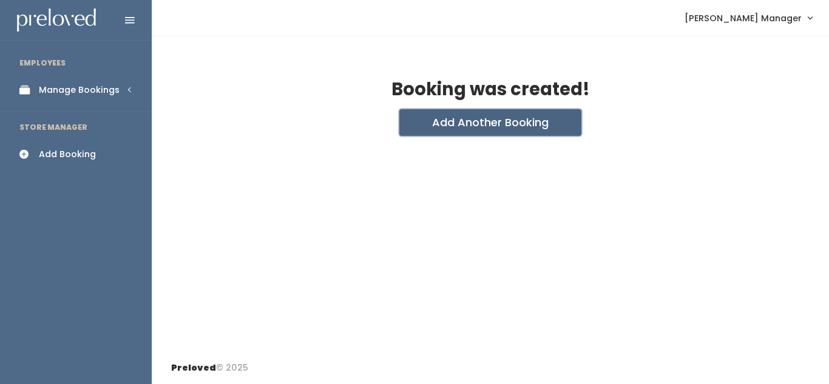
click at [450, 118] on button "Add Another Booking" at bounding box center [490, 122] width 182 height 27
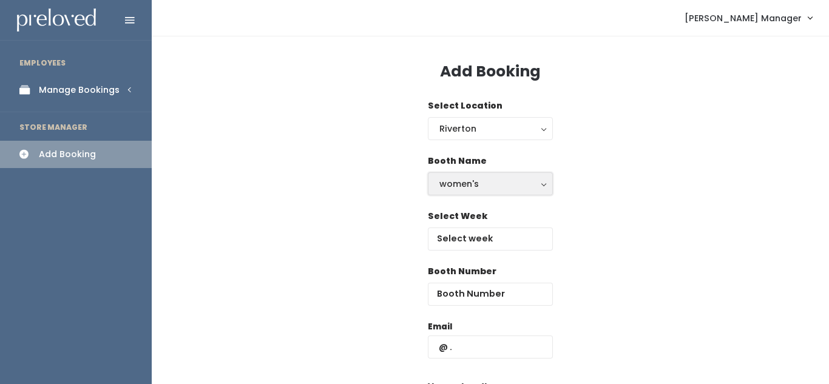
click at [485, 174] on button "women's" at bounding box center [490, 183] width 125 height 23
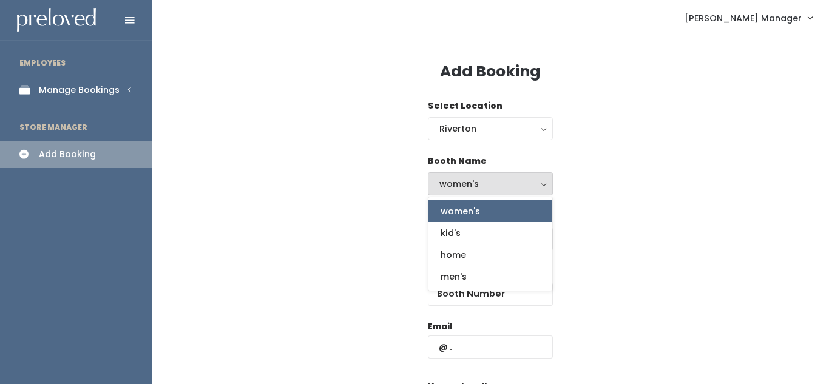
click at [593, 211] on div "Select Week" at bounding box center [490, 237] width 638 height 55
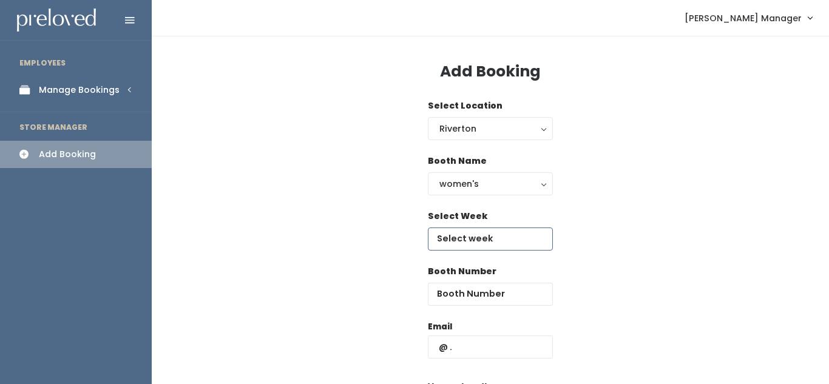
click at [482, 237] on input "text" at bounding box center [490, 239] width 125 height 23
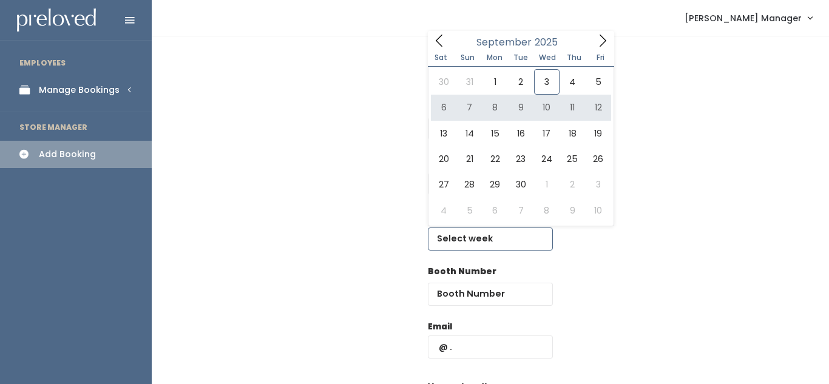
type input "[DATE] to [DATE]"
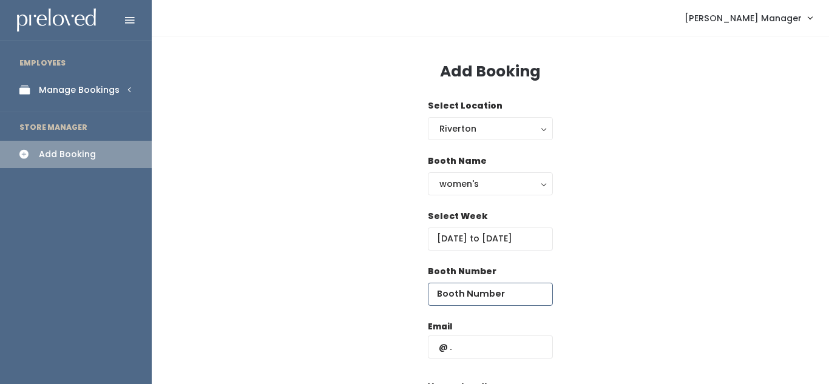
click at [473, 289] on input "number" at bounding box center [490, 294] width 125 height 23
type input "46"
click at [469, 351] on input "text" at bounding box center [490, 347] width 125 height 23
paste input "[EMAIL_ADDRESS][DOMAIN_NAME]"
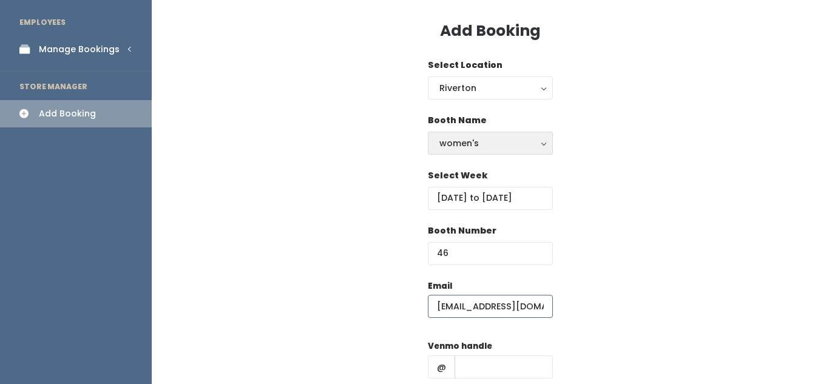
scroll to position [53, 0]
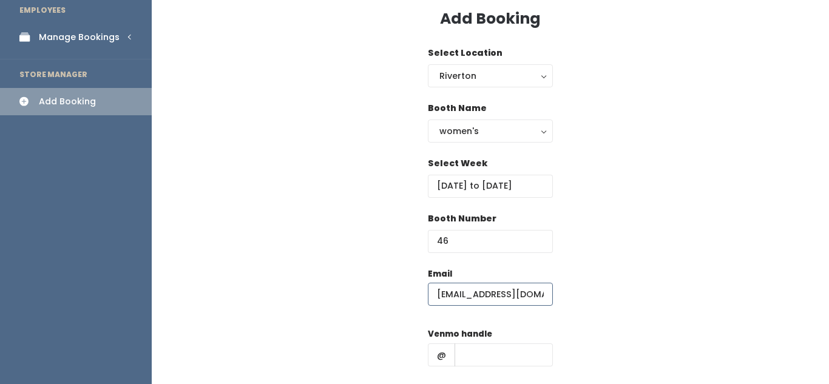
type input "[EMAIL_ADDRESS][DOMAIN_NAME]"
click at [493, 352] on input "text" at bounding box center [504, 354] width 98 height 23
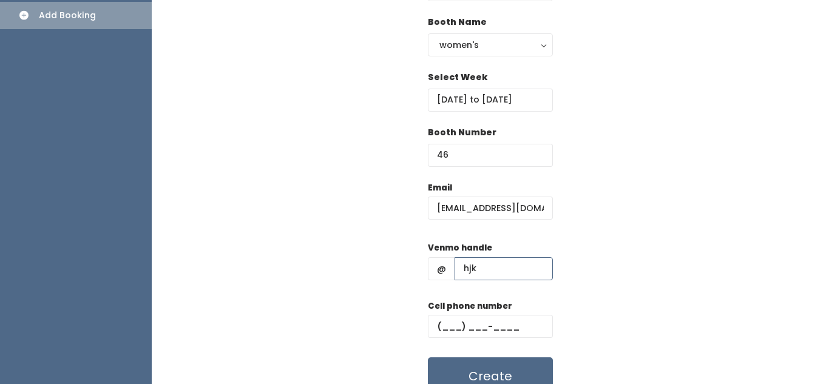
scroll to position [140, 0]
type input "hjk"
click at [470, 328] on input "text" at bounding box center [490, 325] width 125 height 23
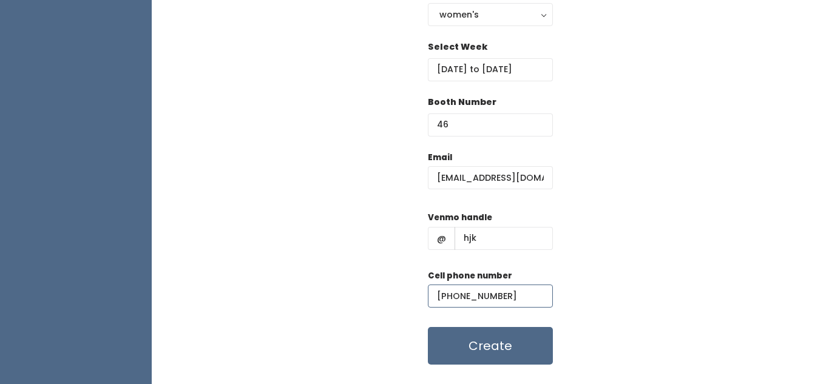
scroll to position [174, 0]
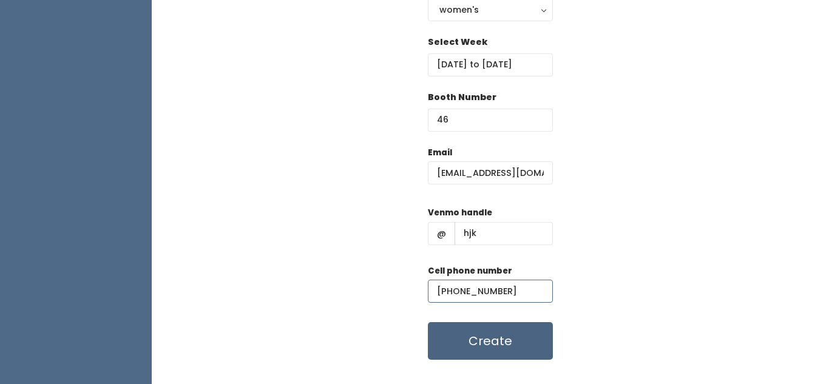
type input "(890) 890-8098"
click at [470, 347] on button "Create" at bounding box center [490, 341] width 125 height 38
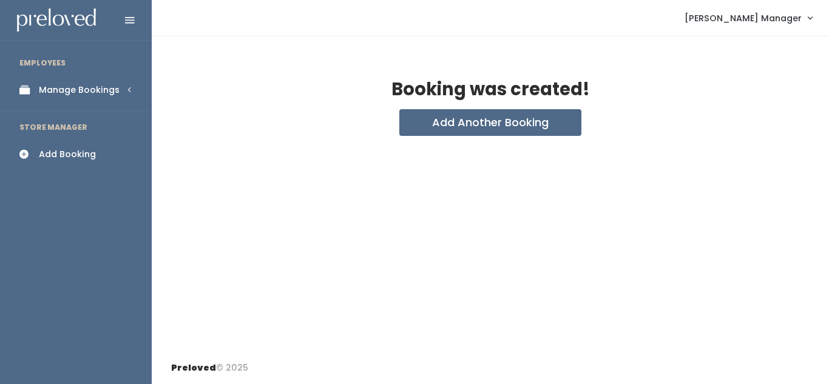
click at [64, 93] on div "Manage Bookings" at bounding box center [79, 90] width 81 height 13
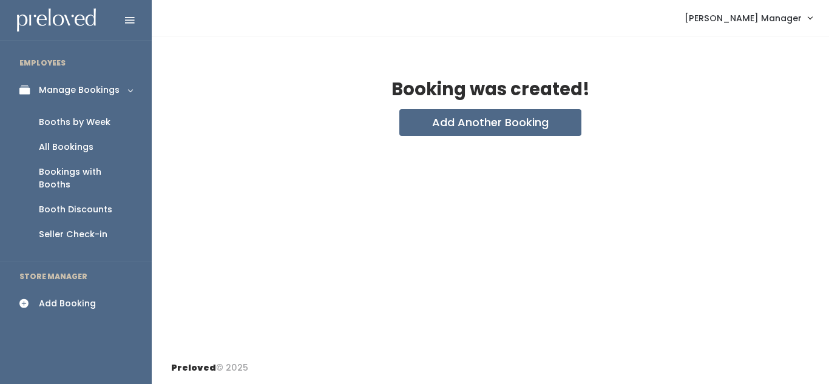
click at [69, 124] on div "Booths by Week" at bounding box center [75, 122] width 72 height 13
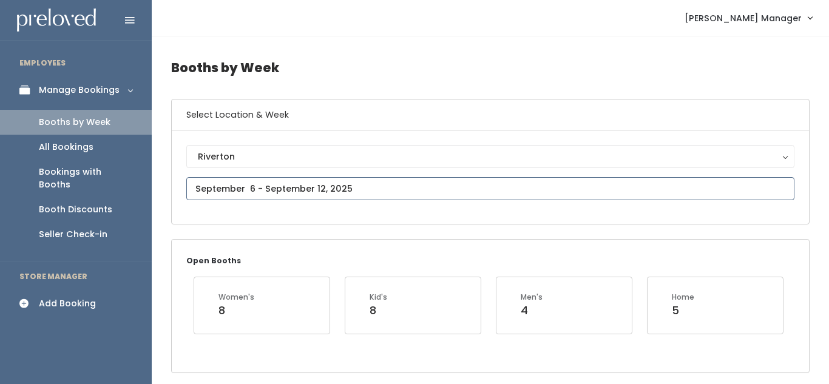
click at [260, 186] on input "text" at bounding box center [490, 188] width 608 height 23
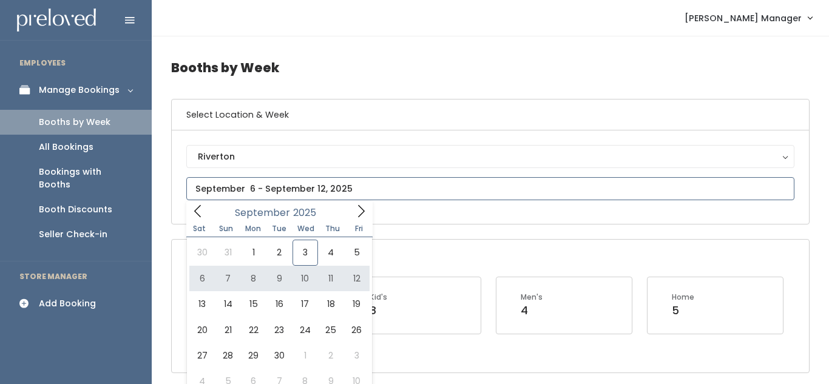
type input "[DATE] to [DATE]"
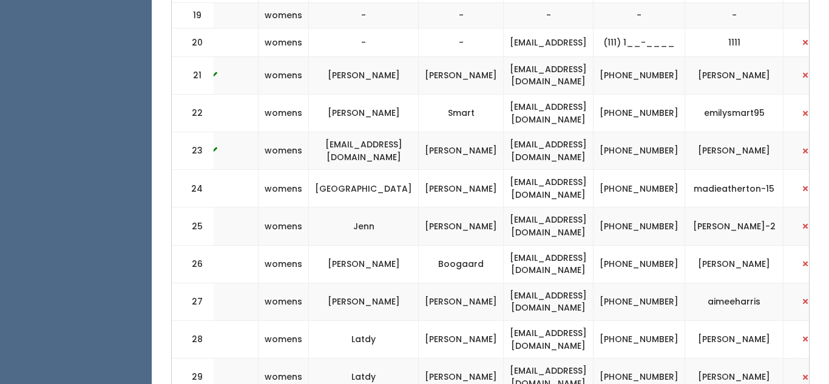
scroll to position [0, 333]
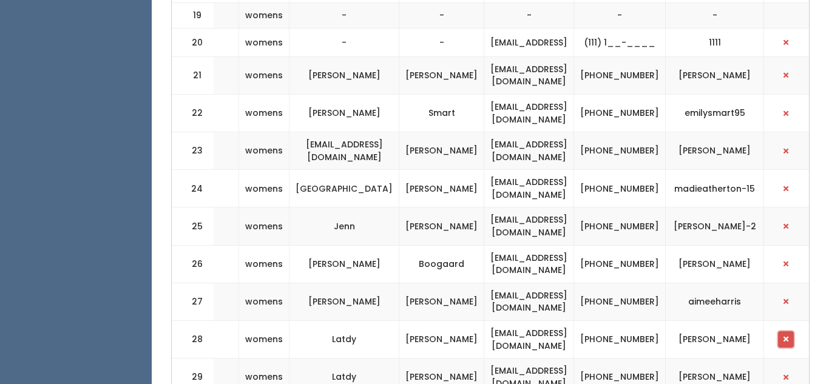
click at [788, 331] on button "button" at bounding box center [786, 339] width 16 height 16
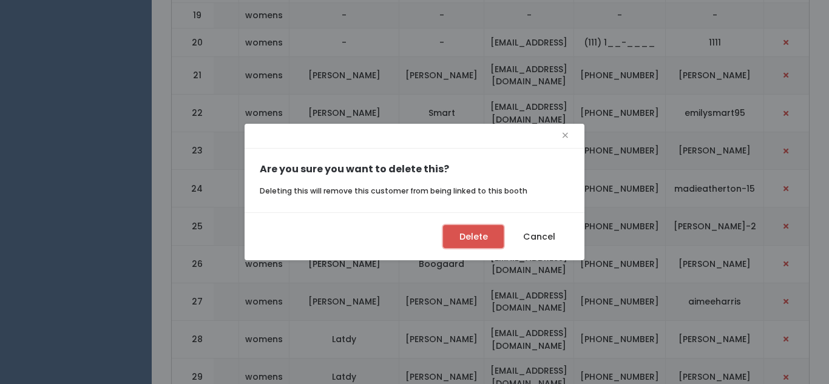
click at [484, 235] on button "Delete" at bounding box center [473, 236] width 61 height 23
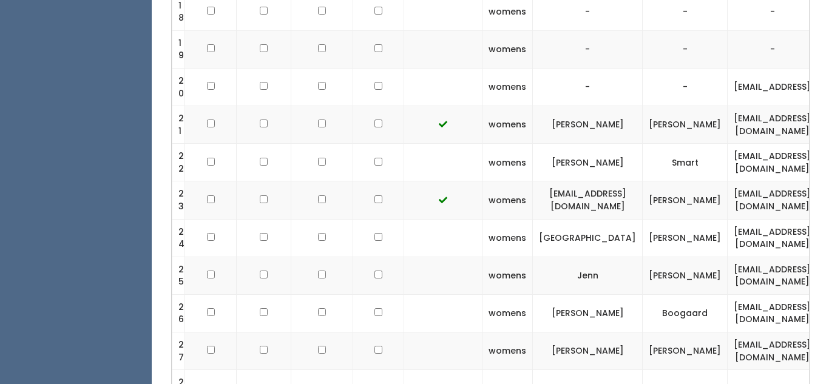
scroll to position [0, 337]
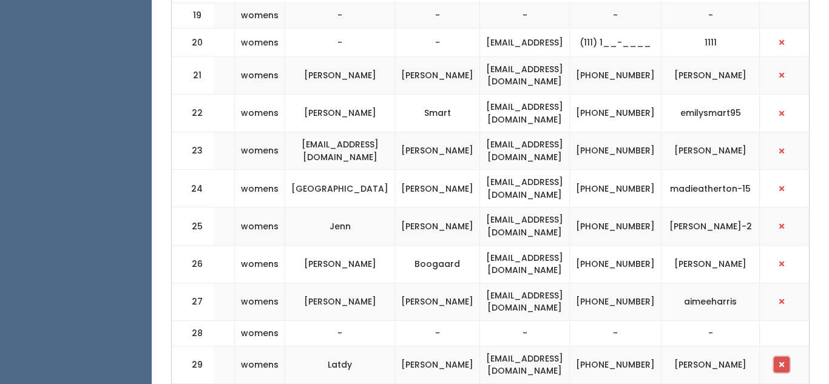
click at [776, 357] on button "button" at bounding box center [782, 365] width 16 height 16
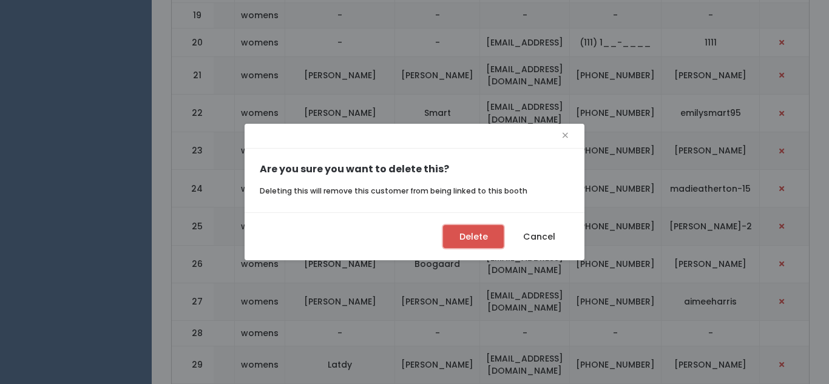
click at [479, 235] on button "Delete" at bounding box center [473, 236] width 61 height 23
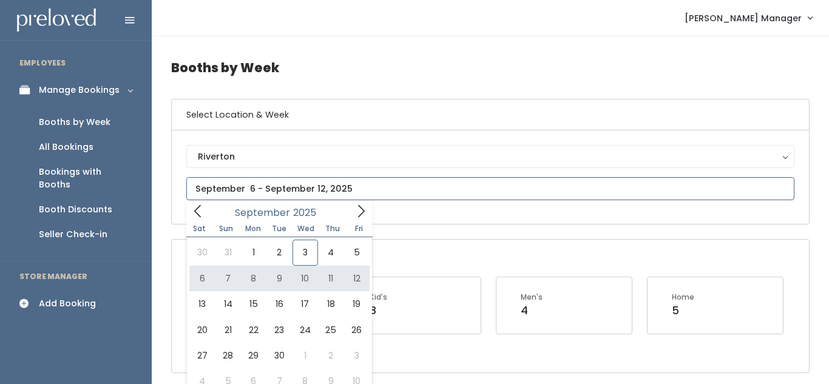
type input "[DATE] to [DATE]"
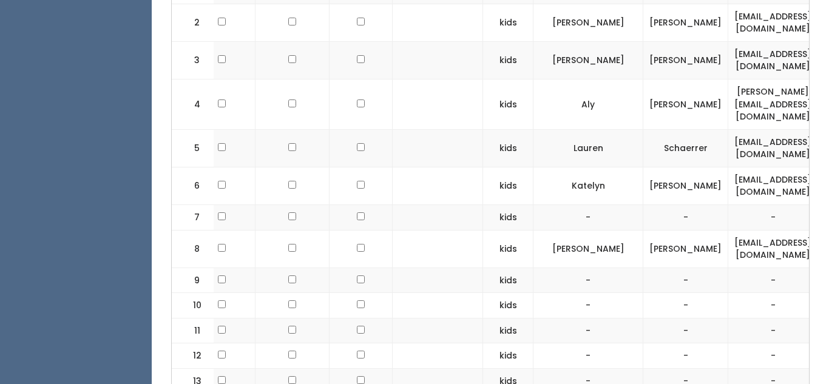
scroll to position [522, 0]
